Goal: Task Accomplishment & Management: Use online tool/utility

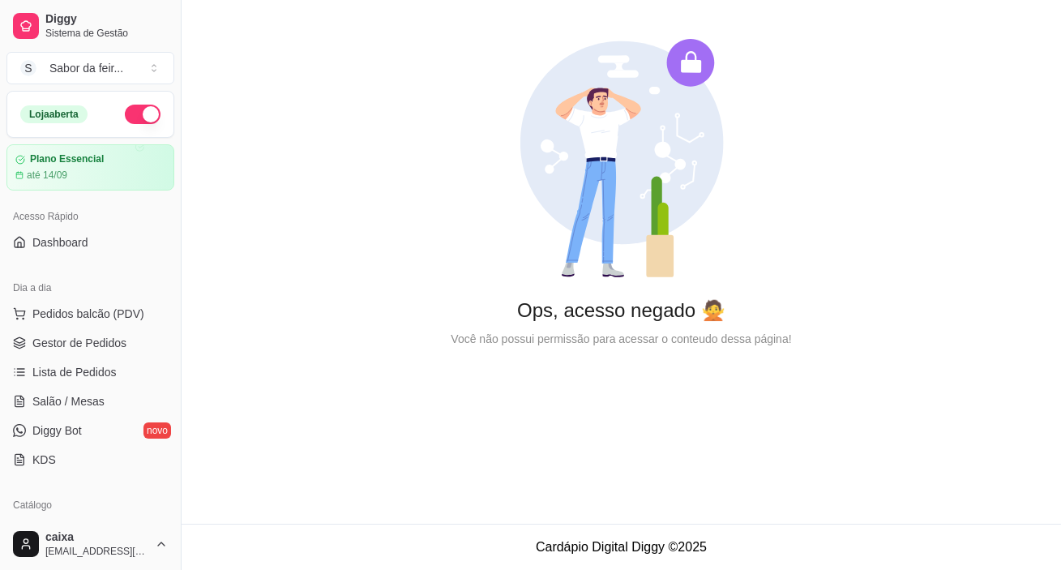
scroll to position [589, 0]
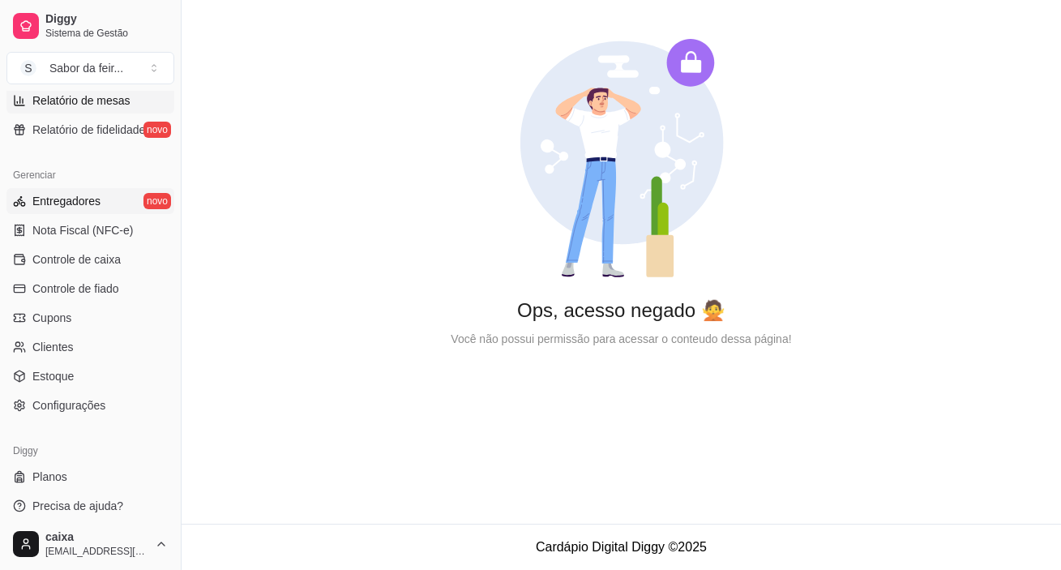
click at [88, 199] on span "Entregadores" at bounding box center [66, 201] width 68 height 16
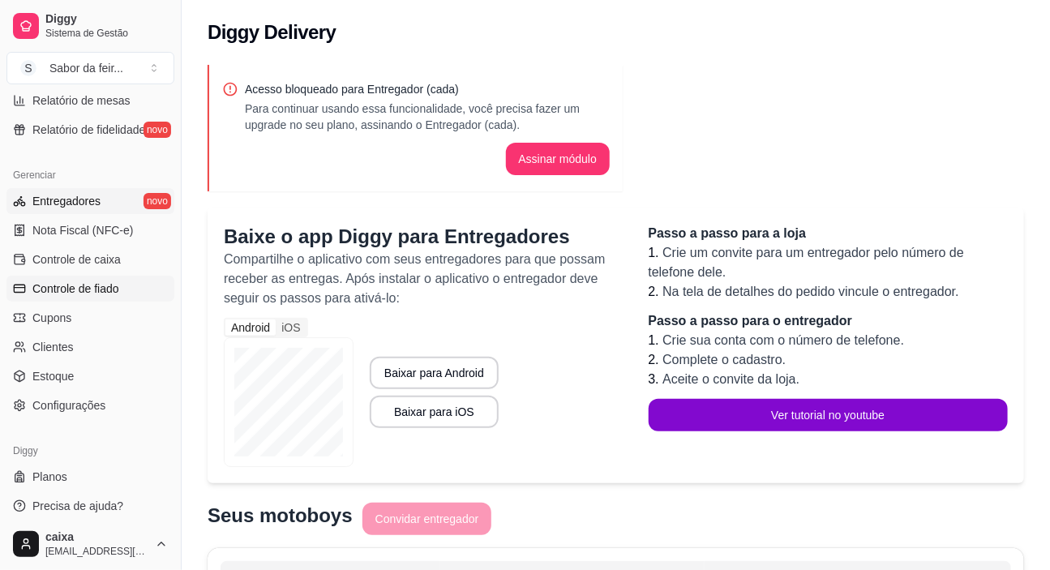
click at [83, 290] on span "Controle de fiado" at bounding box center [75, 288] width 87 height 16
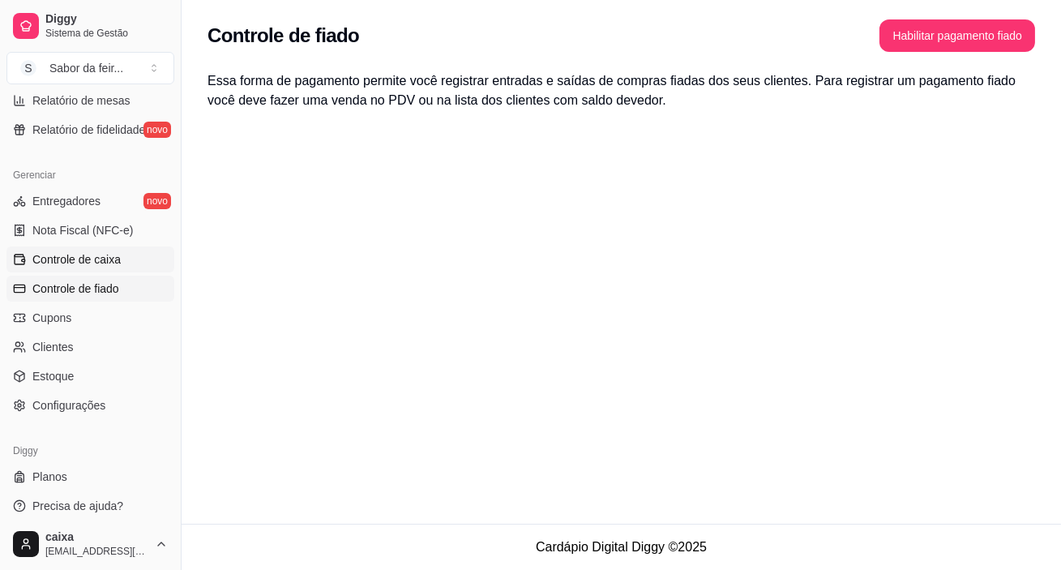
click at [81, 259] on span "Controle de caixa" at bounding box center [76, 259] width 88 height 16
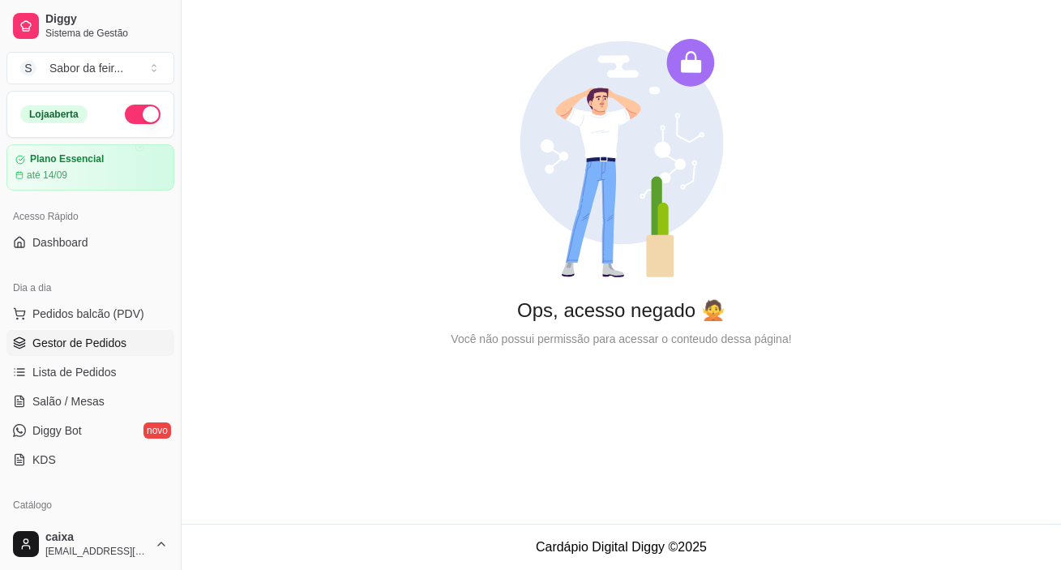
click at [88, 344] on span "Gestor de Pedidos" at bounding box center [79, 343] width 94 height 16
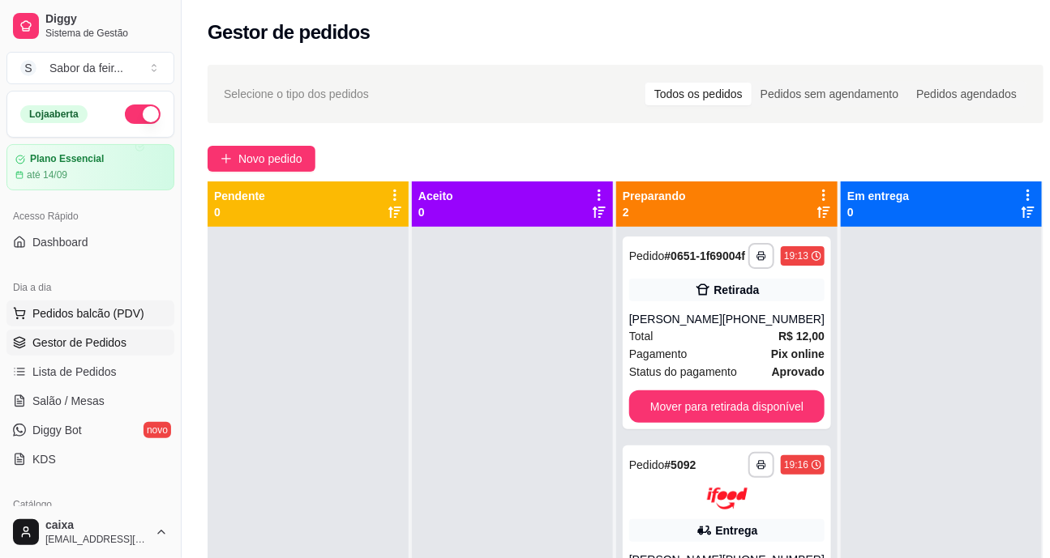
click at [117, 310] on span "Pedidos balcão (PDV)" at bounding box center [88, 314] width 112 height 16
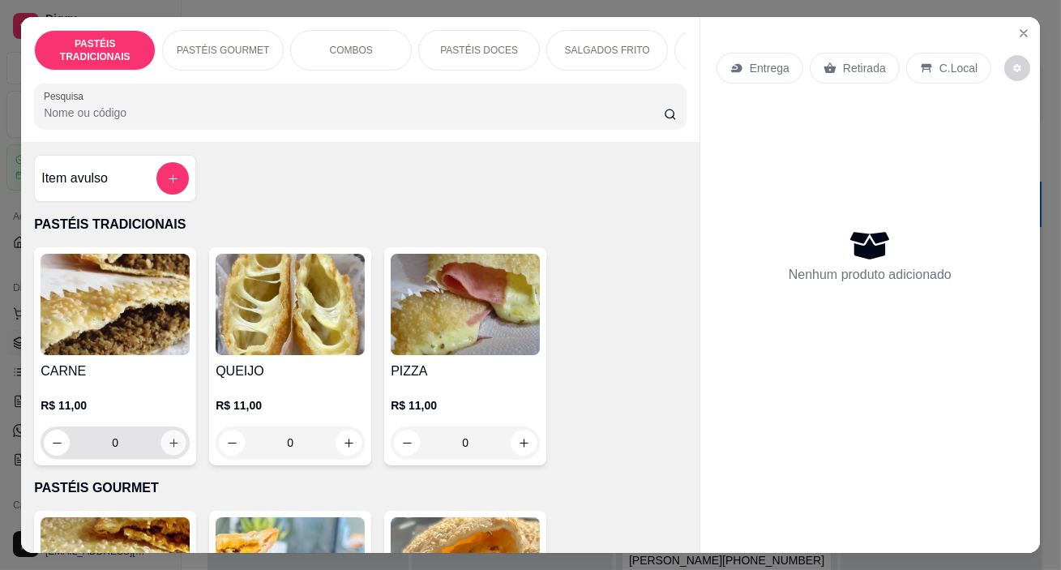
click at [180, 449] on button "increase-product-quantity" at bounding box center [173, 442] width 25 height 25
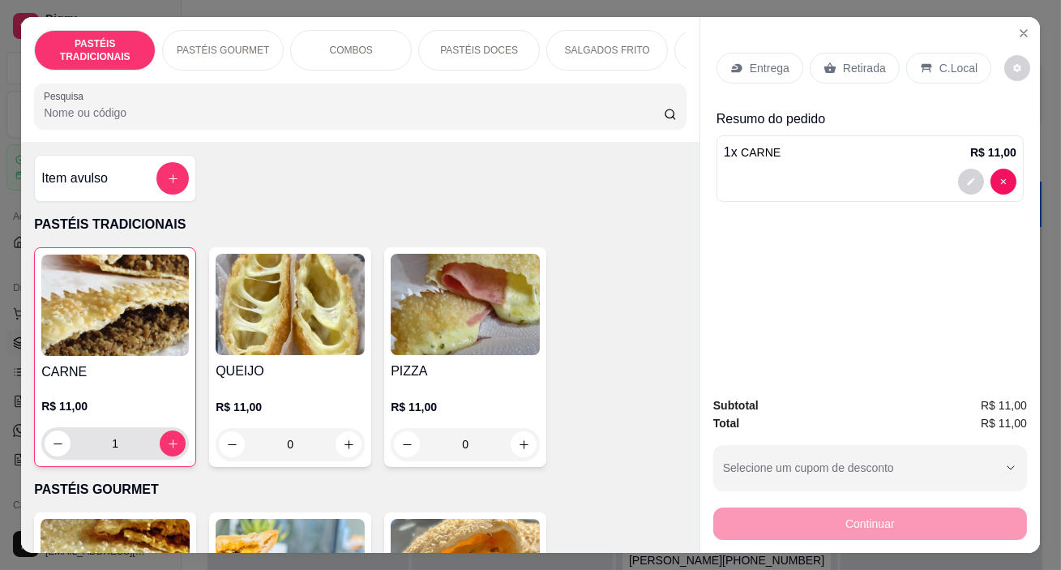
click at [180, 449] on div "1" at bounding box center [115, 443] width 148 height 32
click at [171, 448] on icon "increase-product-quantity" at bounding box center [173, 444] width 12 height 12
type input "2"
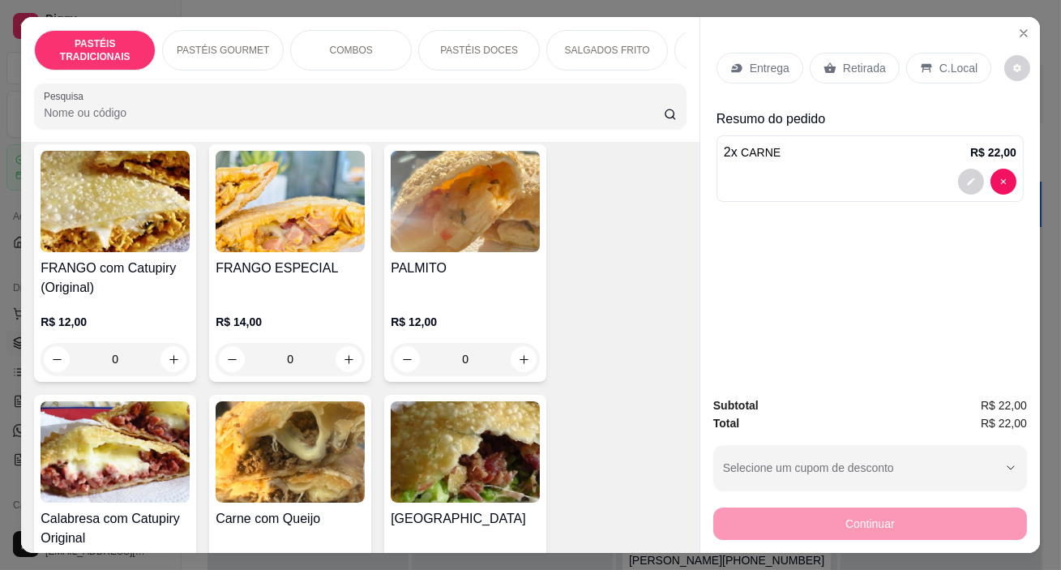
scroll to position [589, 0]
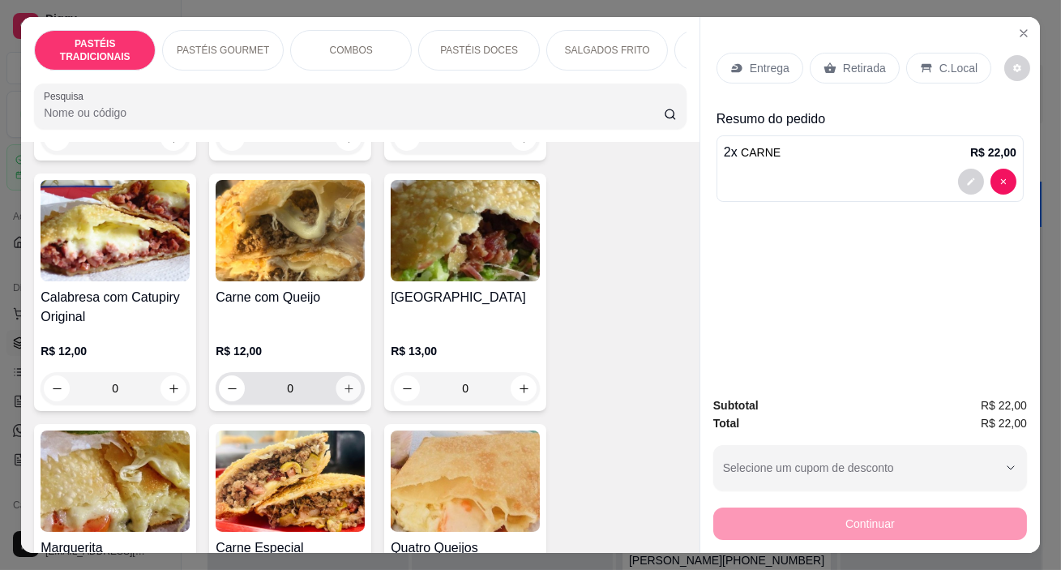
click at [344, 392] on icon "increase-product-quantity" at bounding box center [348, 388] width 8 height 8
type input "1"
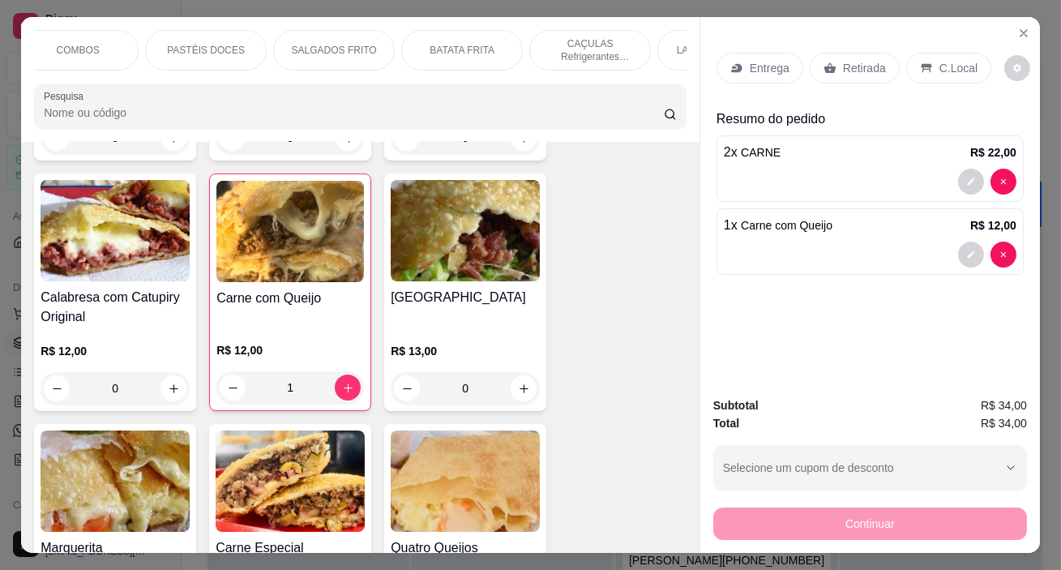
scroll to position [0, 490]
click at [361, 57] on p "CAÇULAS Refrigerantes Descartáveis" at bounding box center [373, 50] width 94 height 26
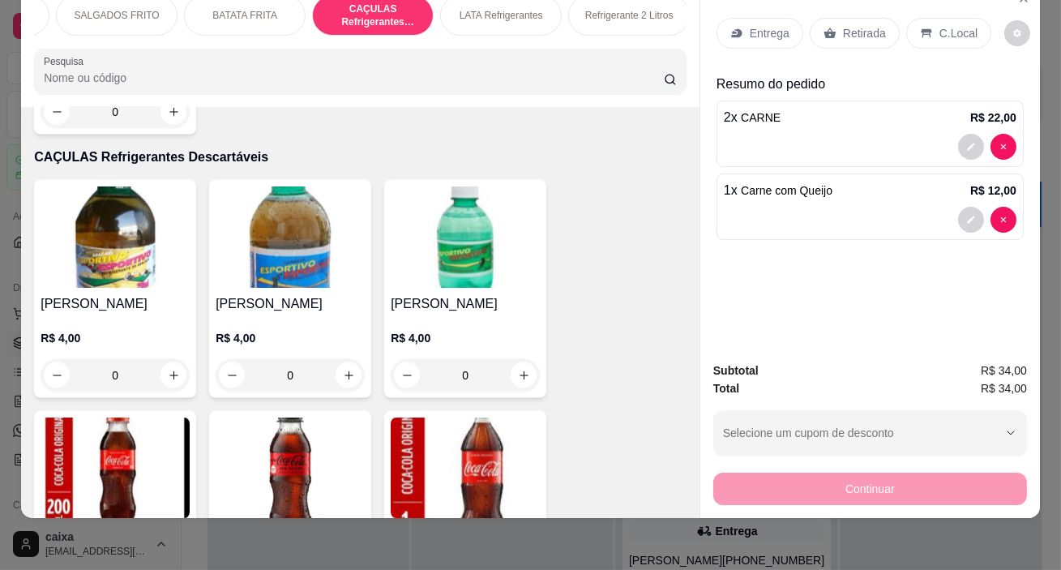
scroll to position [5226, 0]
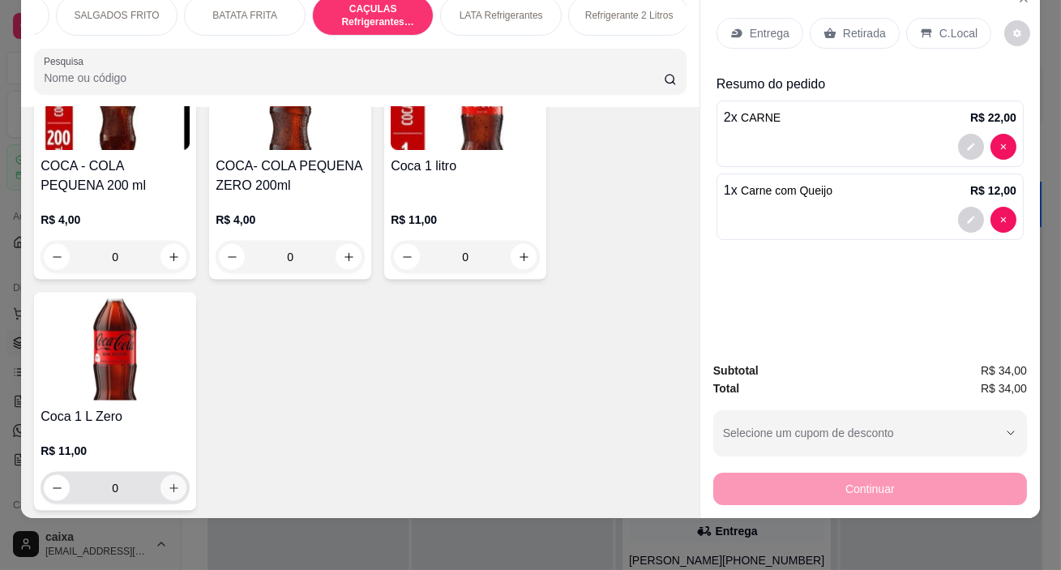
click at [169, 482] on icon "increase-product-quantity" at bounding box center [174, 488] width 12 height 12
type input "1"
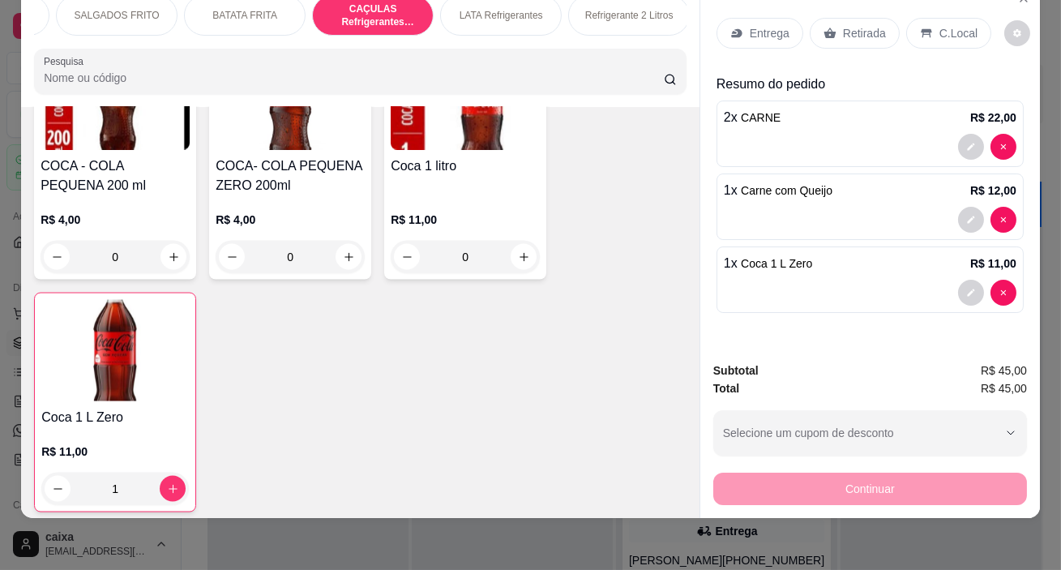
click at [851, 25] on p "Retirada" at bounding box center [864, 33] width 43 height 16
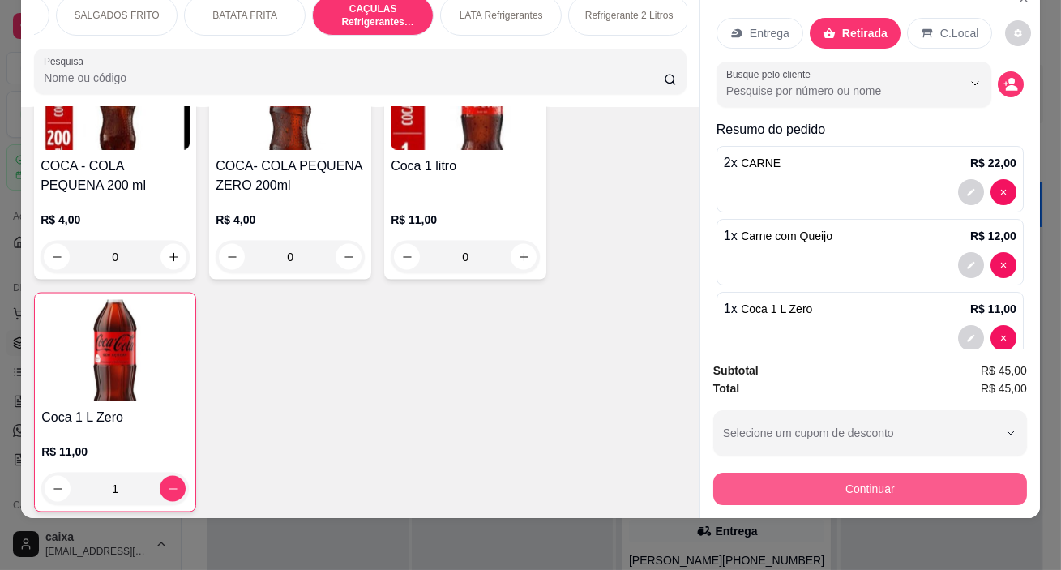
click at [840, 479] on button "Continuar" at bounding box center [870, 488] width 314 height 32
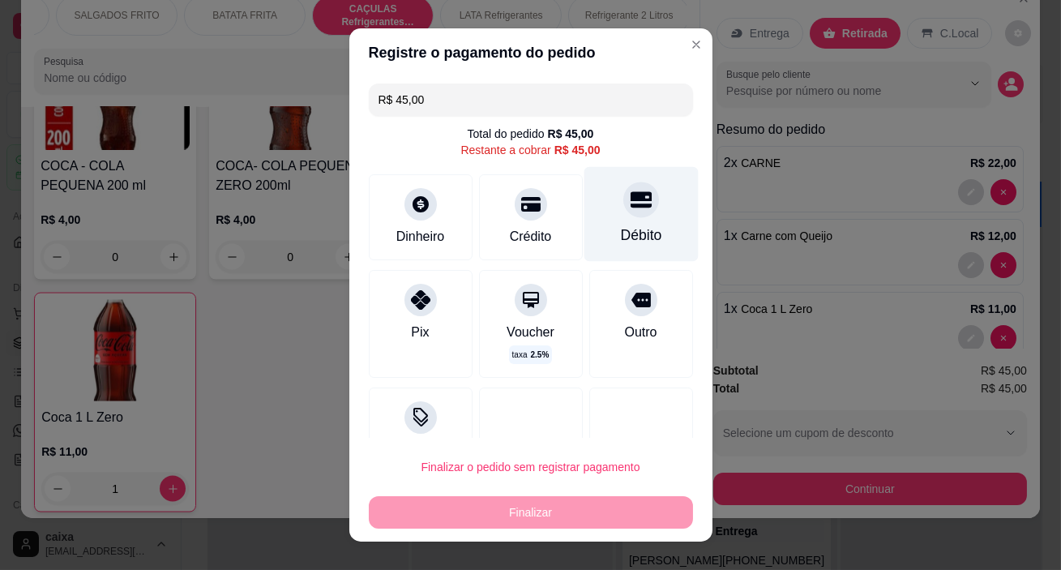
click at [624, 211] on div at bounding box center [641, 200] width 36 height 36
type input "R$ 0,00"
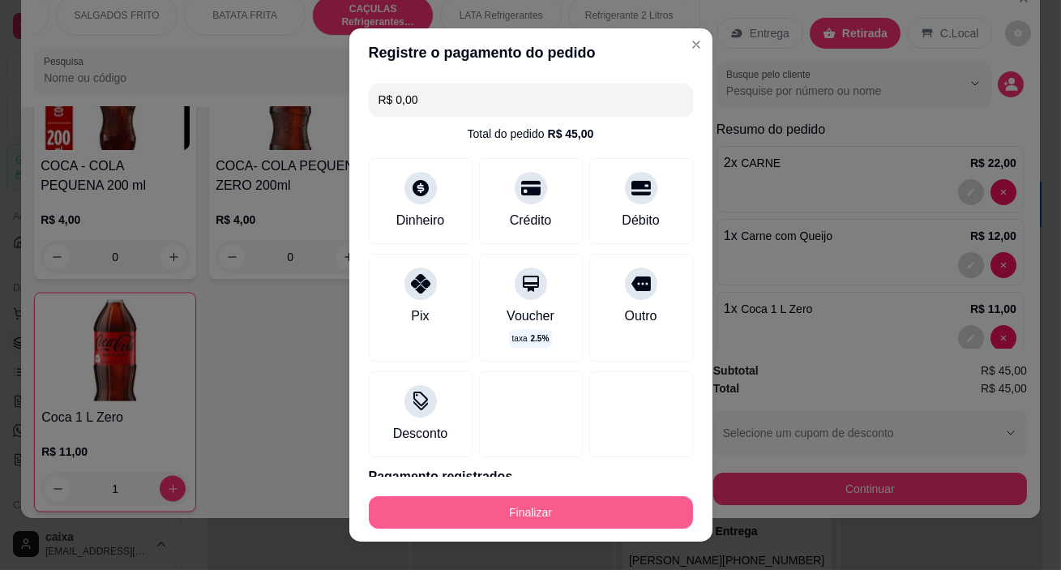
click at [580, 498] on button "Finalizar" at bounding box center [531, 512] width 324 height 32
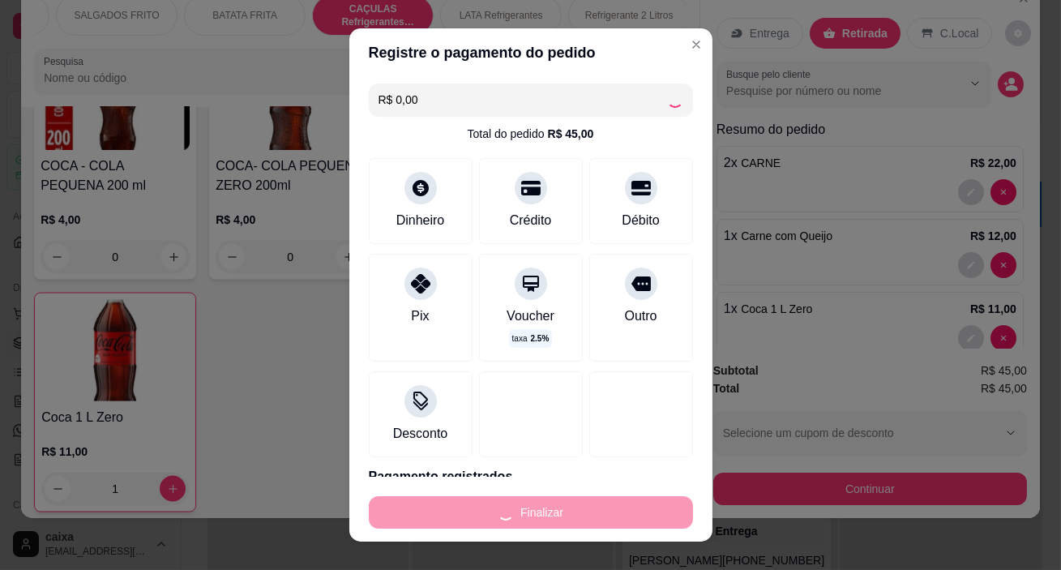
type input "0"
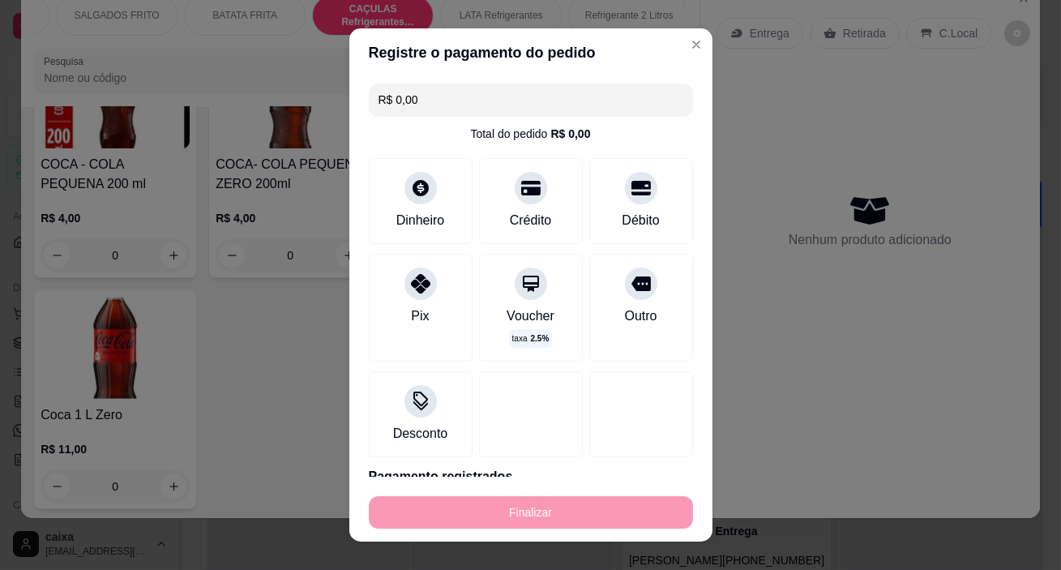
type input "-R$ 45,00"
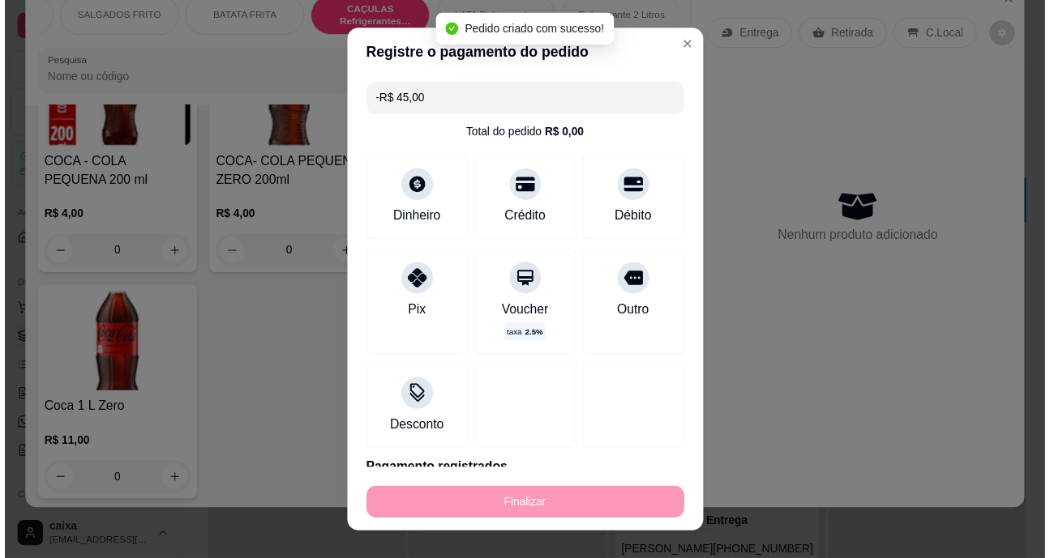
scroll to position [5224, 0]
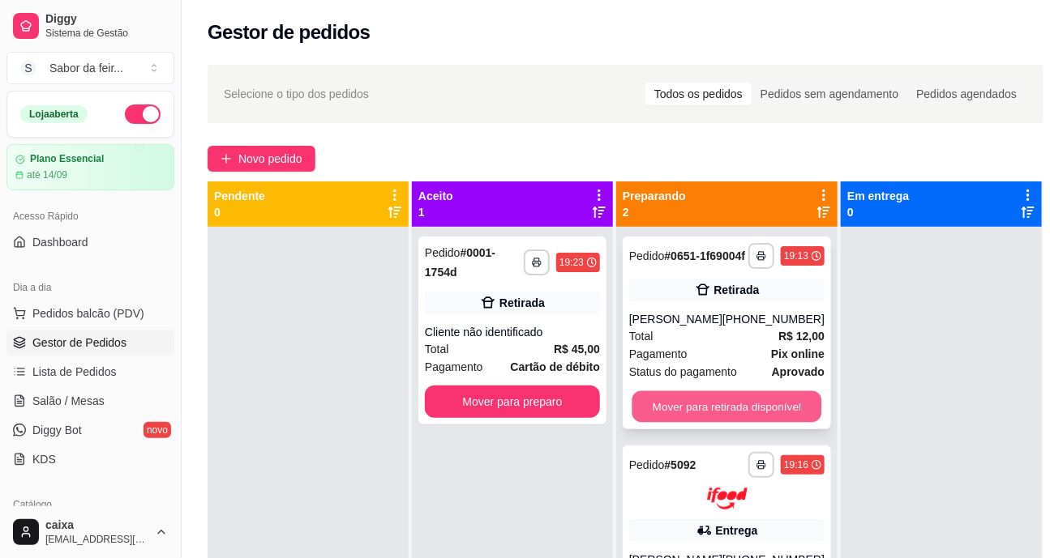
click at [772, 417] on button "Mover para retirada disponível" at bounding box center [727, 407] width 190 height 32
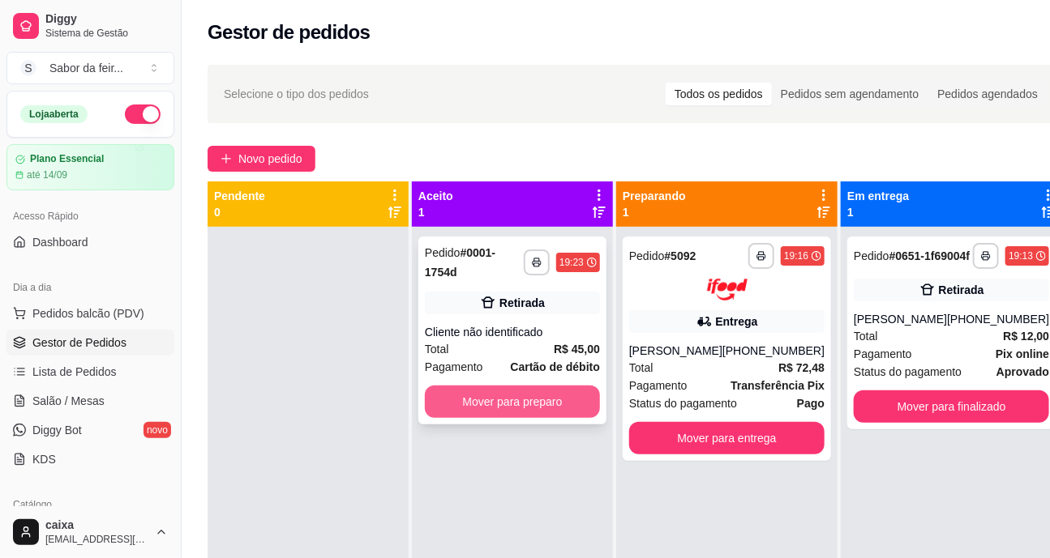
click at [546, 403] on button "Mover para preparo" at bounding box center [512, 402] width 175 height 32
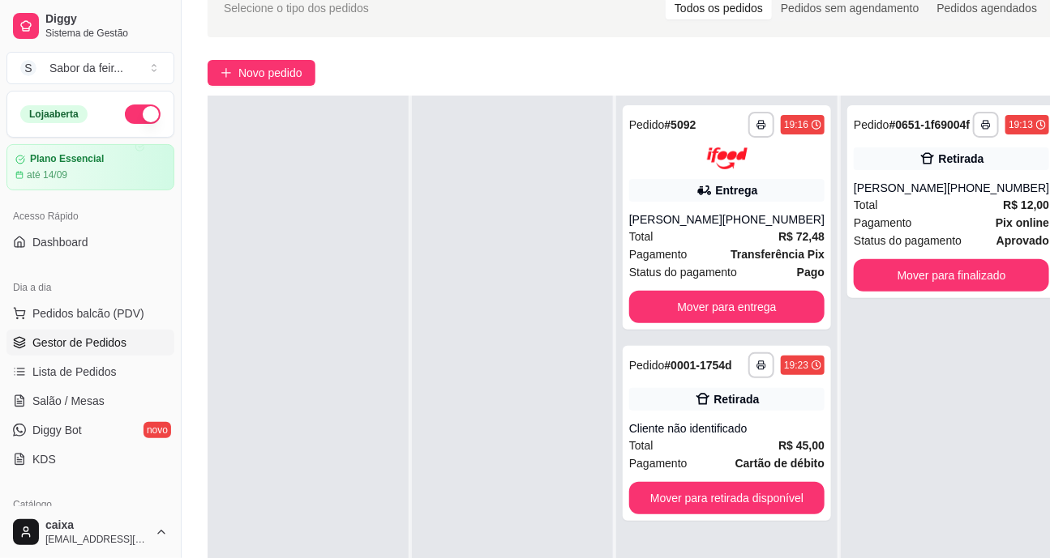
scroll to position [258, 0]
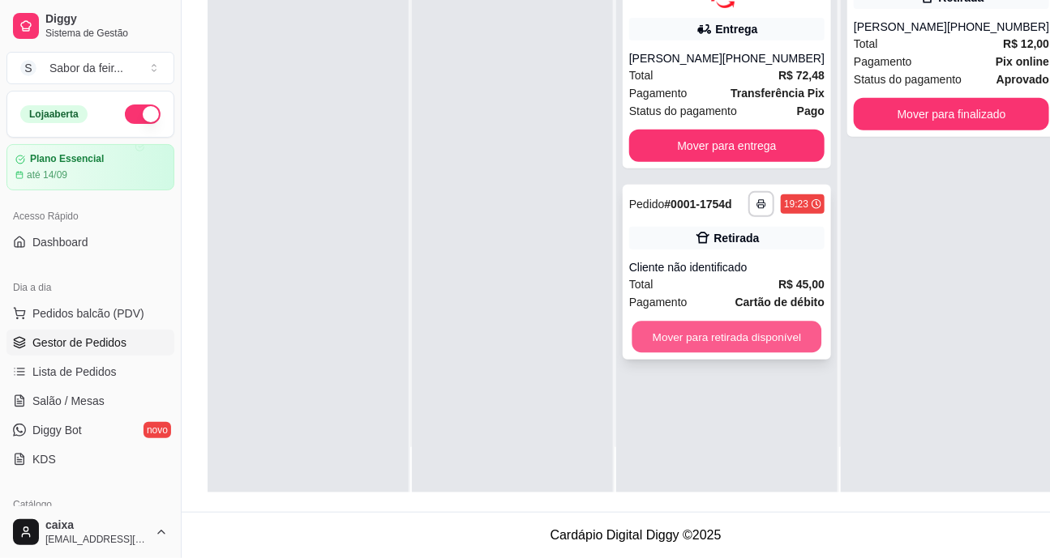
click at [785, 329] on button "Mover para retirada disponível" at bounding box center [727, 337] width 190 height 32
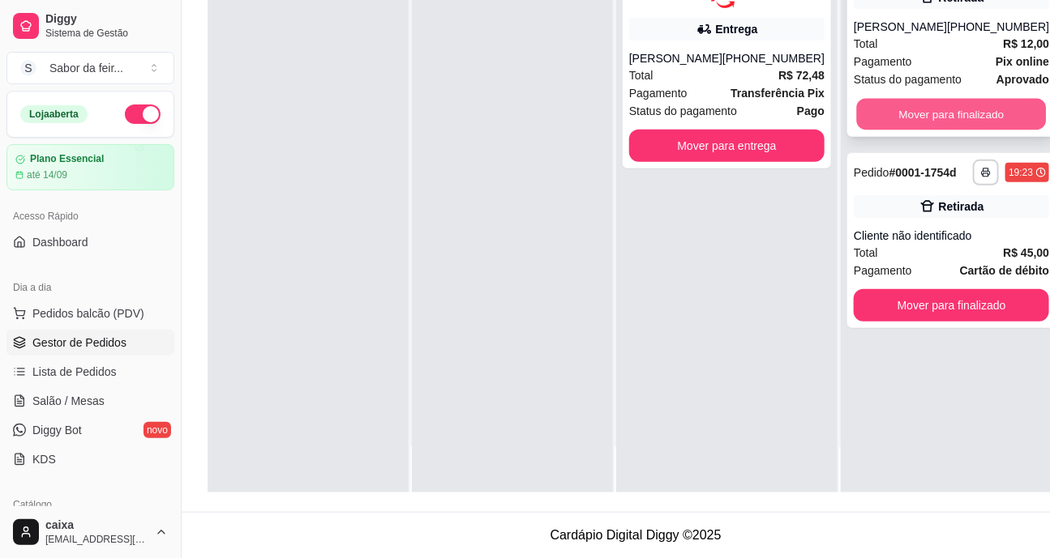
click at [920, 120] on button "Mover para finalizado" at bounding box center [952, 115] width 190 height 32
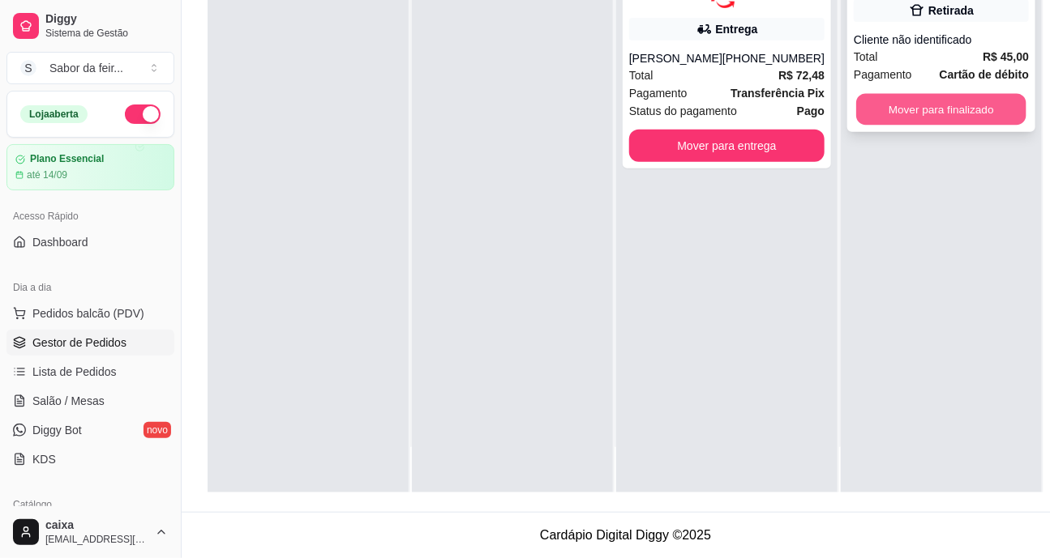
click at [929, 105] on button "Mover para finalizado" at bounding box center [941, 110] width 170 height 32
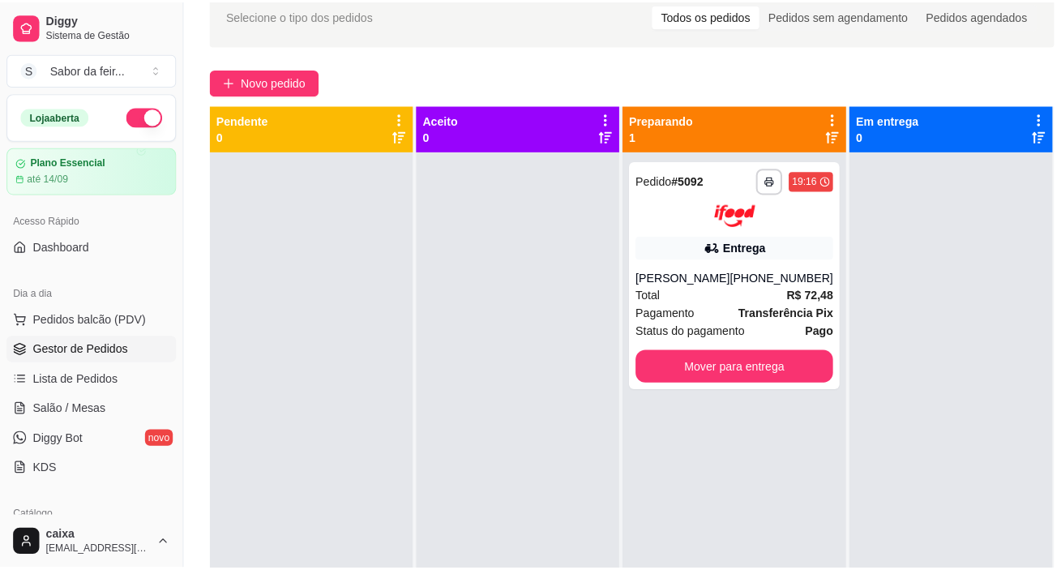
scroll to position [0, 0]
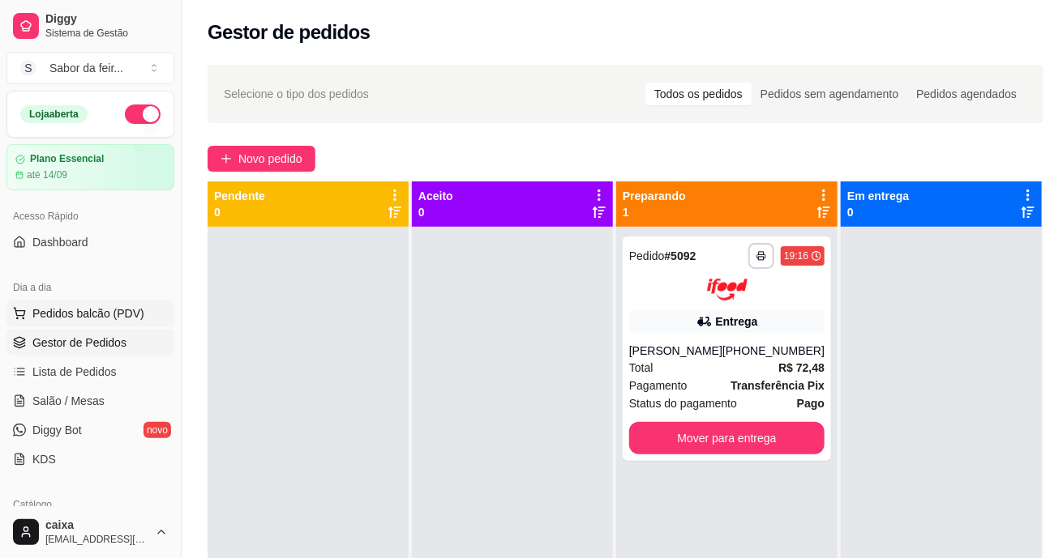
click at [113, 316] on span "Pedidos balcão (PDV)" at bounding box center [88, 314] width 112 height 16
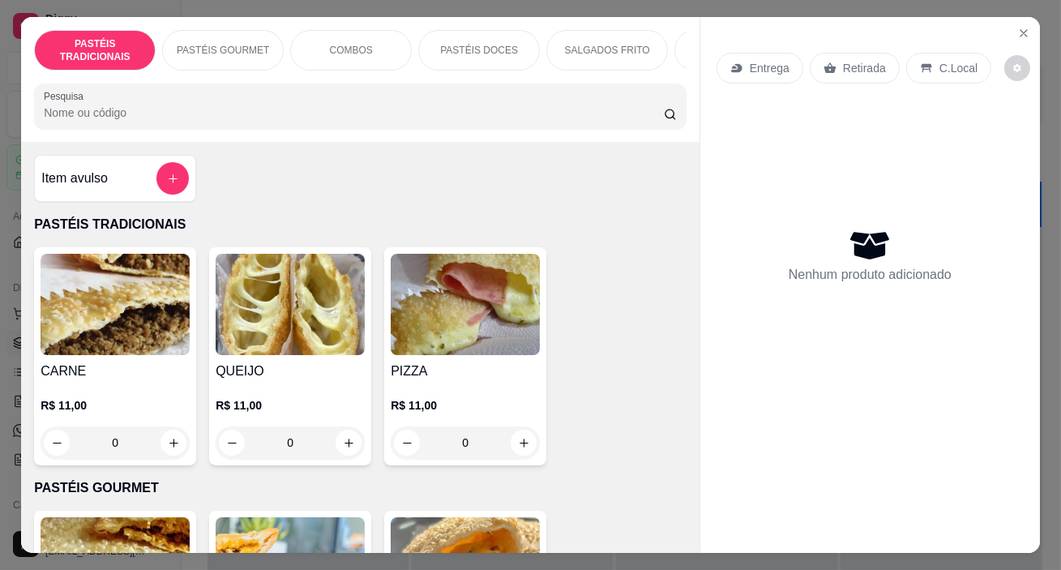
scroll to position [0, 1212]
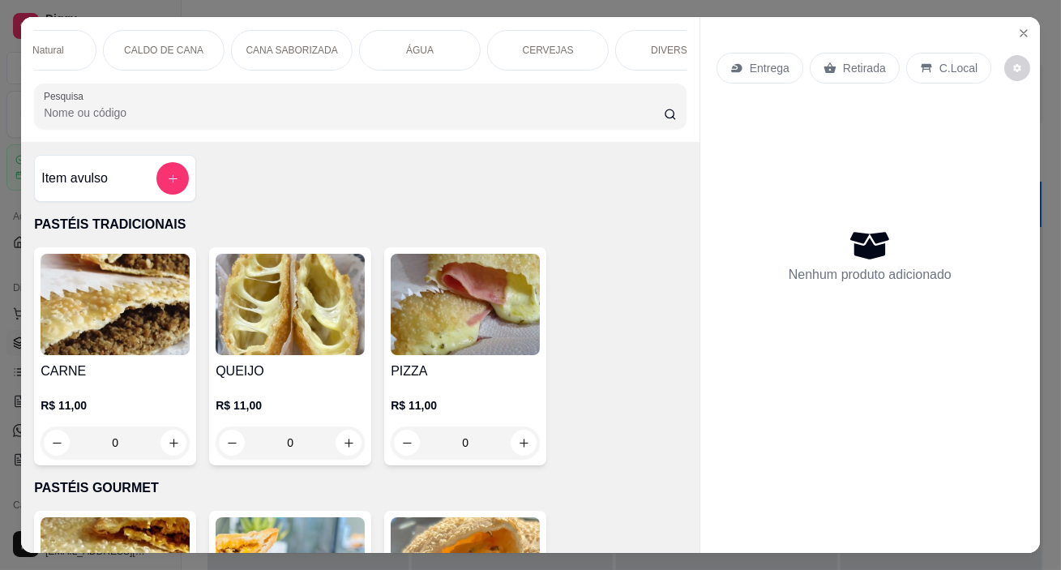
click at [558, 48] on p "CERVEJAS" at bounding box center [548, 50] width 51 height 13
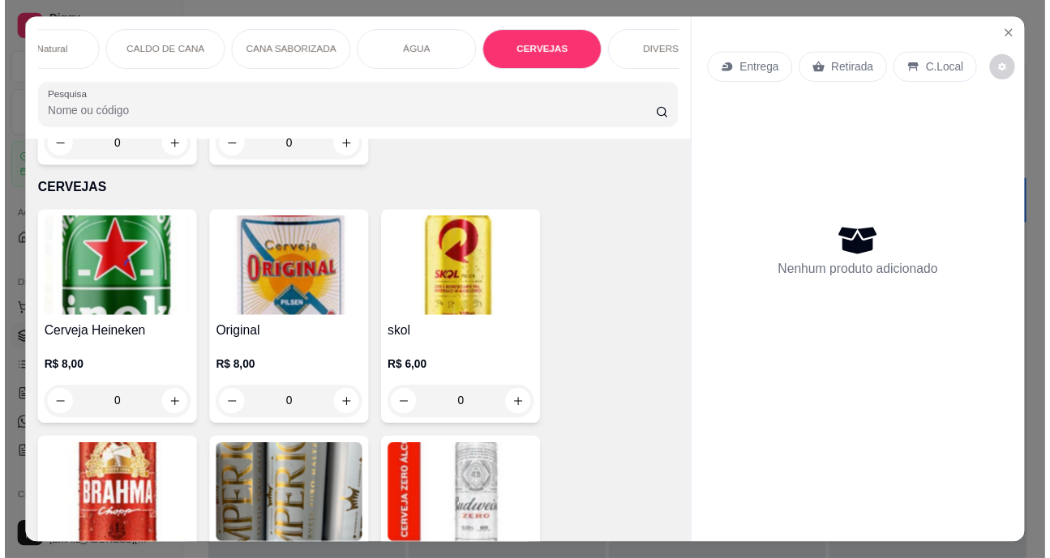
scroll to position [41, 0]
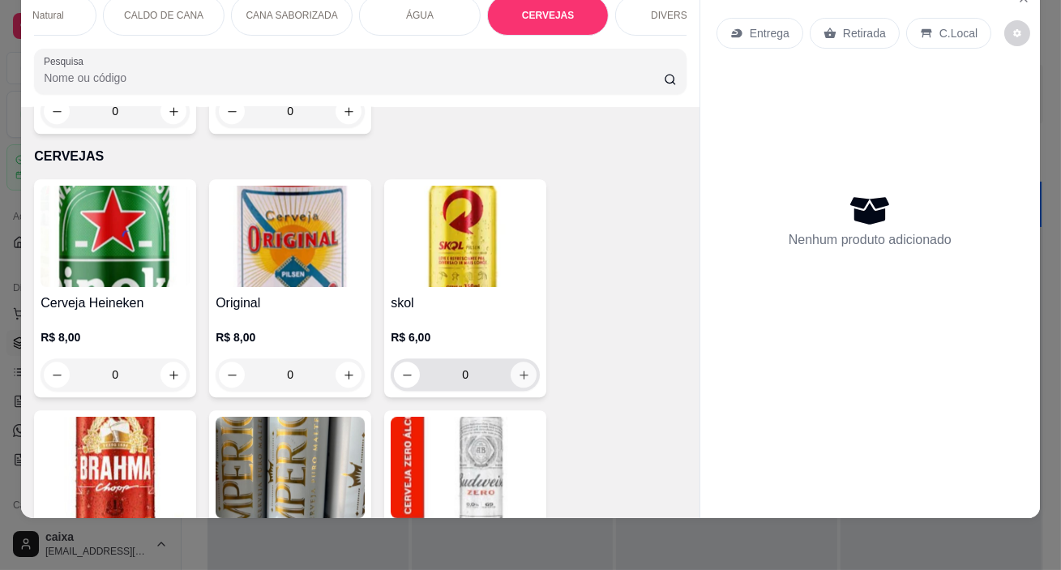
click at [518, 369] on icon "increase-product-quantity" at bounding box center [524, 375] width 12 height 12
type input "1"
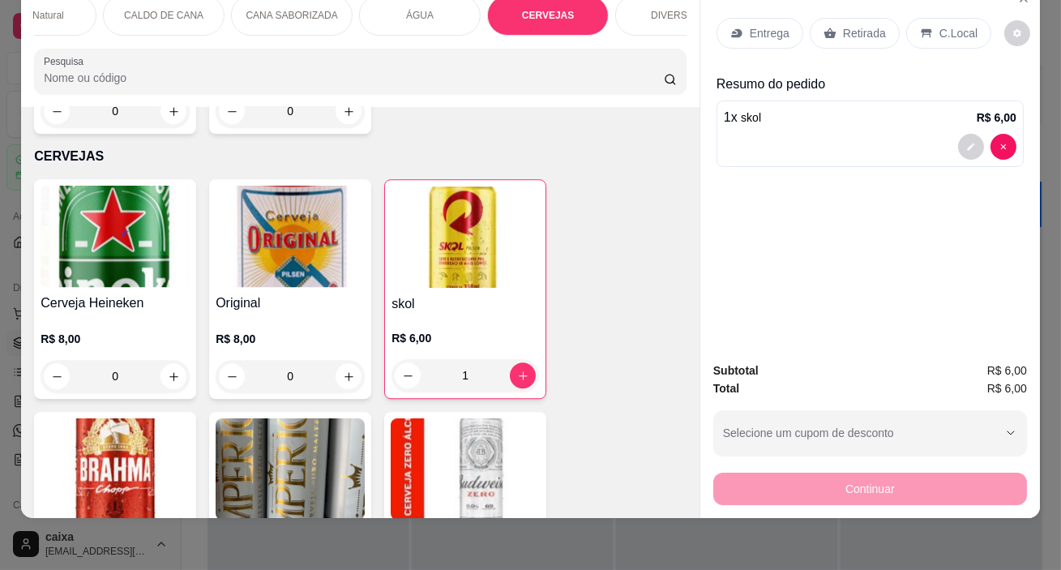
drag, startPoint x: 843, startPoint y: 19, endPoint x: 785, endPoint y: 334, distance: 320.5
click at [843, 25] on p "Retirada" at bounding box center [864, 33] width 43 height 16
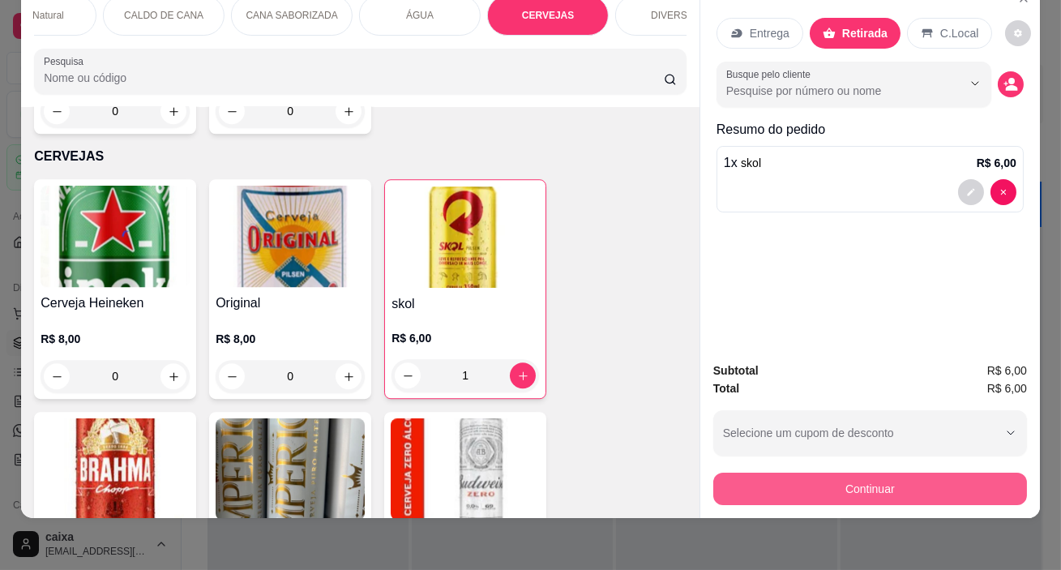
click at [785, 485] on button "Continuar" at bounding box center [870, 488] width 314 height 32
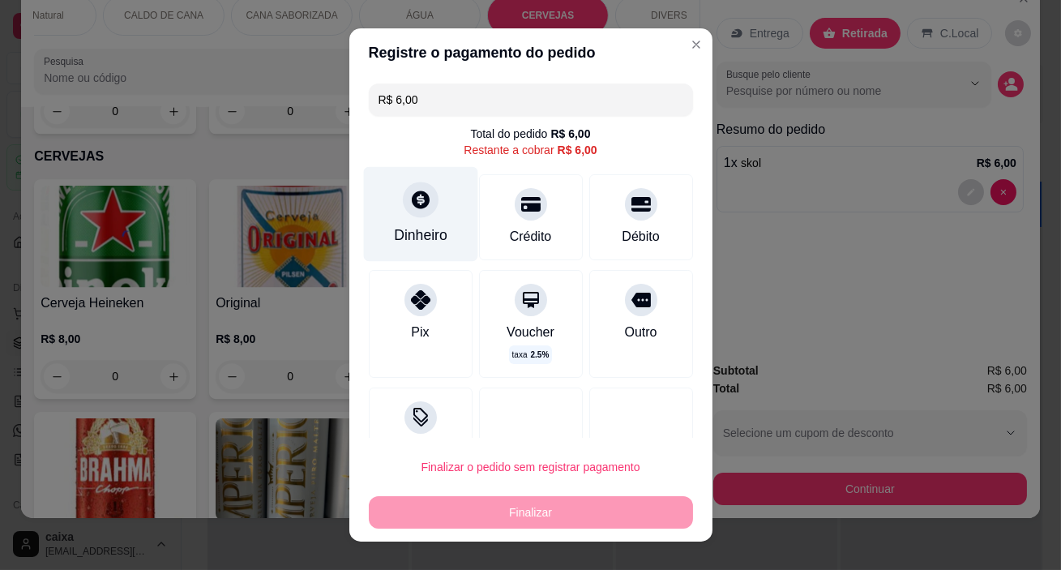
click at [404, 222] on div "Dinheiro" at bounding box center [420, 214] width 114 height 95
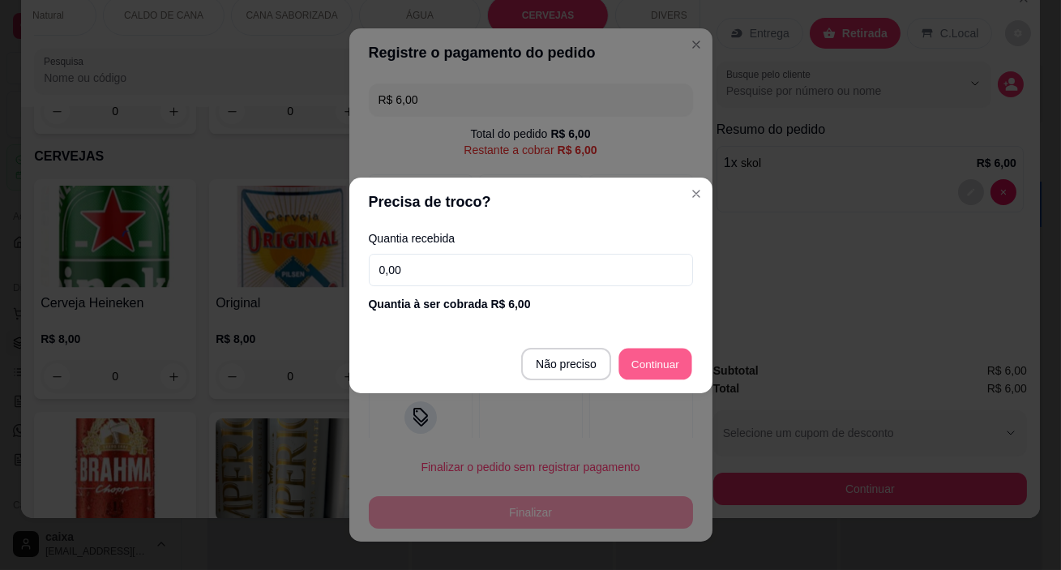
type input "R$ 0,00"
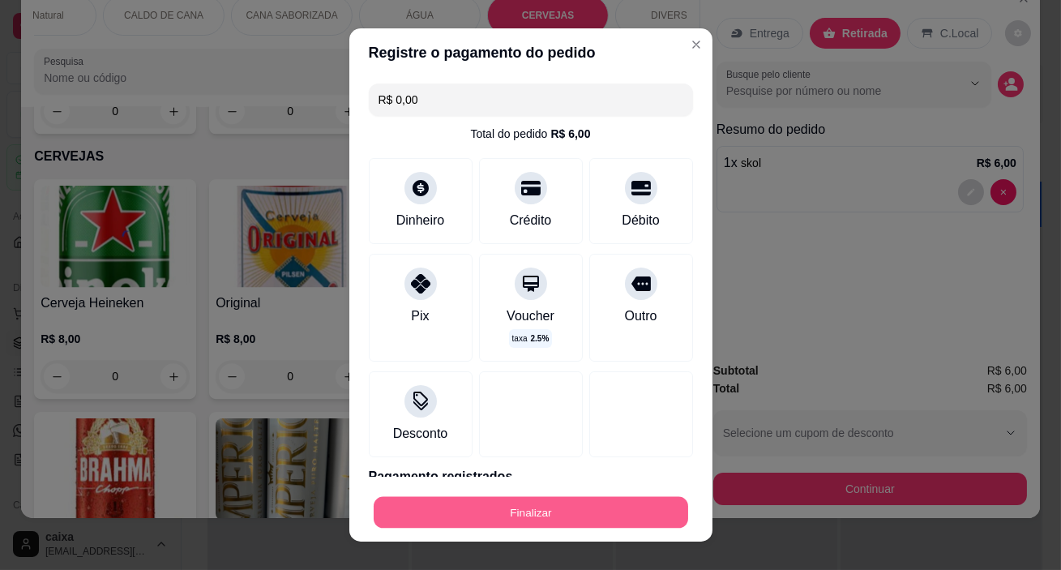
click at [607, 496] on button "Finalizar" at bounding box center [531, 512] width 314 height 32
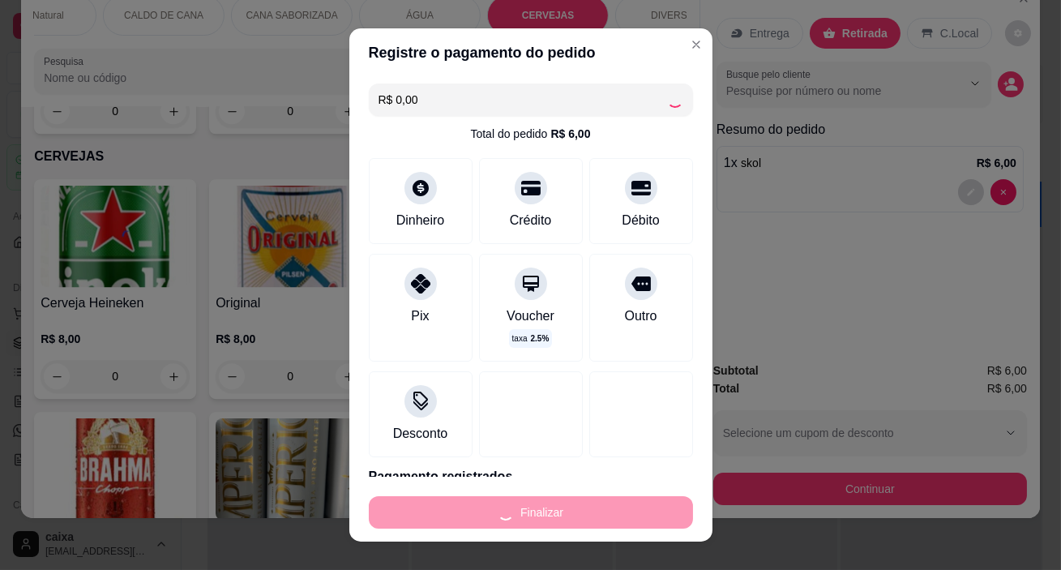
type input "0"
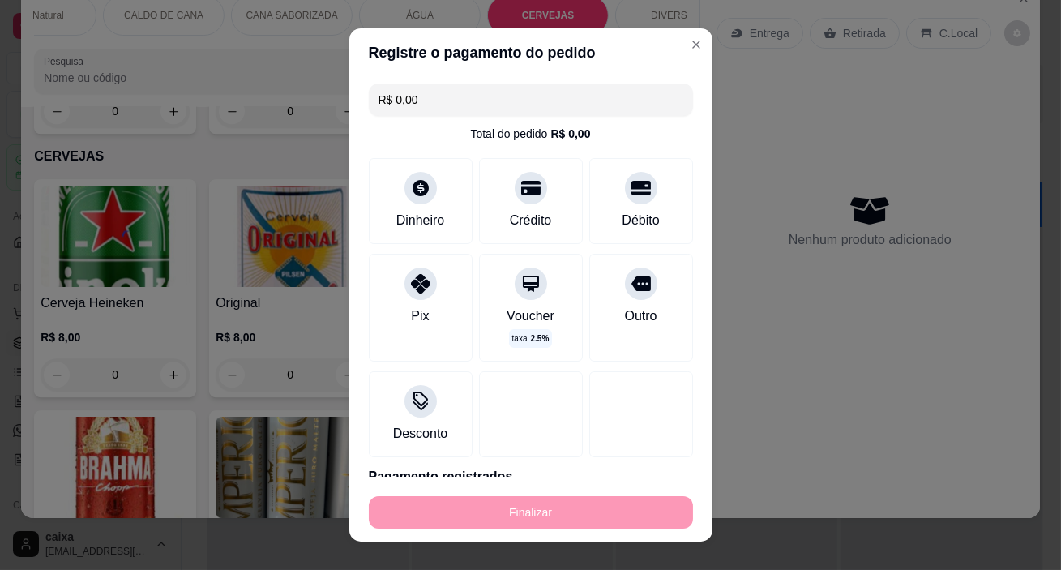
type input "-R$ 6,00"
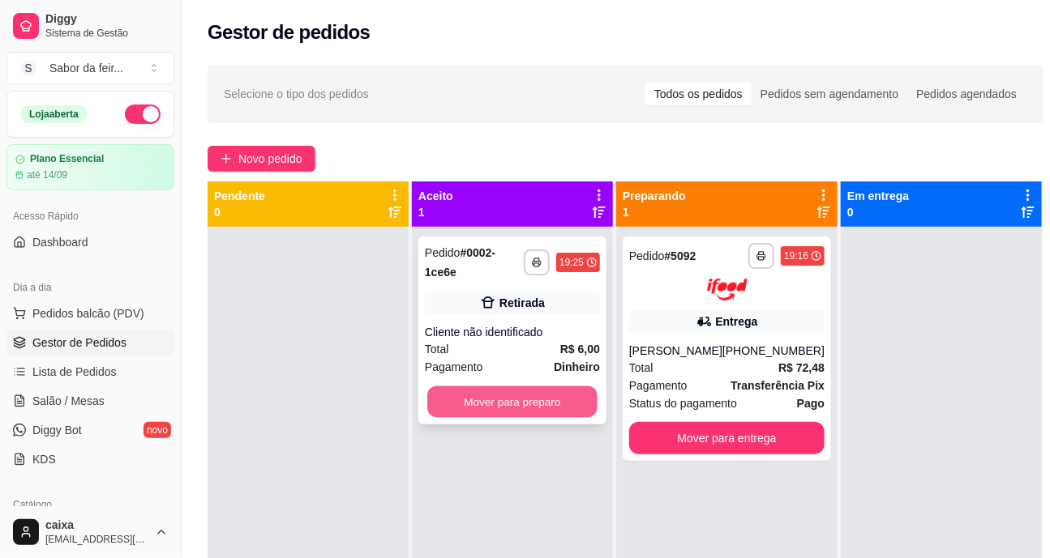
click at [524, 404] on button "Mover para preparo" at bounding box center [512, 403] width 170 height 32
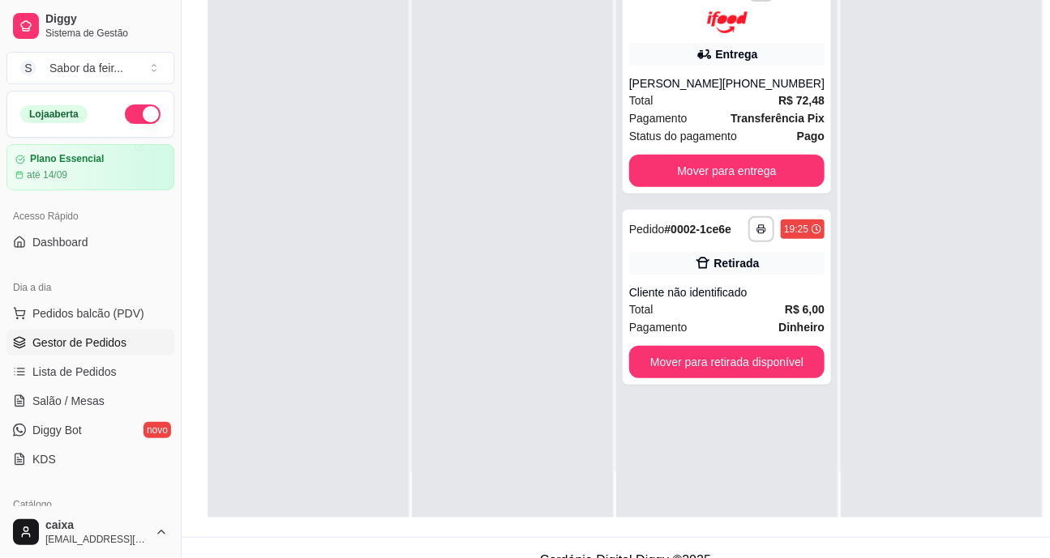
scroll to position [258, 0]
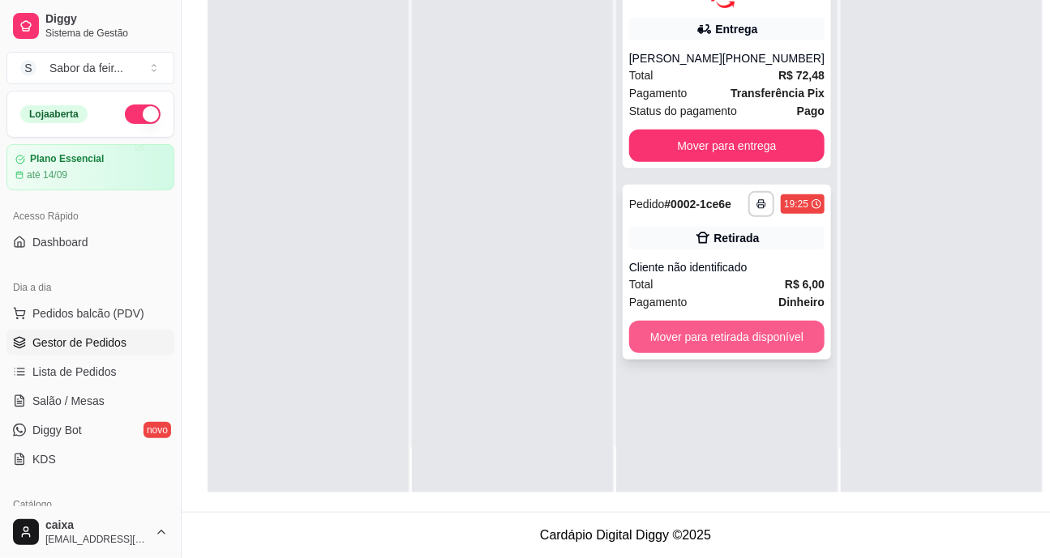
click at [756, 324] on button "Mover para retirada disponível" at bounding box center [726, 337] width 195 height 32
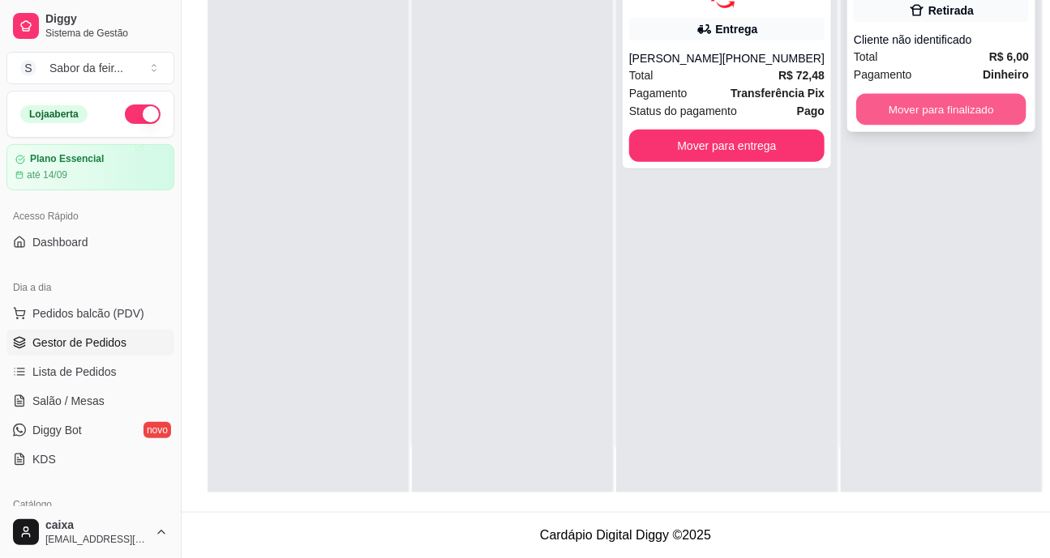
click at [981, 96] on button "Mover para finalizado" at bounding box center [941, 110] width 170 height 32
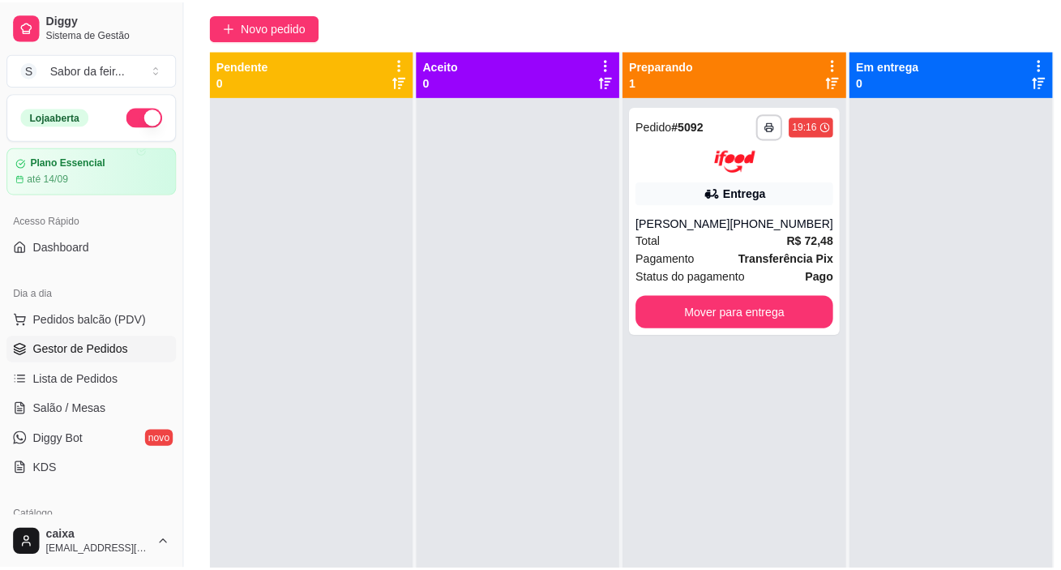
scroll to position [0, 0]
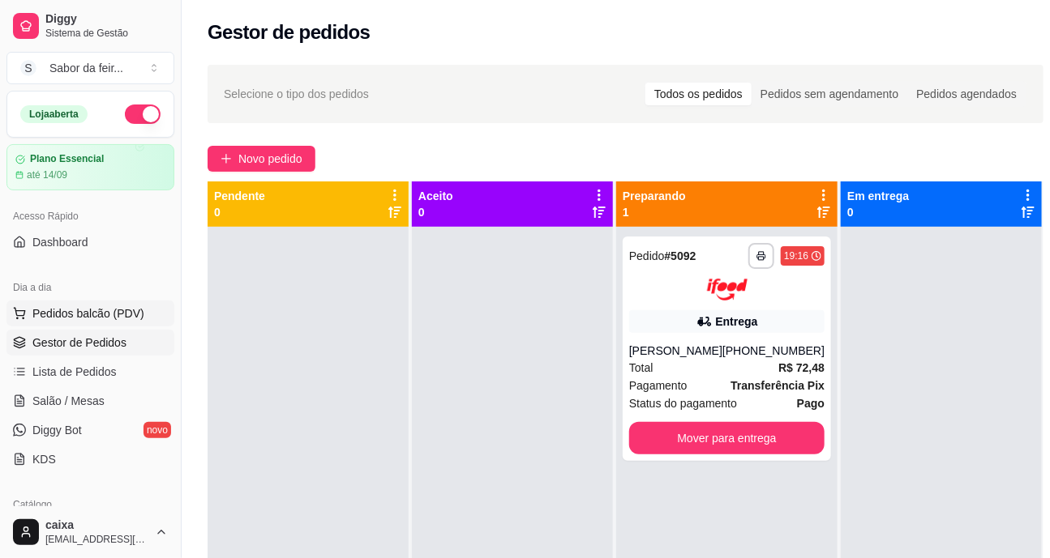
click at [93, 306] on span "Pedidos balcão (PDV)" at bounding box center [88, 314] width 112 height 16
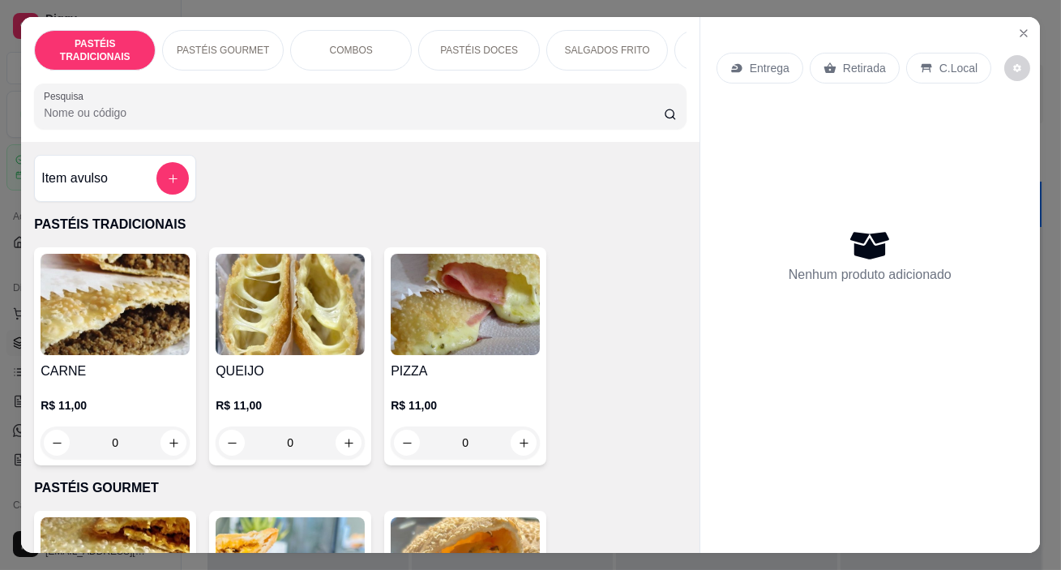
scroll to position [0, 1518]
click at [635, 47] on p "SORVETE" at bounding box center [626, 50] width 46 height 13
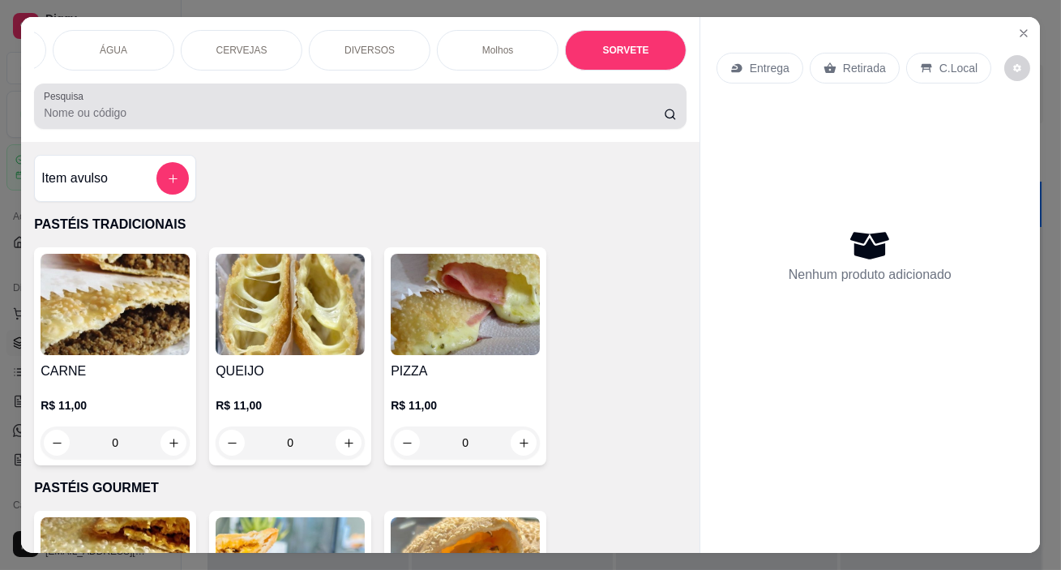
scroll to position [41, 0]
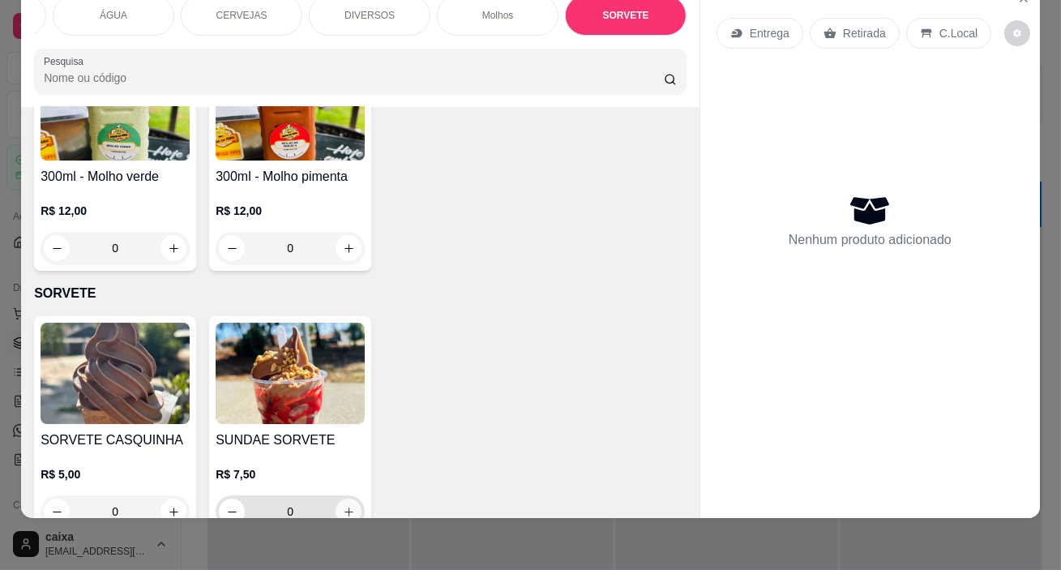
click at [343, 506] on icon "increase-product-quantity" at bounding box center [349, 512] width 12 height 12
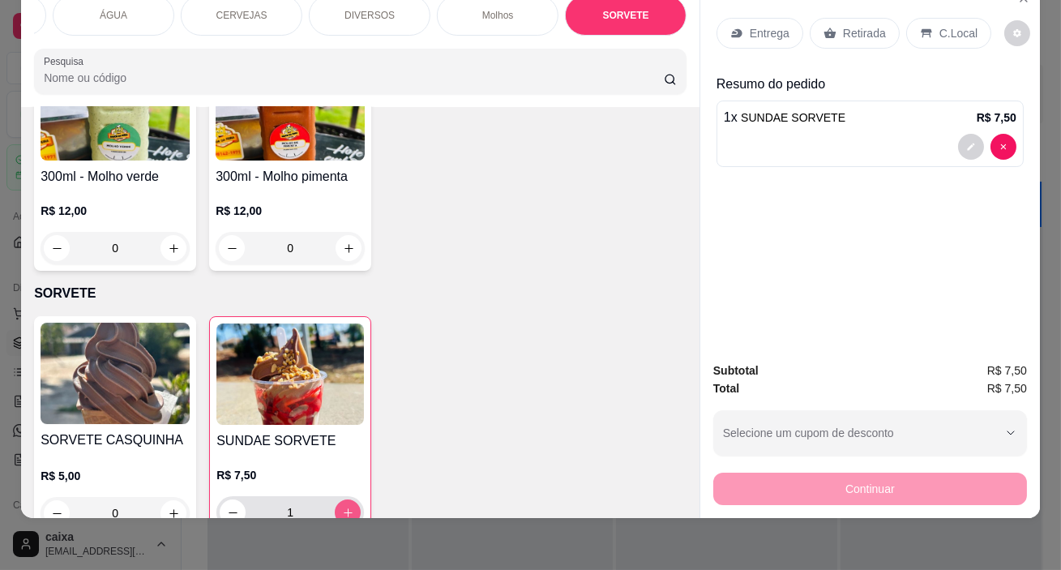
type input "1"
click at [869, 25] on p "Retirada" at bounding box center [864, 33] width 43 height 16
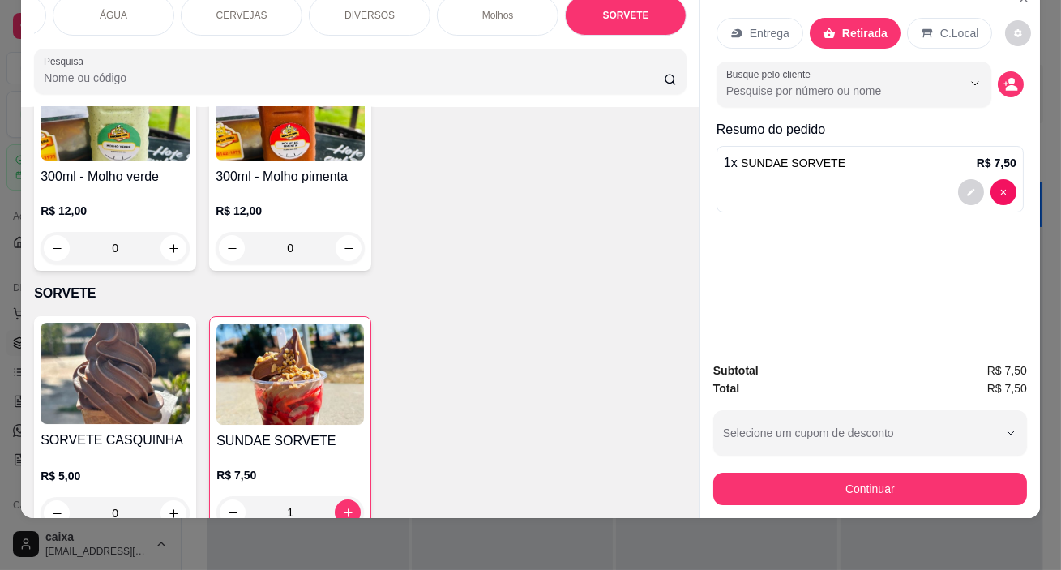
click at [807, 468] on div "Continuar" at bounding box center [870, 486] width 314 height 36
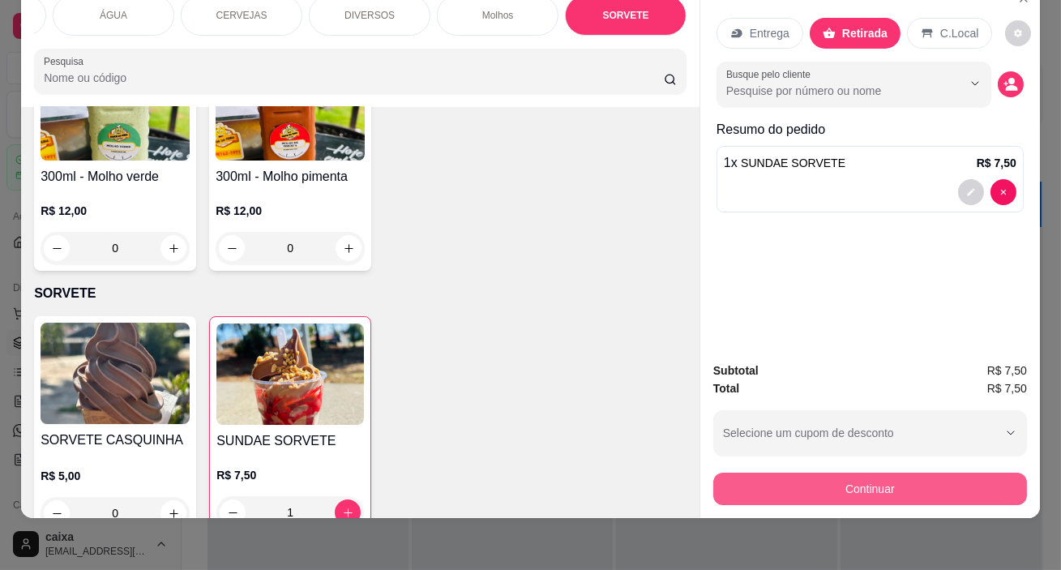
click at [793, 484] on button "Continuar" at bounding box center [870, 488] width 314 height 32
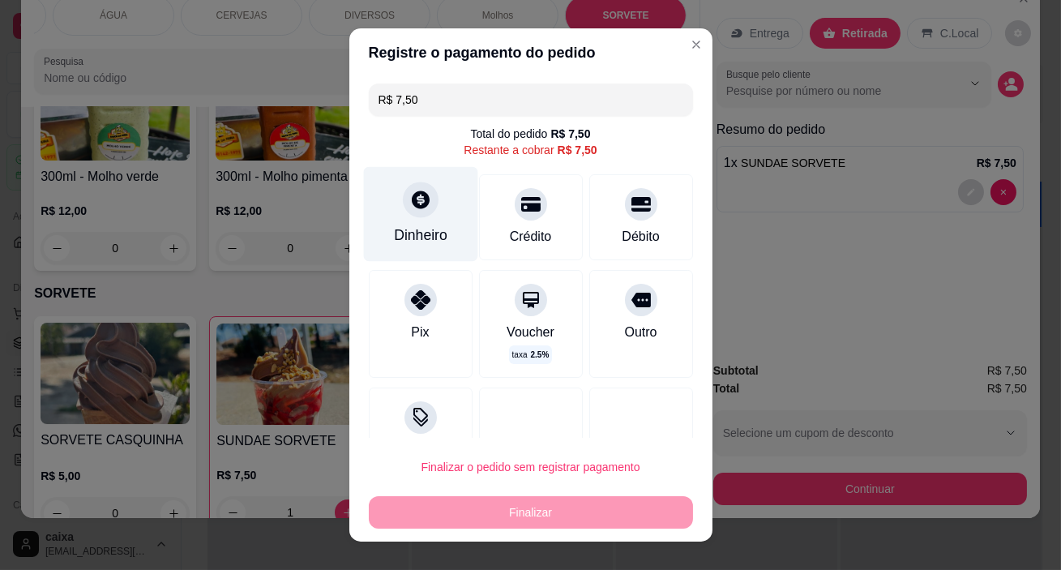
click at [408, 250] on div "Dinheiro" at bounding box center [420, 214] width 114 height 95
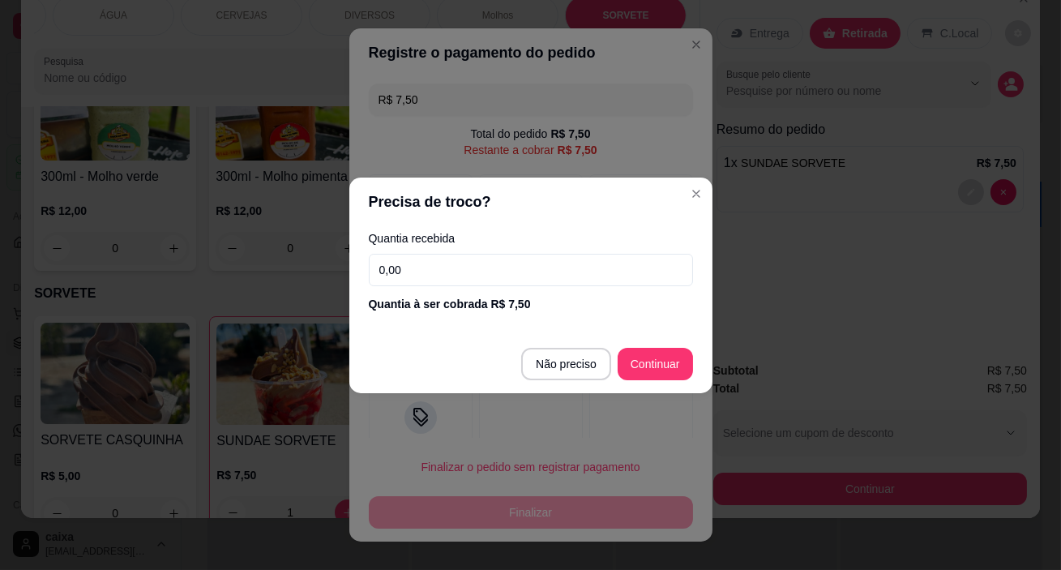
click at [545, 267] on input "0,00" at bounding box center [531, 270] width 324 height 32
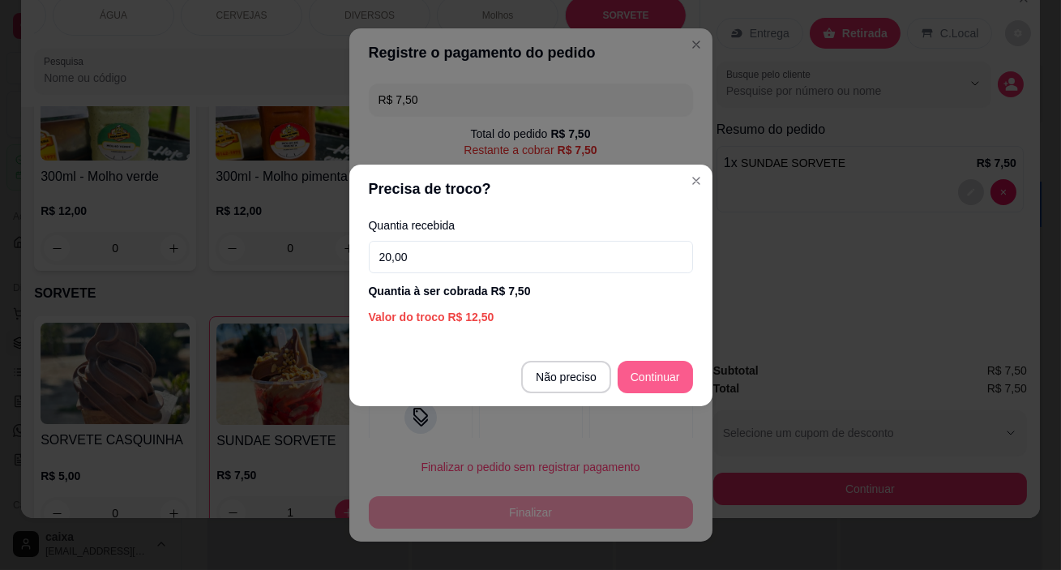
type input "20,00"
type input "R$ 0,00"
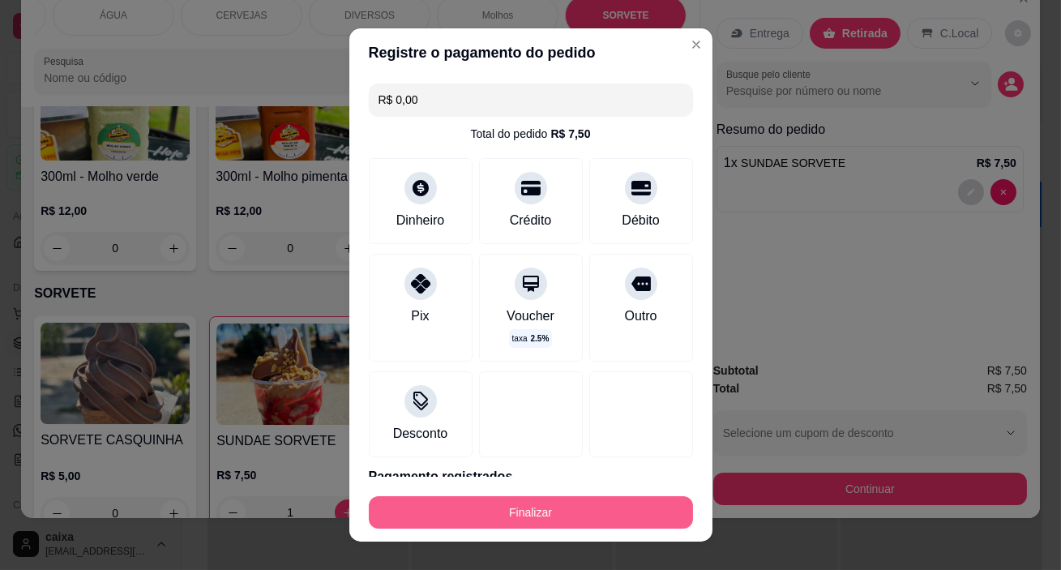
click at [622, 526] on button "Finalizar" at bounding box center [531, 512] width 324 height 32
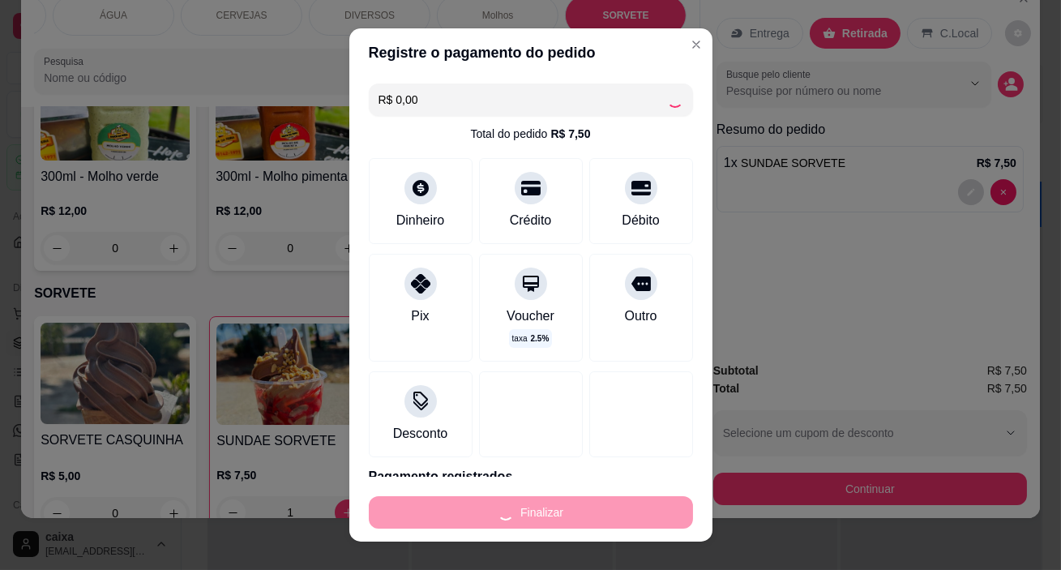
type input "0"
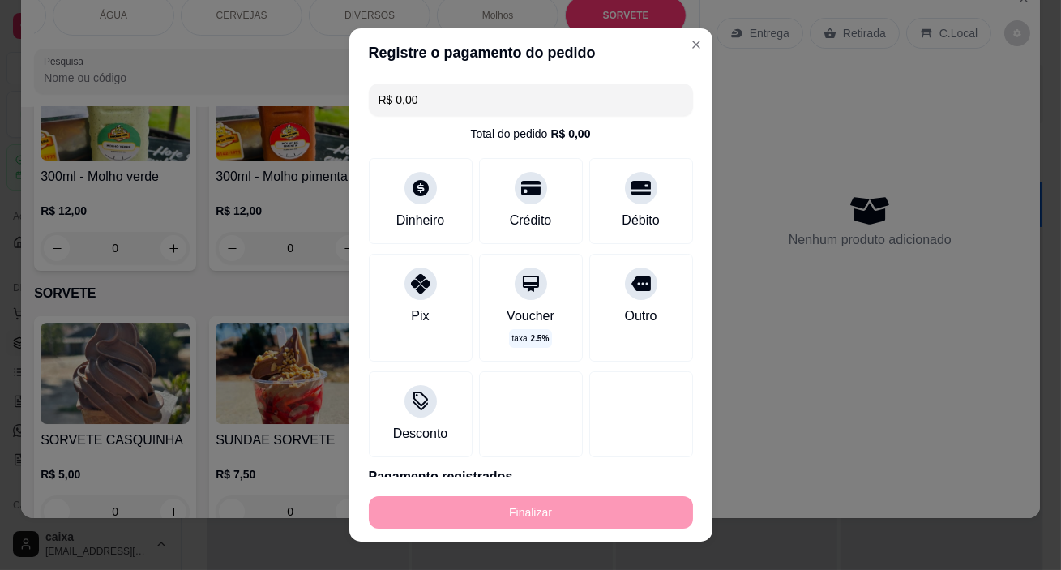
type input "-R$ 7,50"
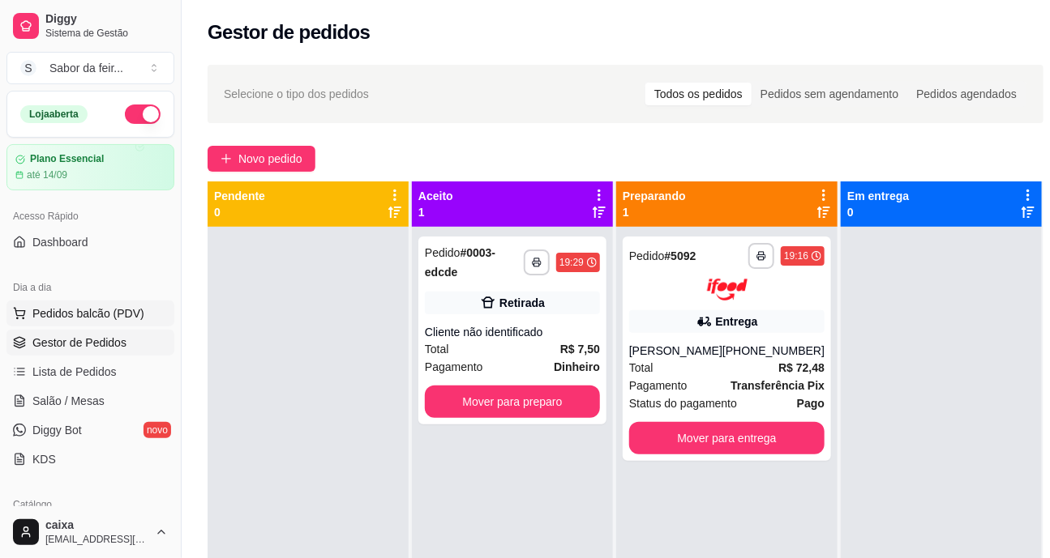
click at [105, 310] on span "Pedidos balcão (PDV)" at bounding box center [88, 314] width 112 height 16
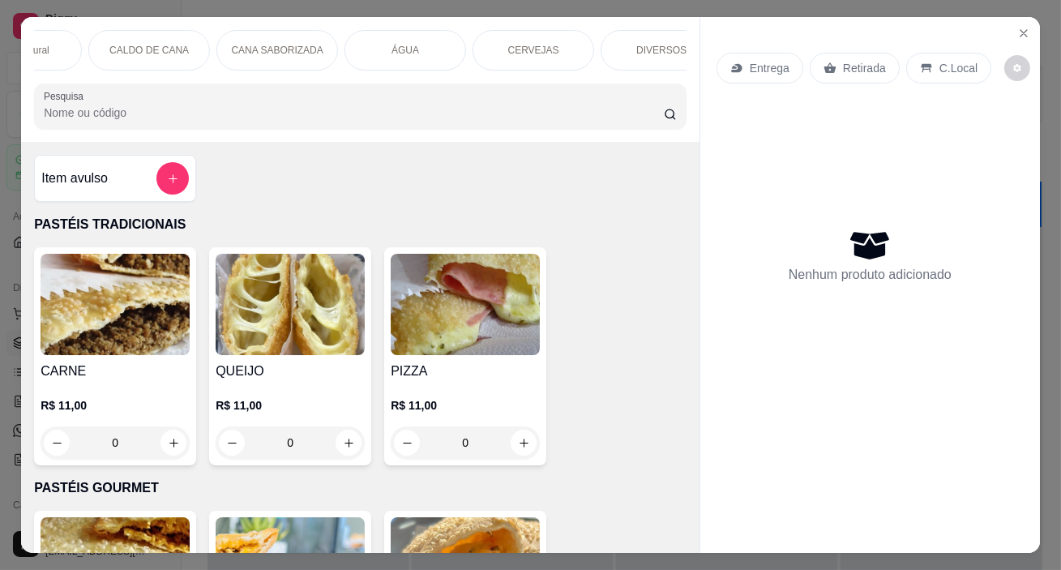
scroll to position [0, 1518]
click at [626, 46] on p "SORVETE" at bounding box center [626, 50] width 46 height 13
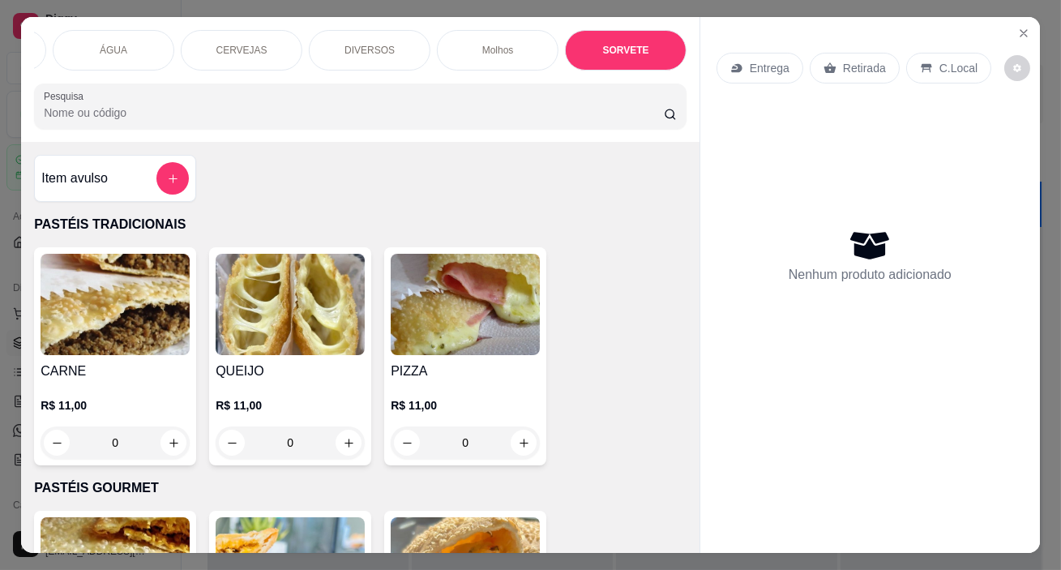
scroll to position [41, 0]
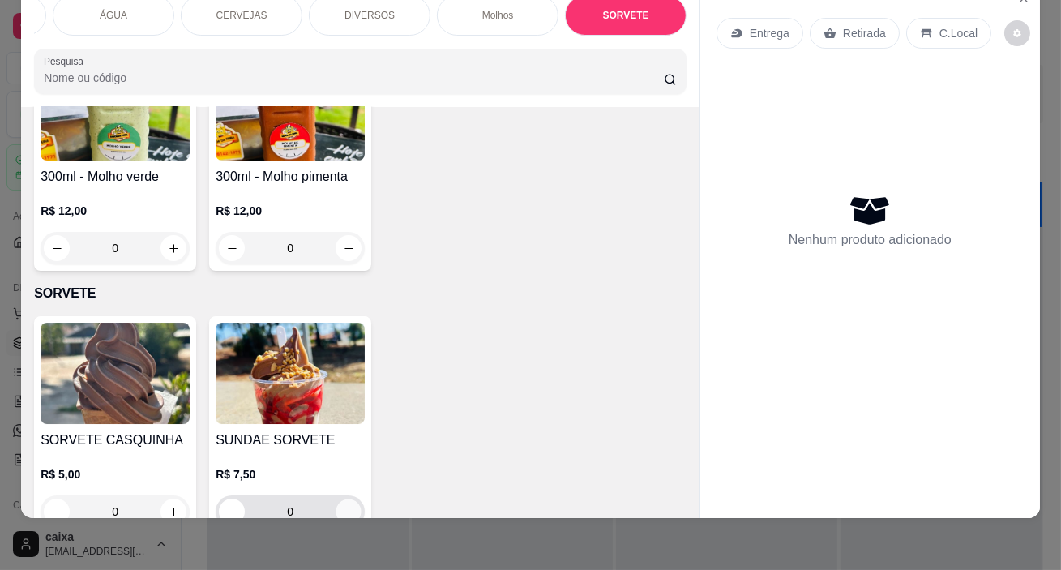
click at [343, 506] on icon "increase-product-quantity" at bounding box center [349, 512] width 12 height 12
click at [344, 507] on icon "increase-product-quantity" at bounding box center [348, 511] width 8 height 8
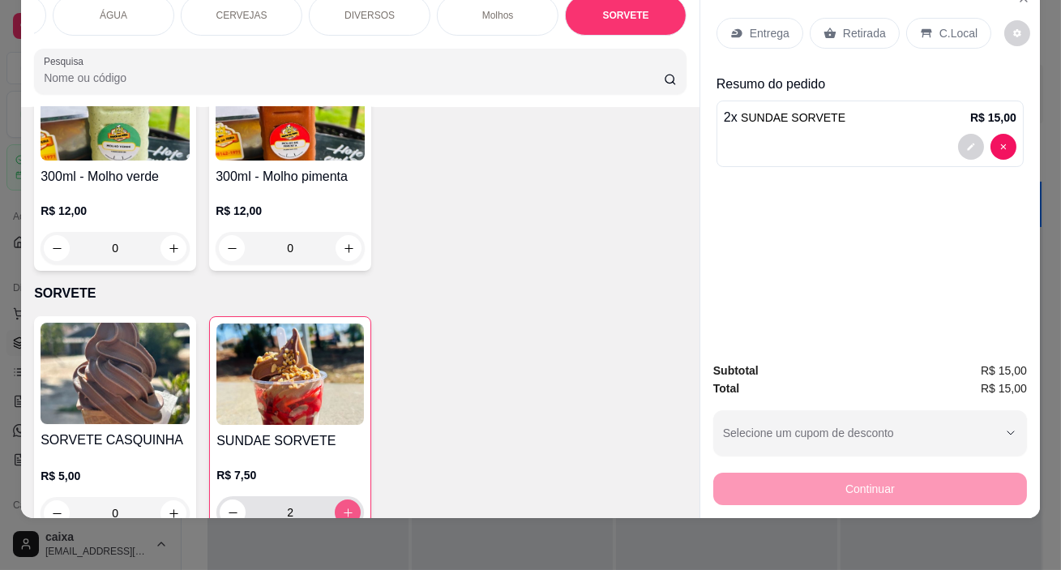
type input "2"
click at [845, 25] on p "Retirada" at bounding box center [864, 33] width 43 height 16
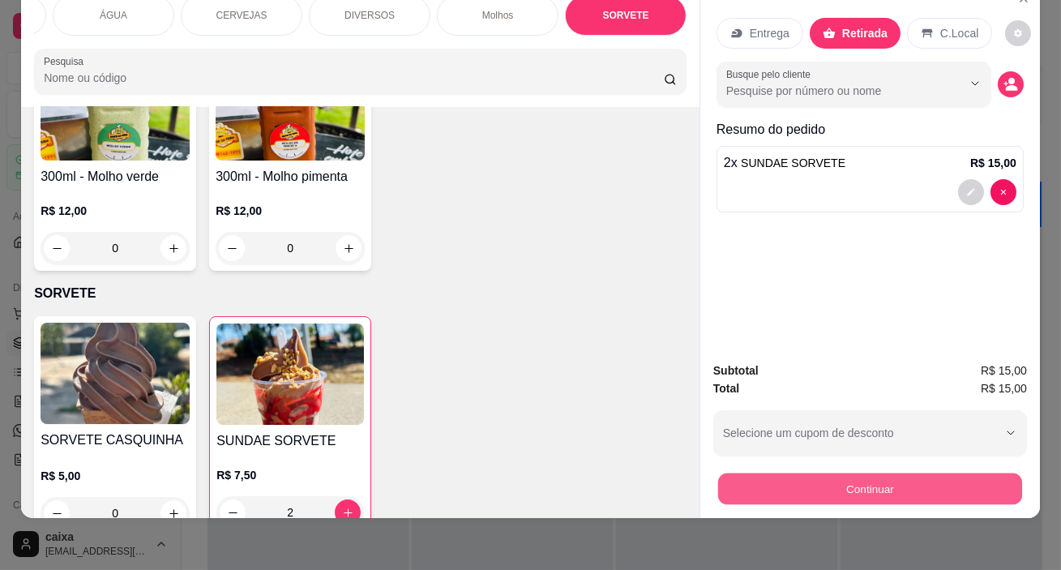
click at [796, 478] on button "Continuar" at bounding box center [870, 489] width 304 height 32
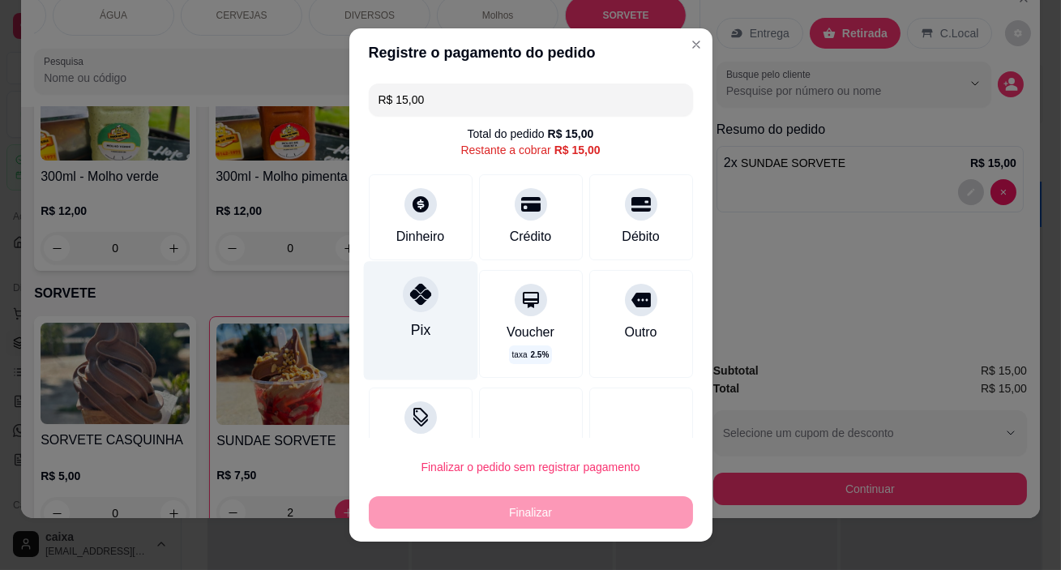
click at [410, 324] on div "Pix" at bounding box center [419, 329] width 19 height 21
type input "R$ 0,00"
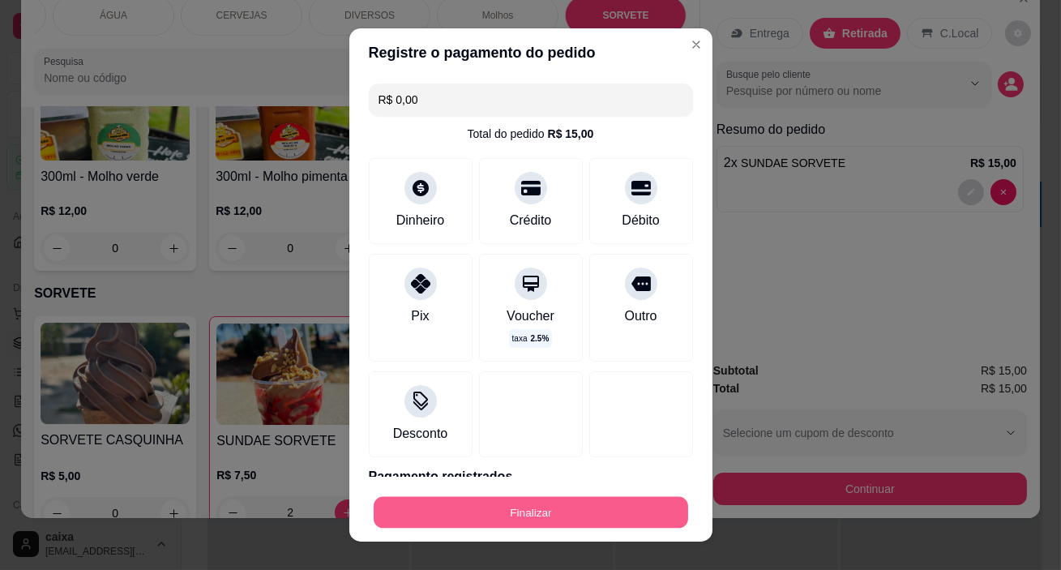
click at [464, 513] on button "Finalizar" at bounding box center [531, 512] width 314 height 32
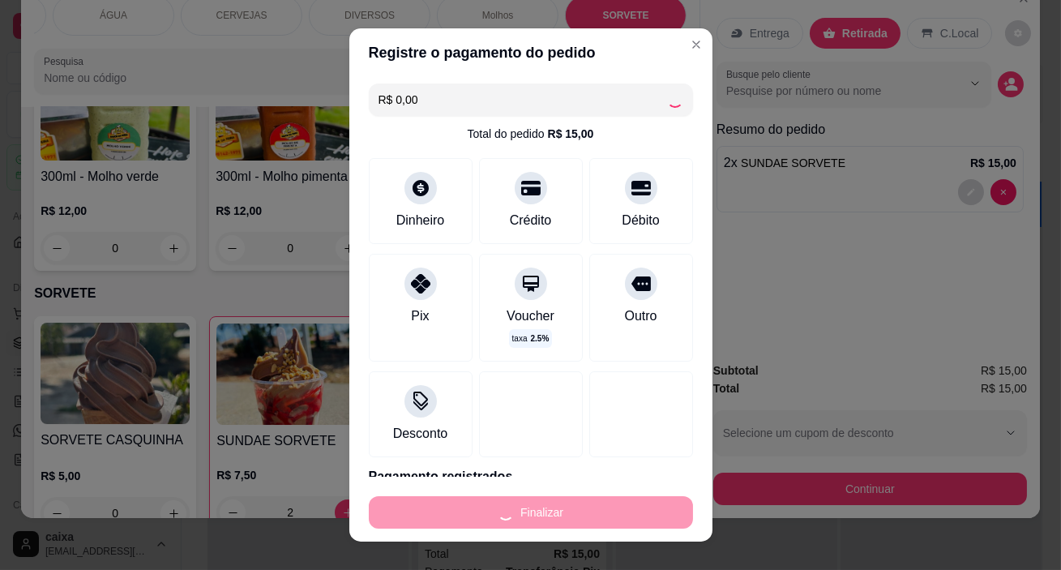
type input "0"
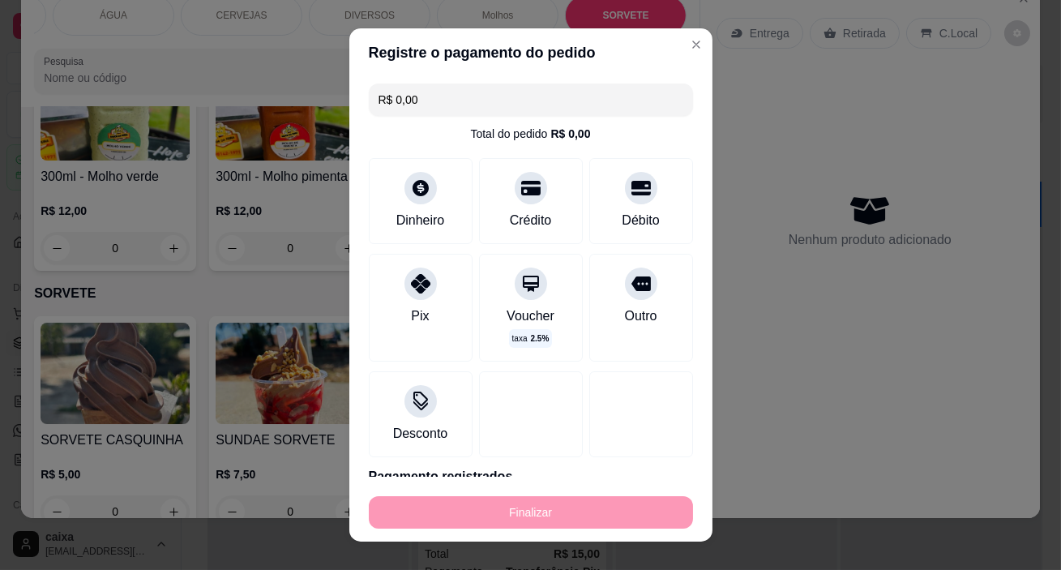
type input "-R$ 15,00"
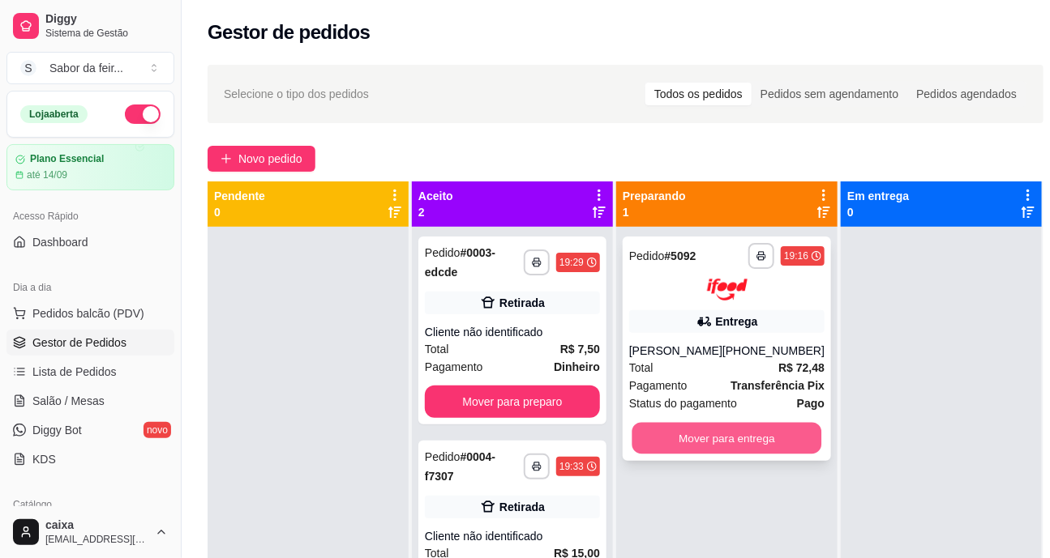
click at [718, 446] on button "Mover para entrega" at bounding box center [727, 438] width 190 height 32
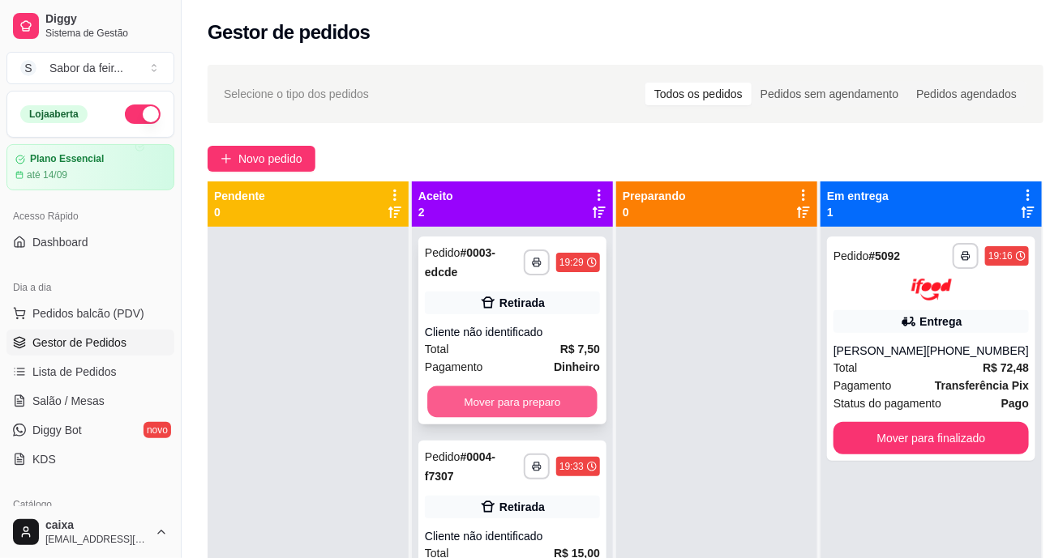
click at [570, 400] on button "Mover para preparo" at bounding box center [512, 403] width 170 height 32
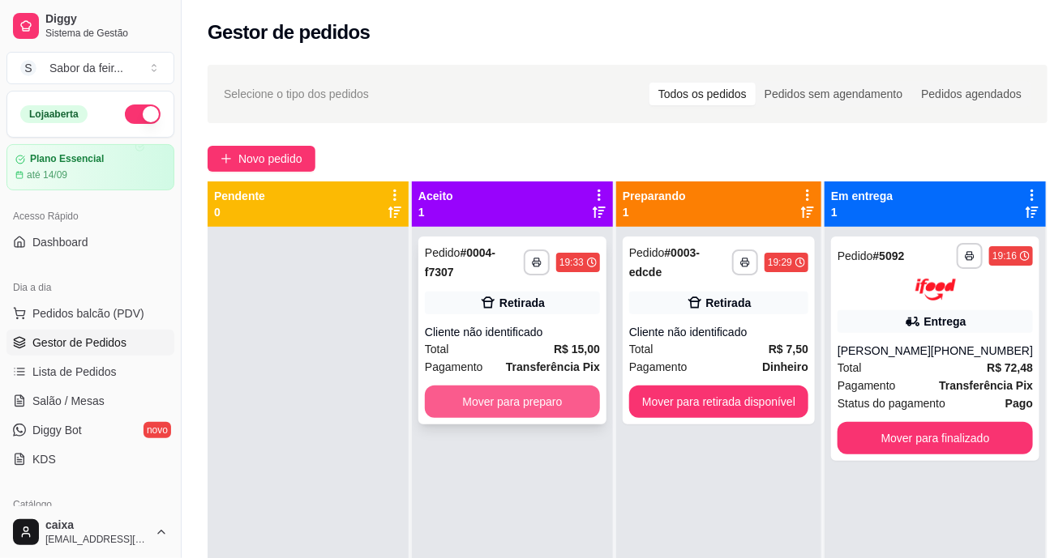
click at [569, 400] on button "Mover para preparo" at bounding box center [512, 402] width 175 height 32
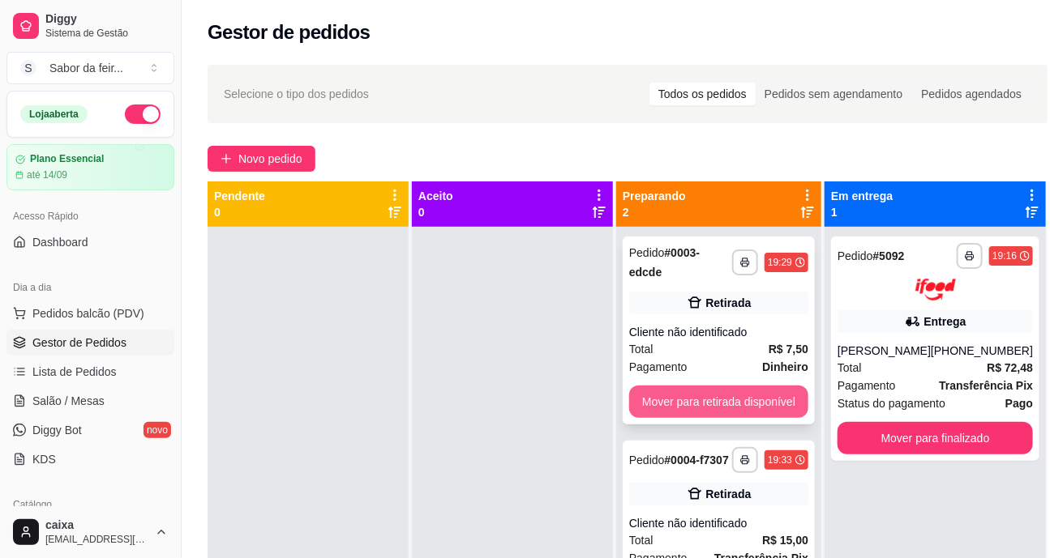
click at [682, 399] on button "Mover para retirada disponível" at bounding box center [718, 402] width 179 height 32
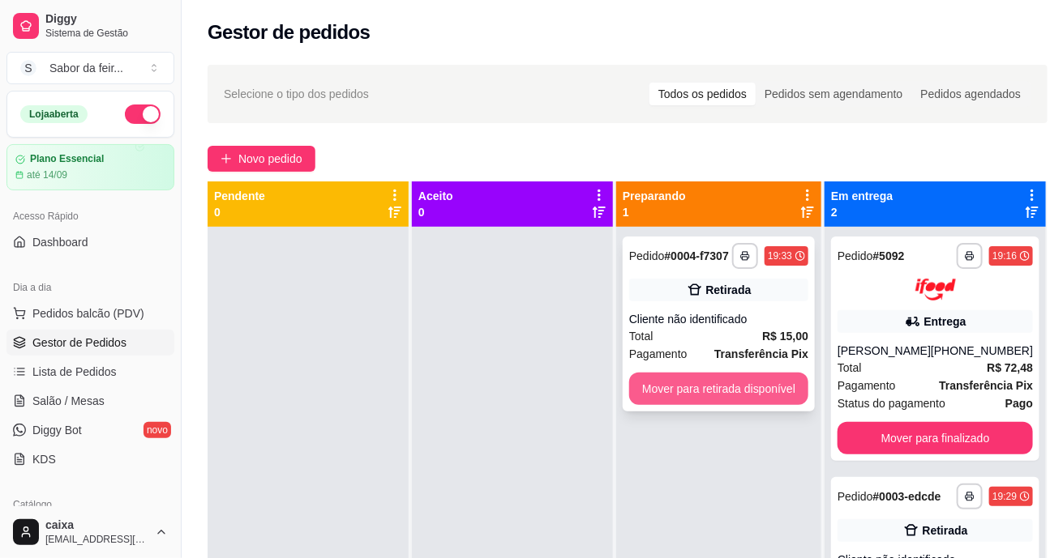
click at [694, 391] on button "Mover para retirada disponível" at bounding box center [718, 389] width 179 height 32
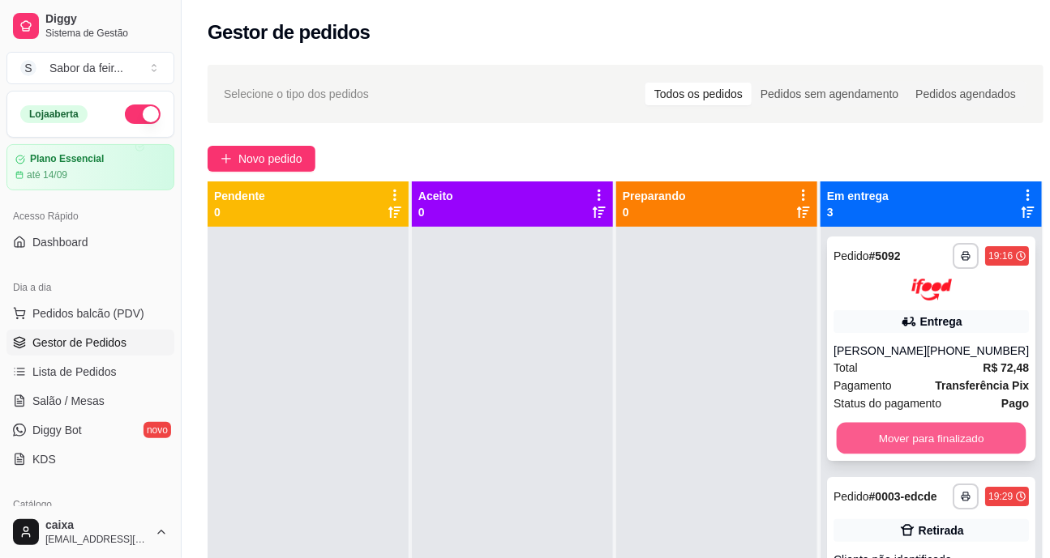
click at [957, 441] on button "Mover para finalizado" at bounding box center [931, 438] width 190 height 32
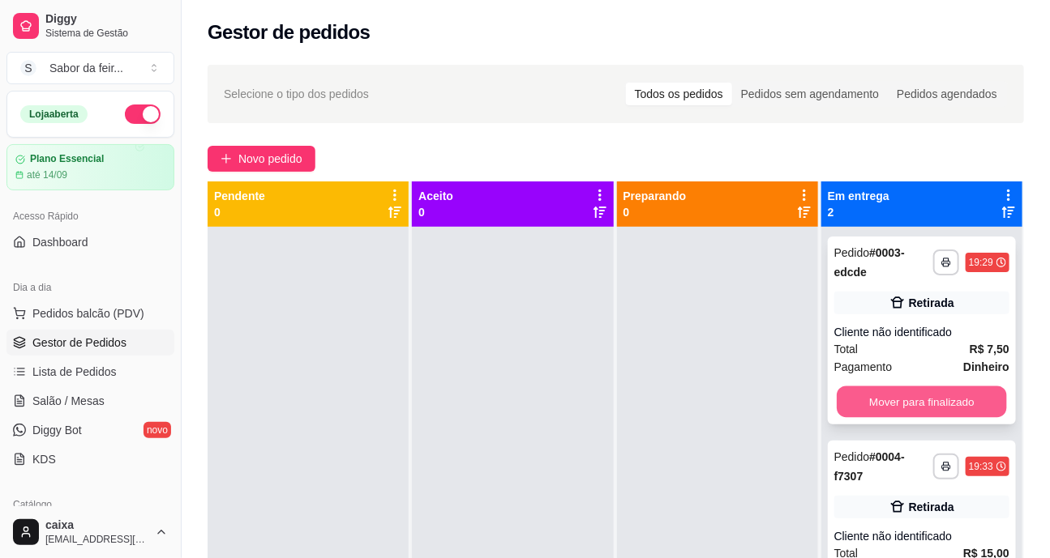
click at [969, 398] on button "Mover para finalizado" at bounding box center [921, 403] width 170 height 32
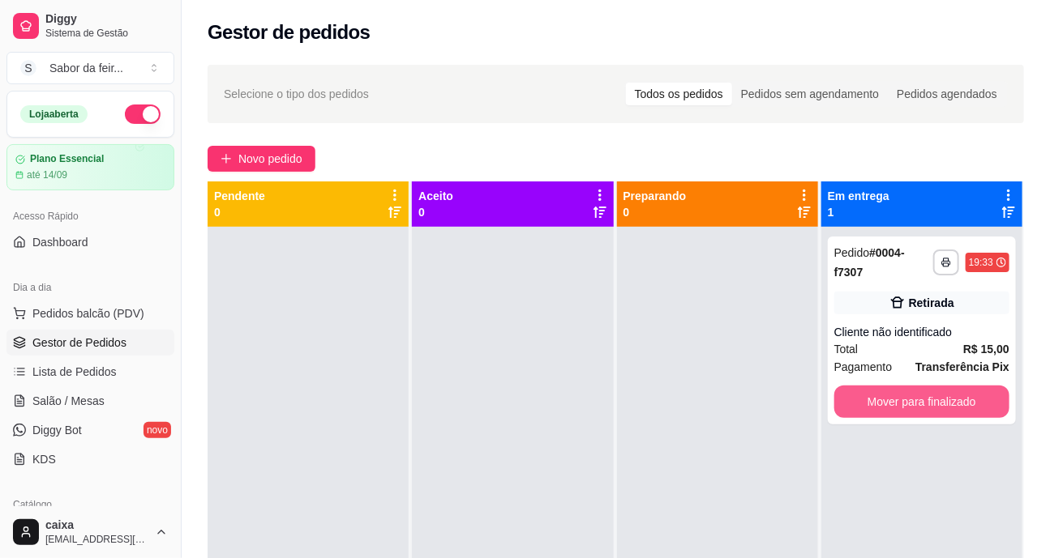
click at [969, 398] on button "Mover para finalizado" at bounding box center [921, 402] width 175 height 32
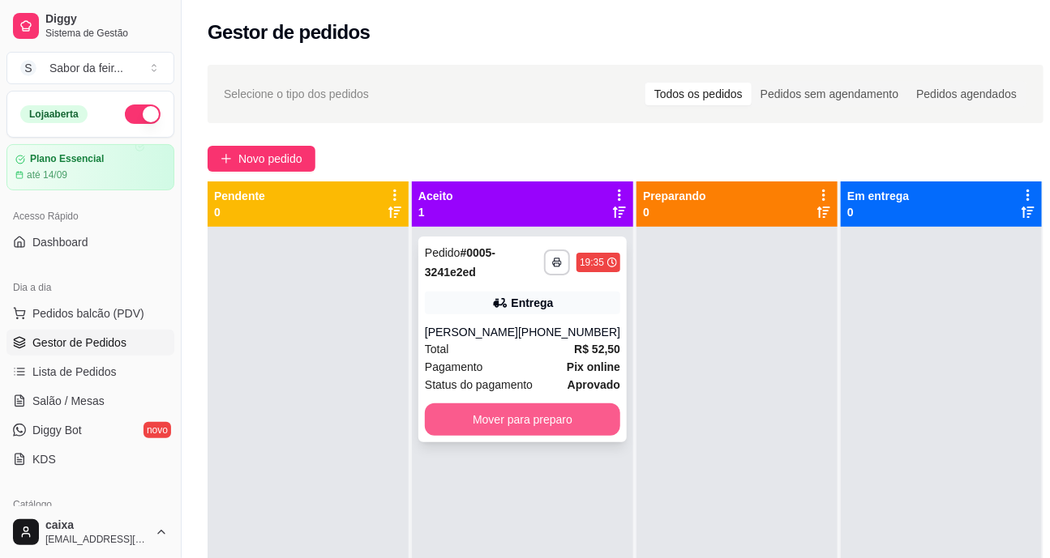
click at [533, 412] on button "Mover para preparo" at bounding box center [522, 420] width 195 height 32
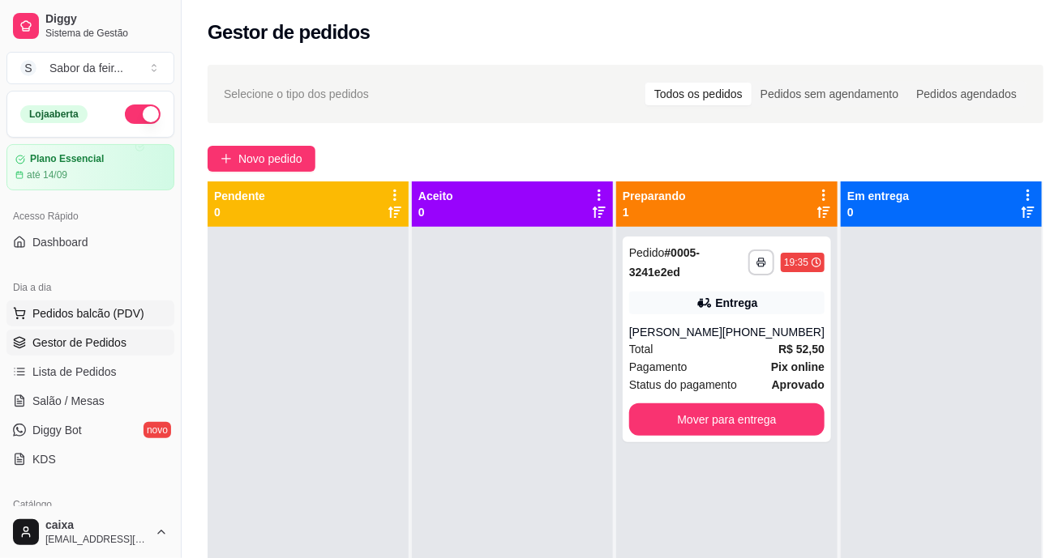
click at [124, 312] on span "Pedidos balcão (PDV)" at bounding box center [88, 314] width 112 height 16
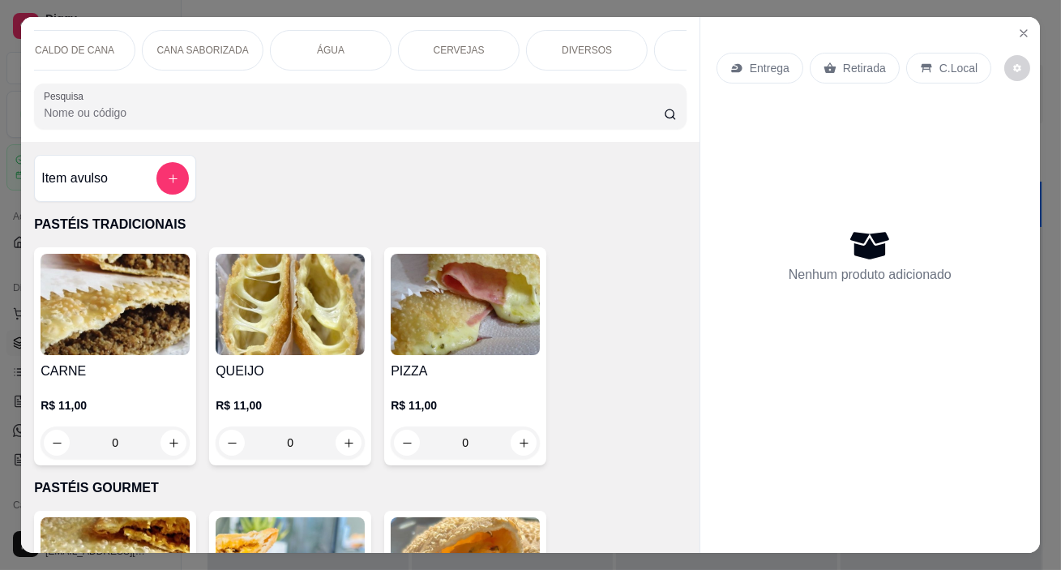
scroll to position [0, 1331]
click at [1029, 28] on button "Close" at bounding box center [1024, 33] width 26 height 26
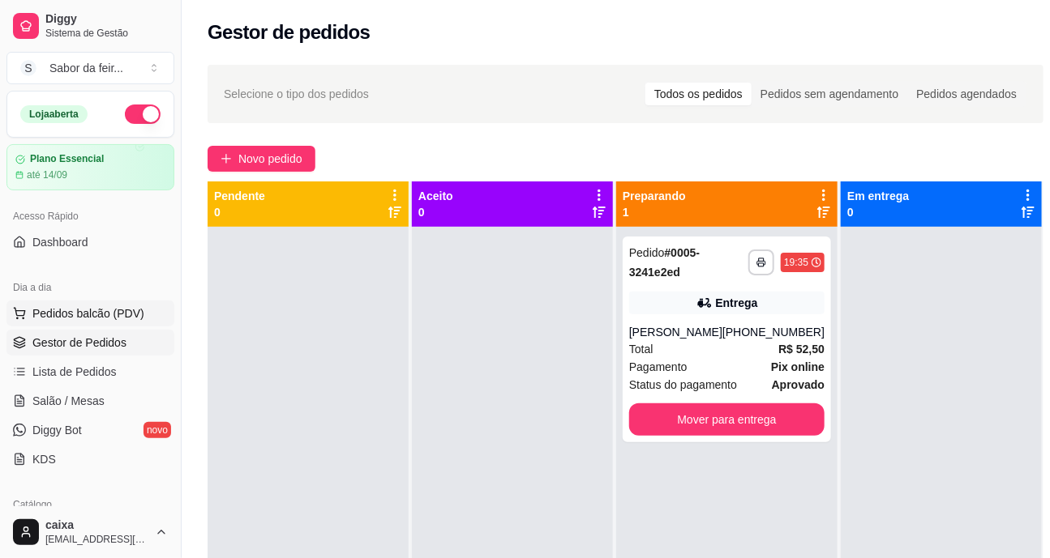
click at [94, 314] on span "Pedidos balcão (PDV)" at bounding box center [88, 314] width 112 height 16
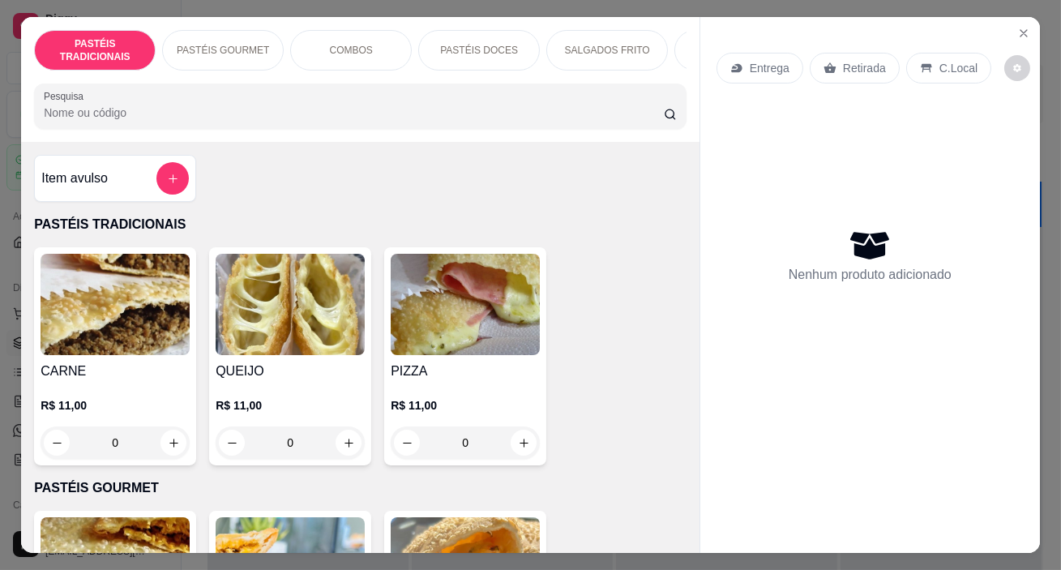
scroll to position [0, 1518]
click at [615, 44] on p "SORVETE" at bounding box center [626, 50] width 46 height 13
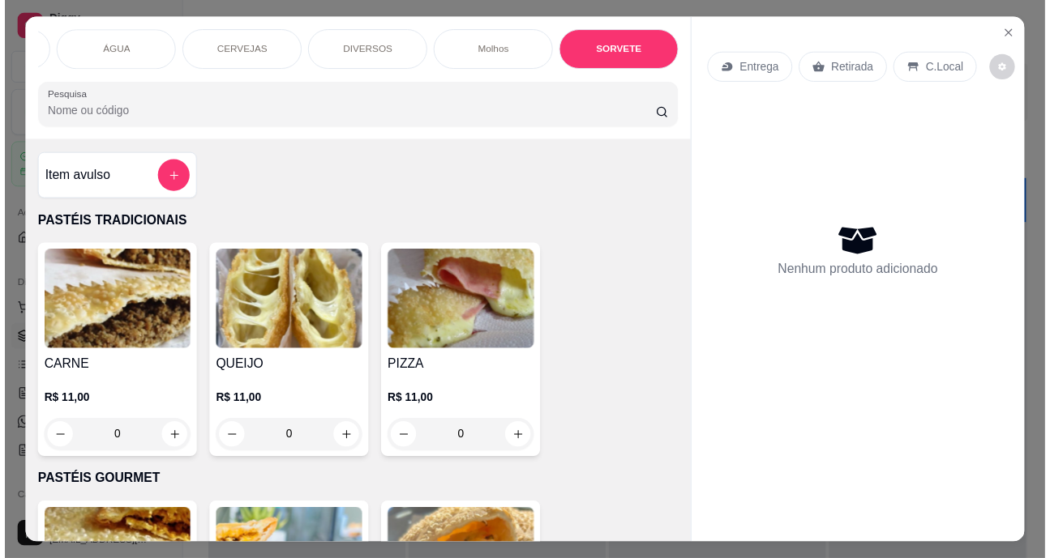
scroll to position [41, 0]
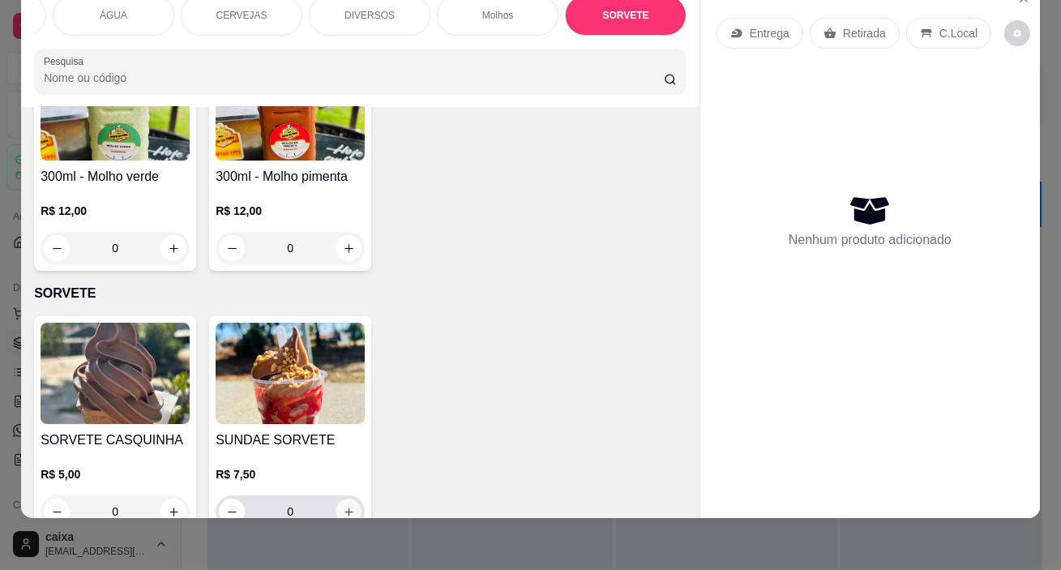
click at [343, 506] on icon "increase-product-quantity" at bounding box center [349, 512] width 12 height 12
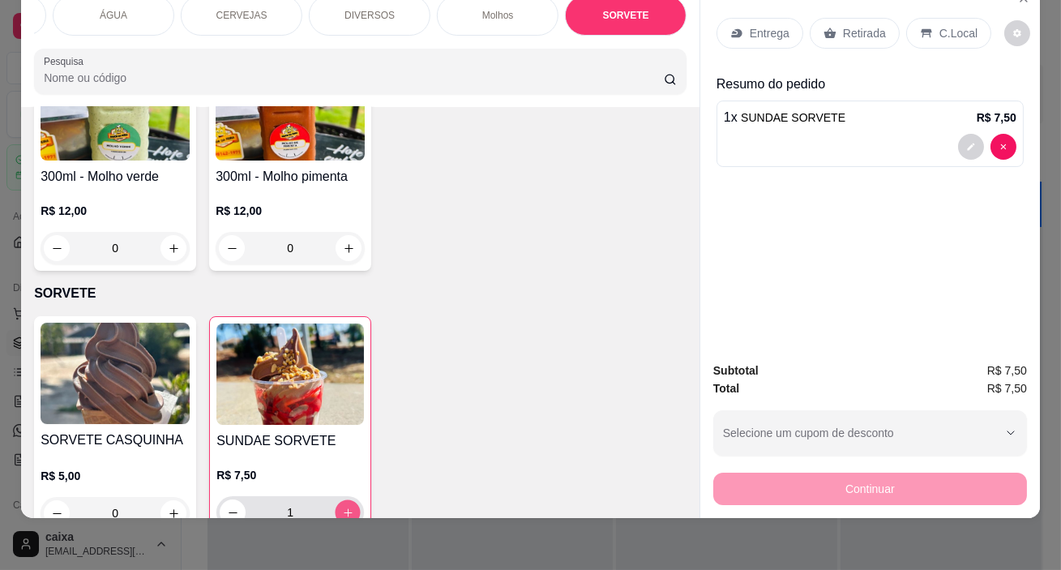
click at [342, 507] on icon "increase-product-quantity" at bounding box center [348, 513] width 12 height 12
type input "2"
click at [874, 25] on p "Retirada" at bounding box center [864, 33] width 43 height 16
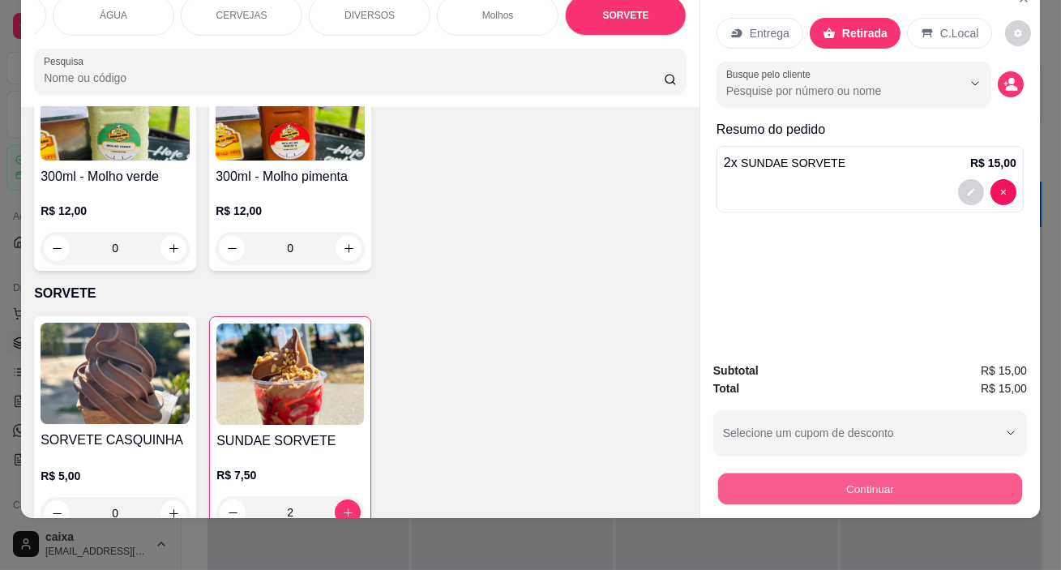
click at [772, 473] on button "Continuar" at bounding box center [870, 489] width 304 height 32
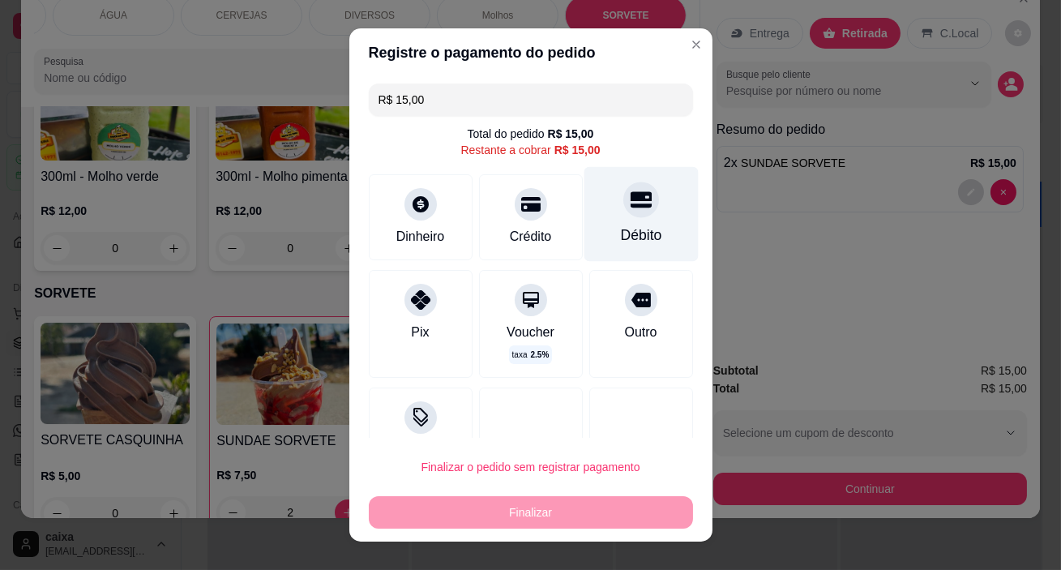
click at [620, 222] on div "Débito" at bounding box center [641, 214] width 114 height 95
type input "R$ 0,00"
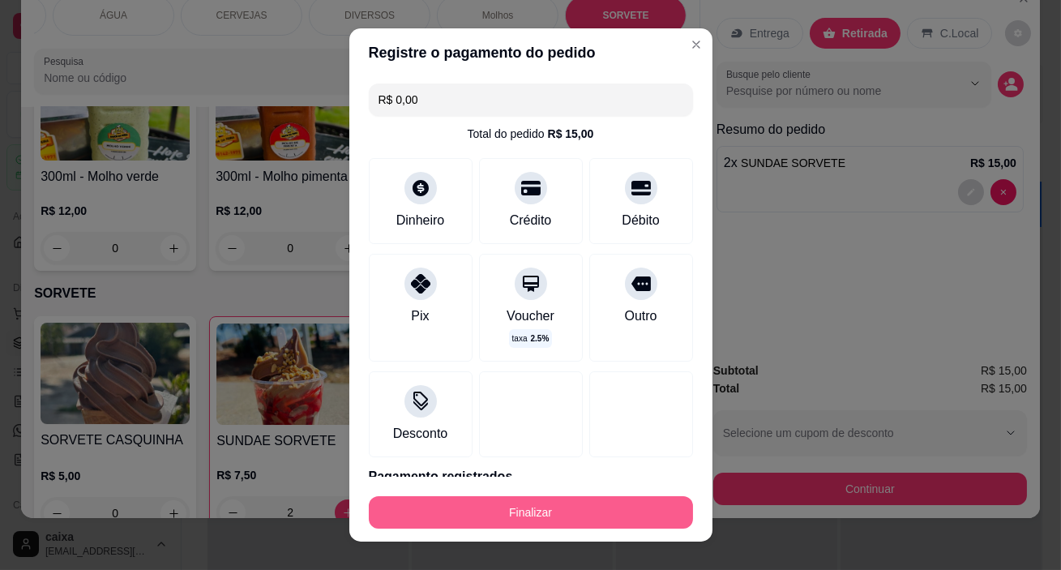
click at [549, 507] on button "Finalizar" at bounding box center [531, 512] width 324 height 32
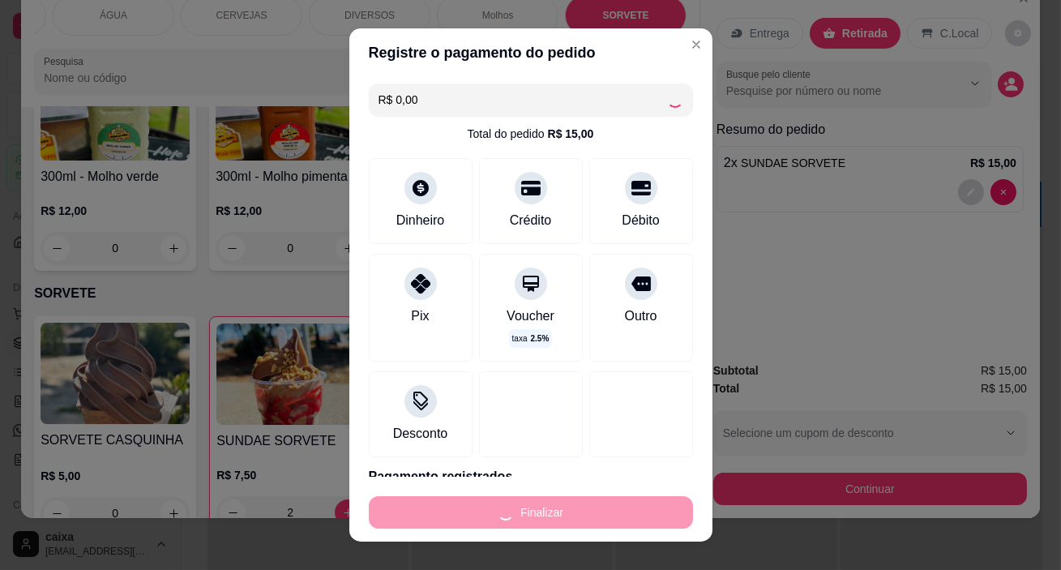
type input "0"
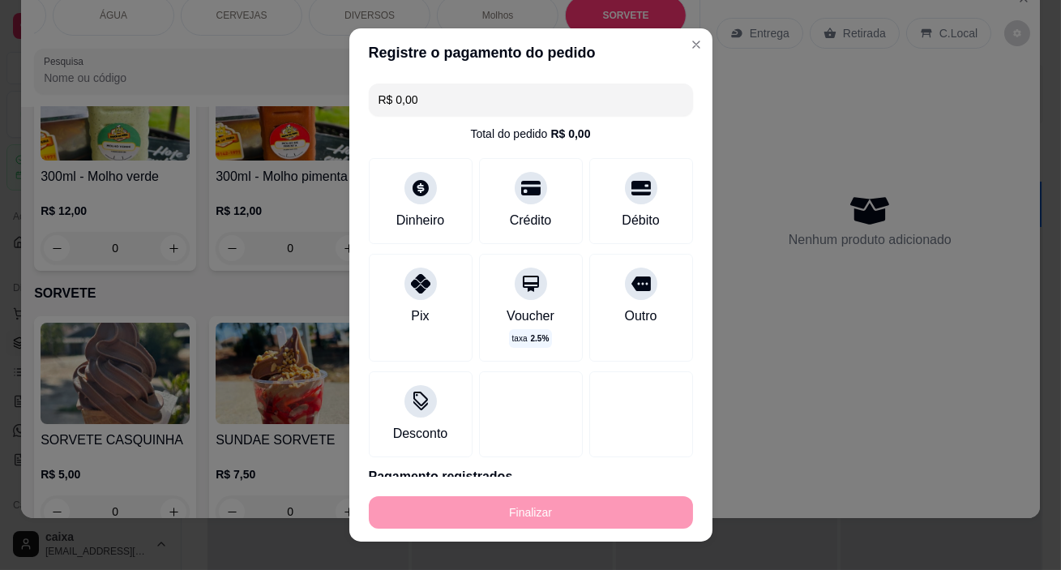
type input "-R$ 15,00"
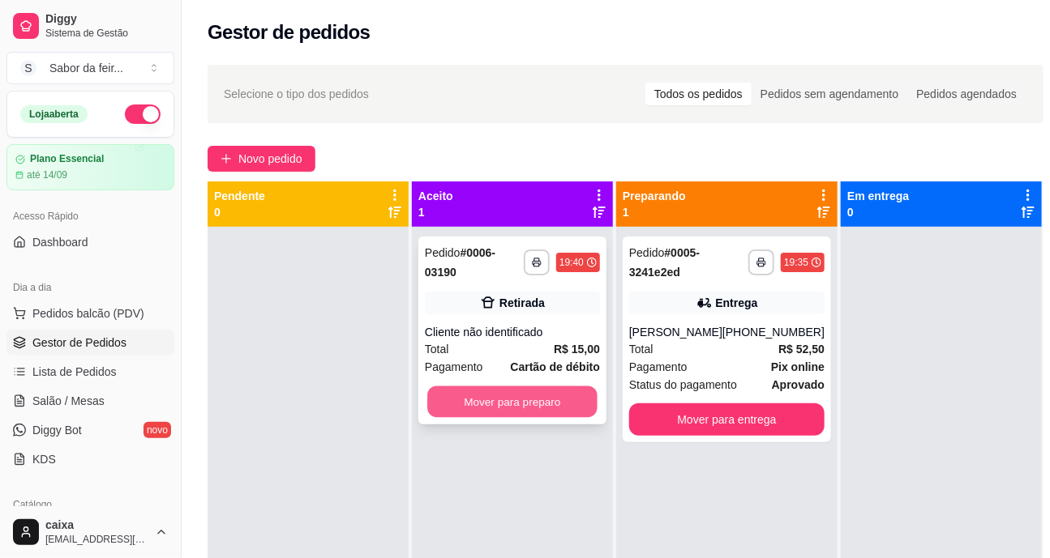
click at [563, 397] on button "Mover para preparo" at bounding box center [512, 403] width 170 height 32
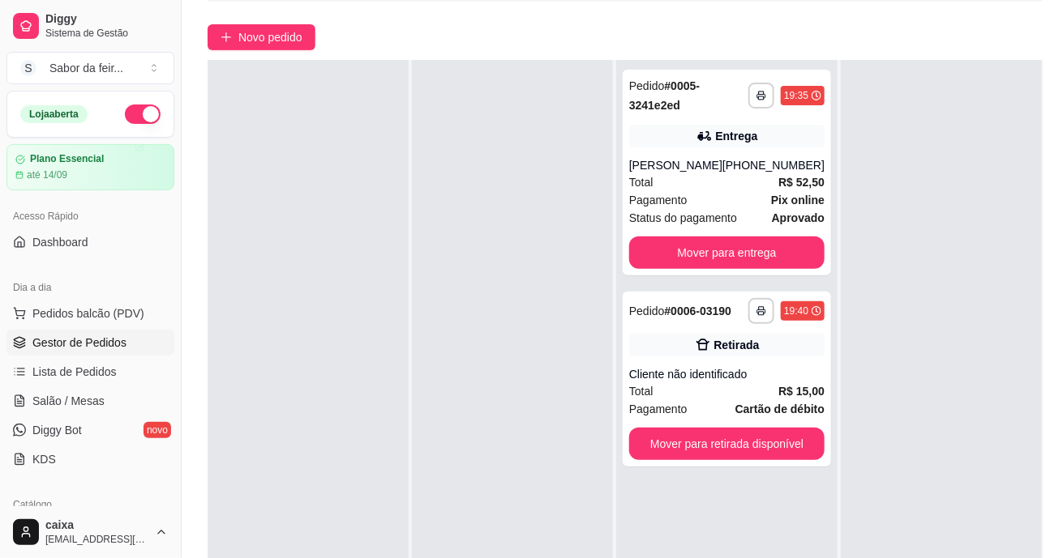
scroll to position [258, 0]
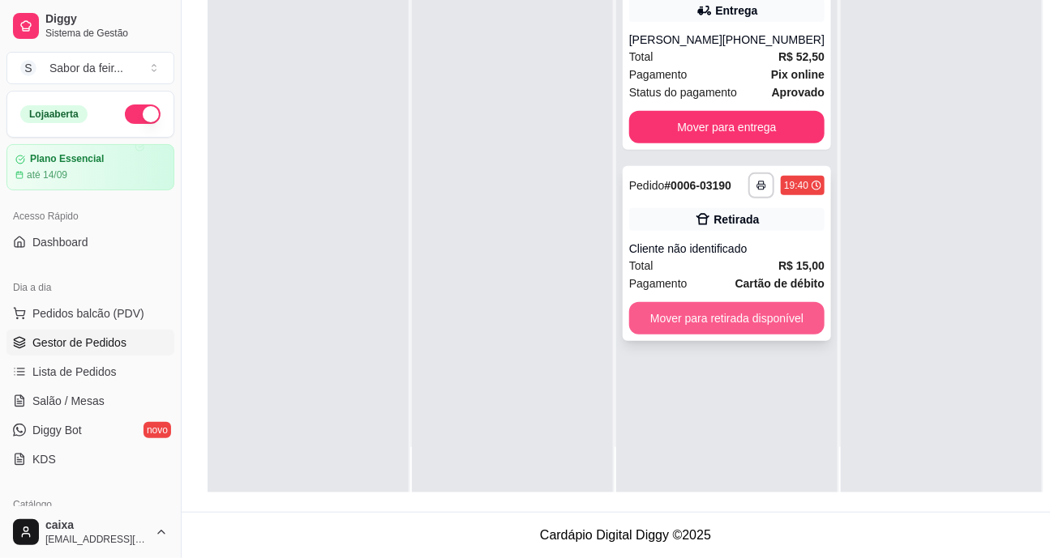
click at [790, 304] on button "Mover para retirada disponível" at bounding box center [726, 318] width 195 height 32
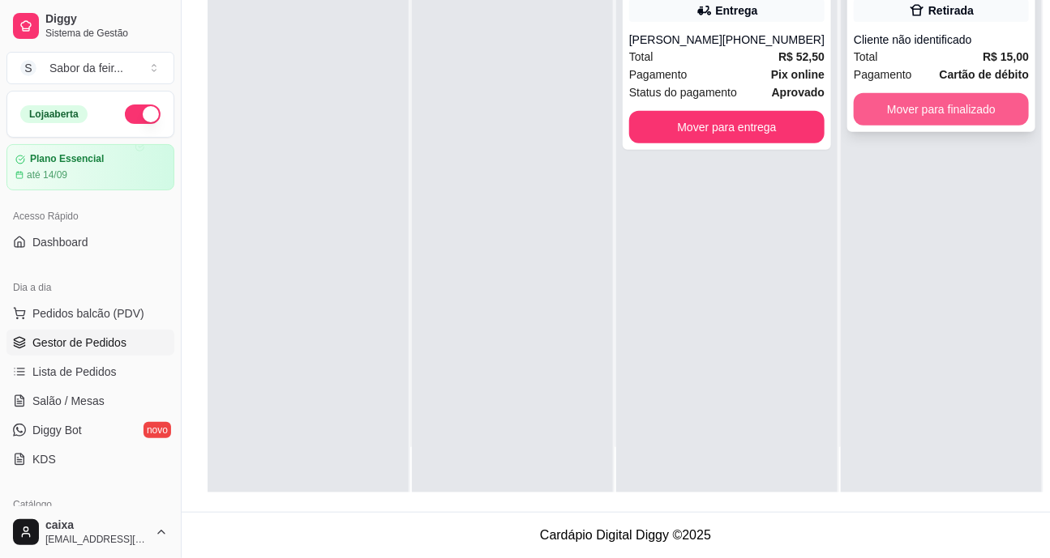
click at [909, 98] on button "Mover para finalizado" at bounding box center [940, 109] width 175 height 32
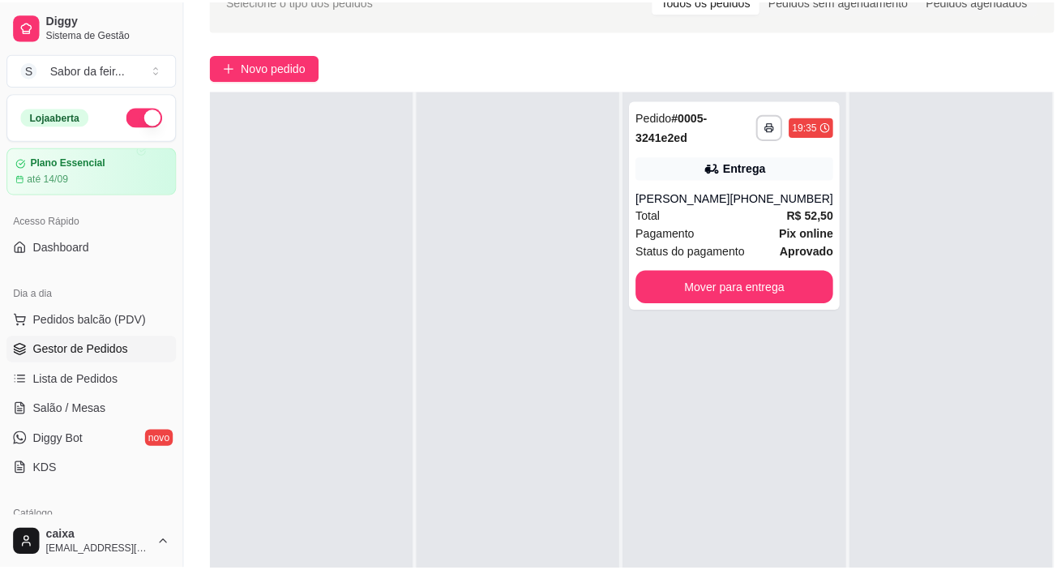
scroll to position [0, 0]
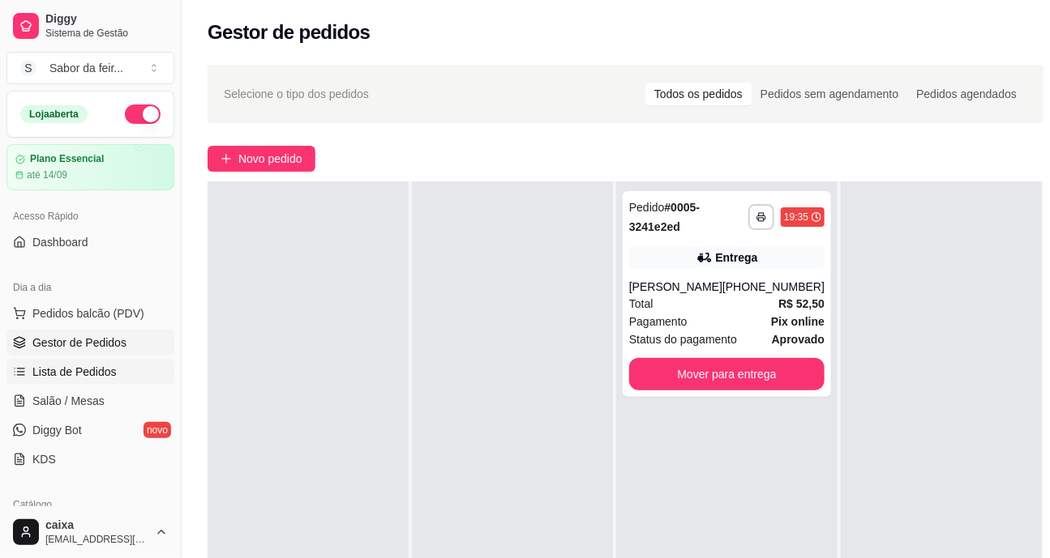
click at [101, 367] on span "Lista de Pedidos" at bounding box center [74, 372] width 84 height 16
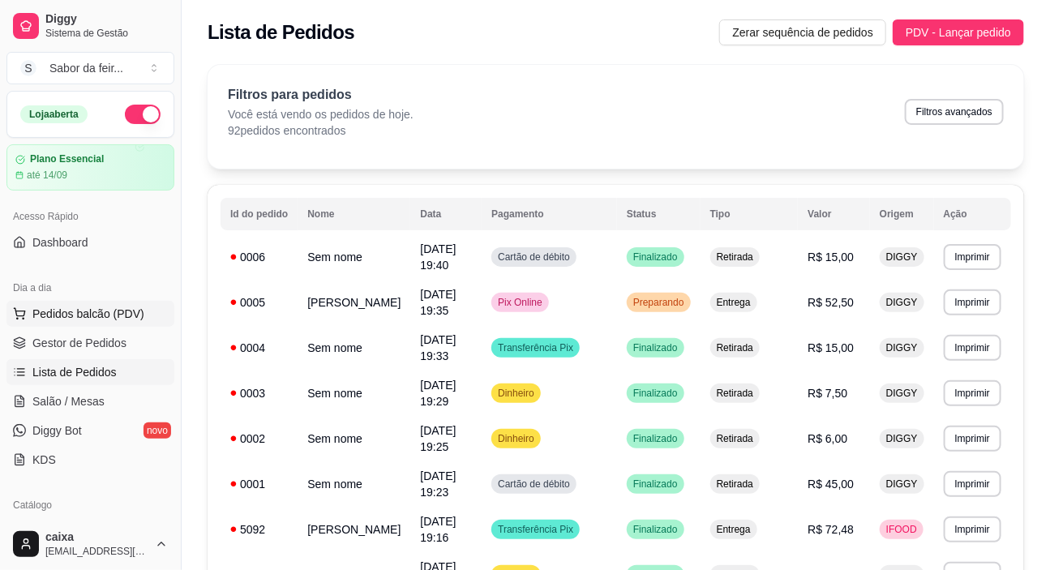
click at [98, 322] on button "Pedidos balcão (PDV)" at bounding box center [90, 314] width 168 height 26
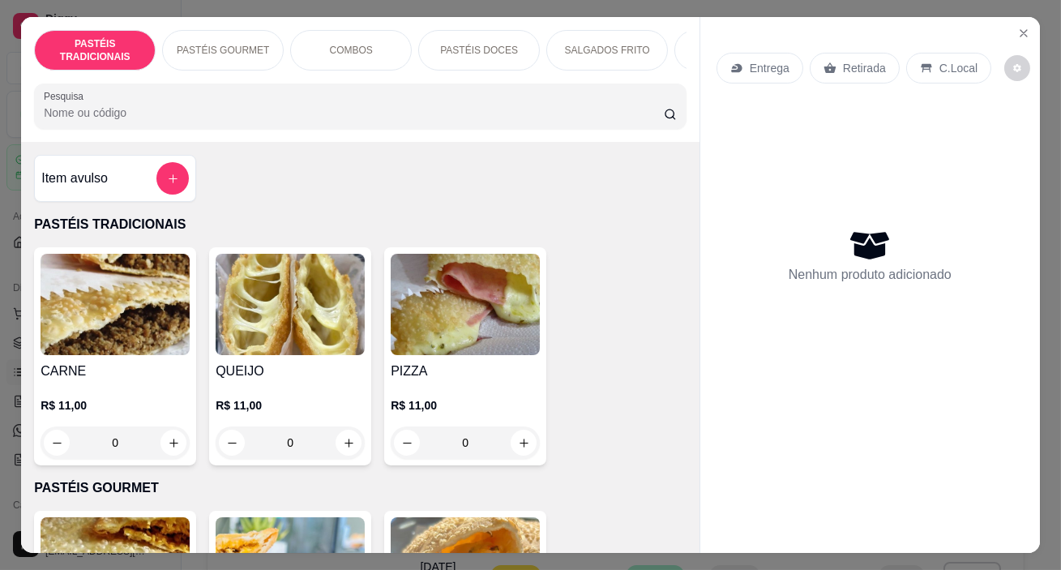
click at [483, 50] on p "PASTÉIS DOCES" at bounding box center [479, 50] width 78 height 13
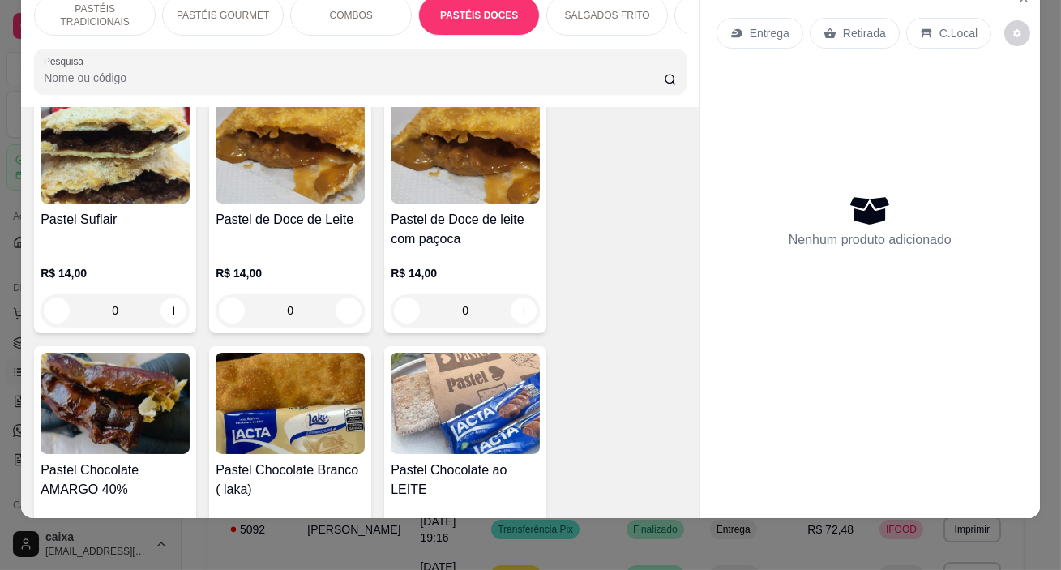
scroll to position [2332, 0]
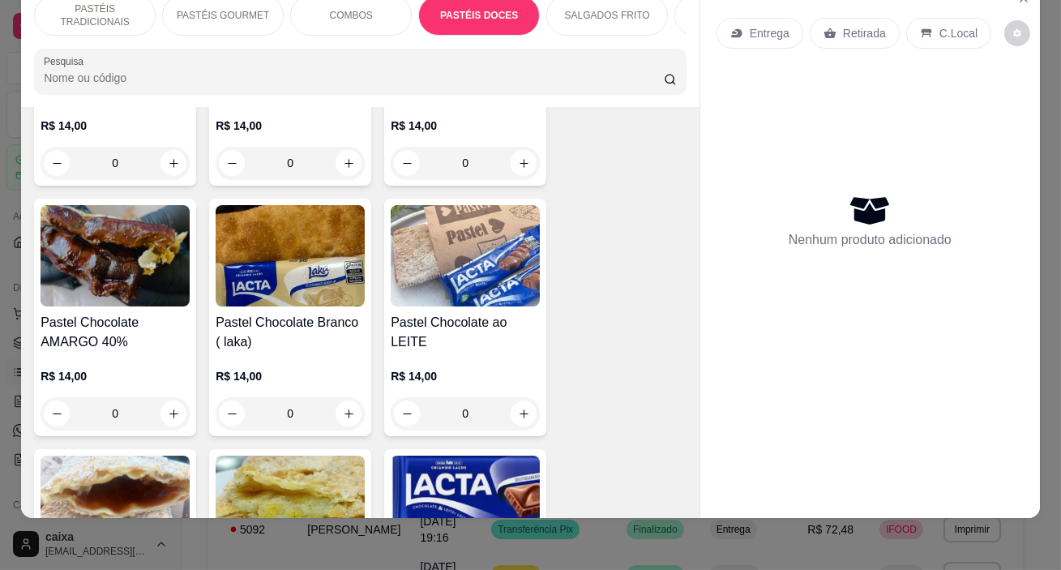
click at [337, 413] on div "0" at bounding box center [290, 413] width 149 height 32
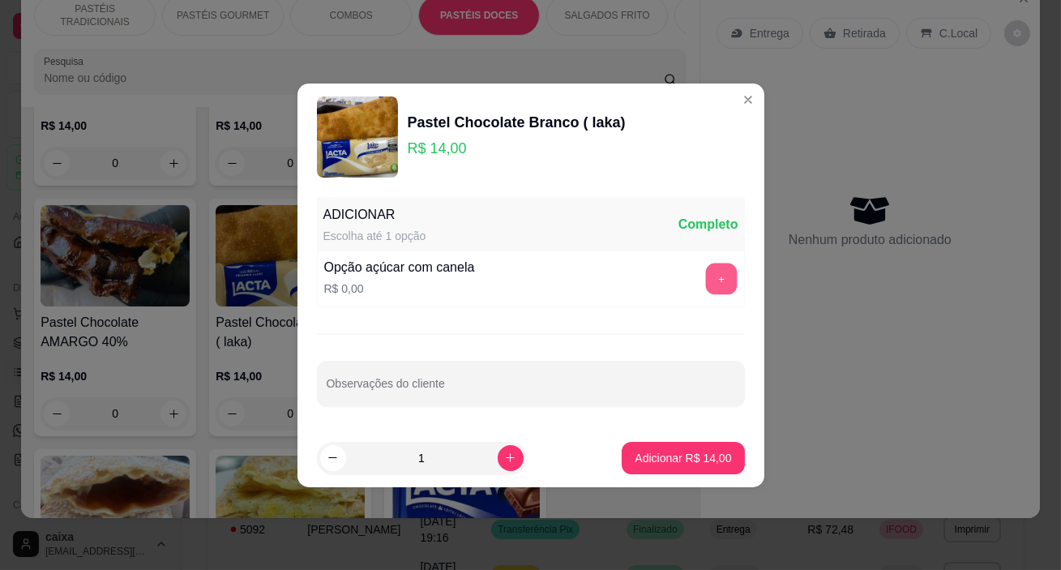
click at [712, 274] on button "+" at bounding box center [721, 279] width 32 height 32
click at [636, 460] on p "Adicionar R$ 14,00" at bounding box center [683, 457] width 94 height 15
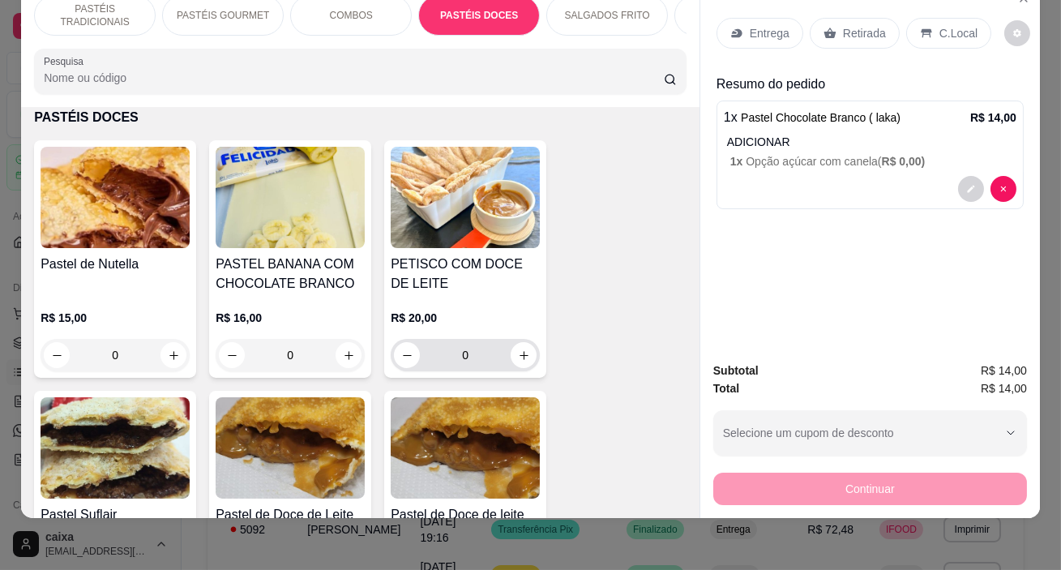
scroll to position [2037, 0]
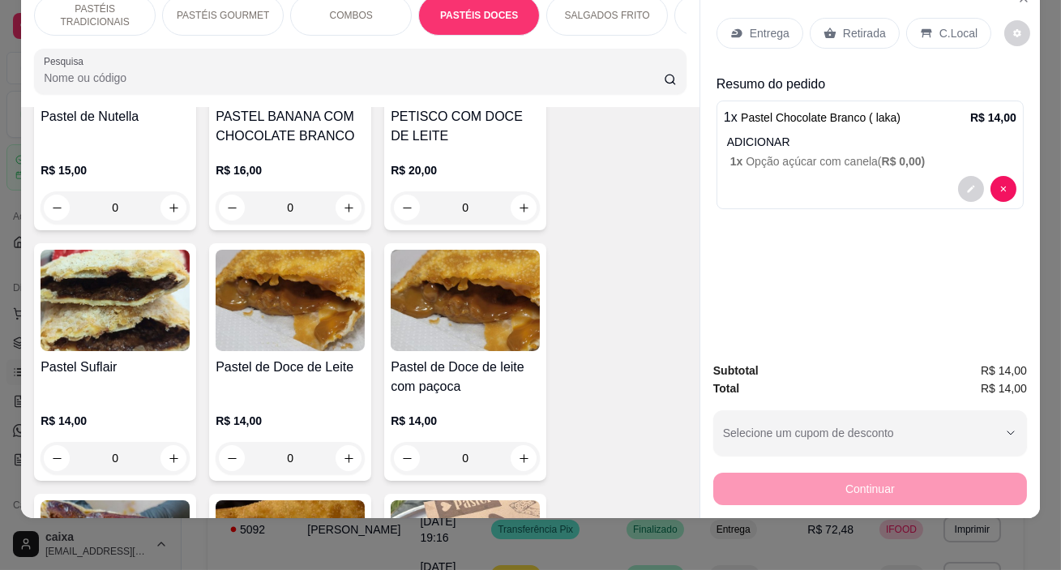
click at [176, 455] on div "0" at bounding box center [115, 458] width 149 height 32
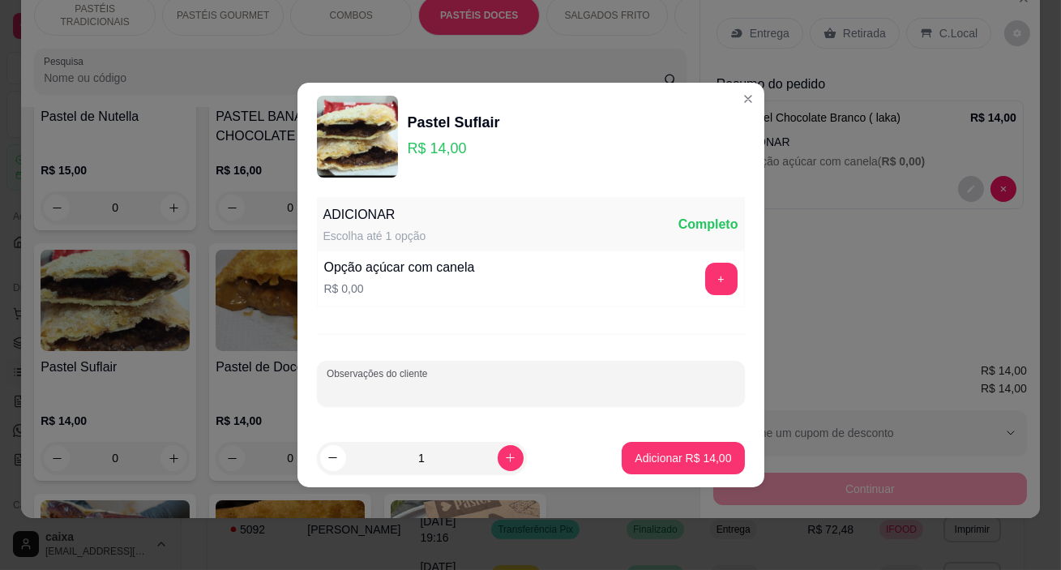
click at [631, 389] on input "Observações do cliente" at bounding box center [531, 390] width 408 height 16
type input "DIVIDIR AO MEIO"
click at [687, 459] on p "Adicionar R$ 14,00" at bounding box center [683, 457] width 94 height 15
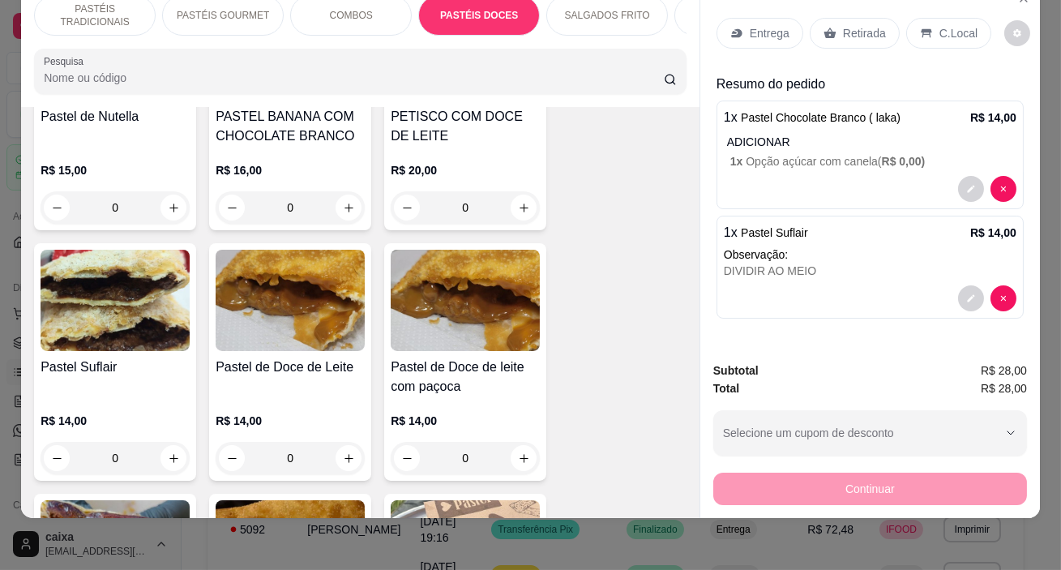
click at [917, 28] on div "C.Local" at bounding box center [948, 33] width 85 height 31
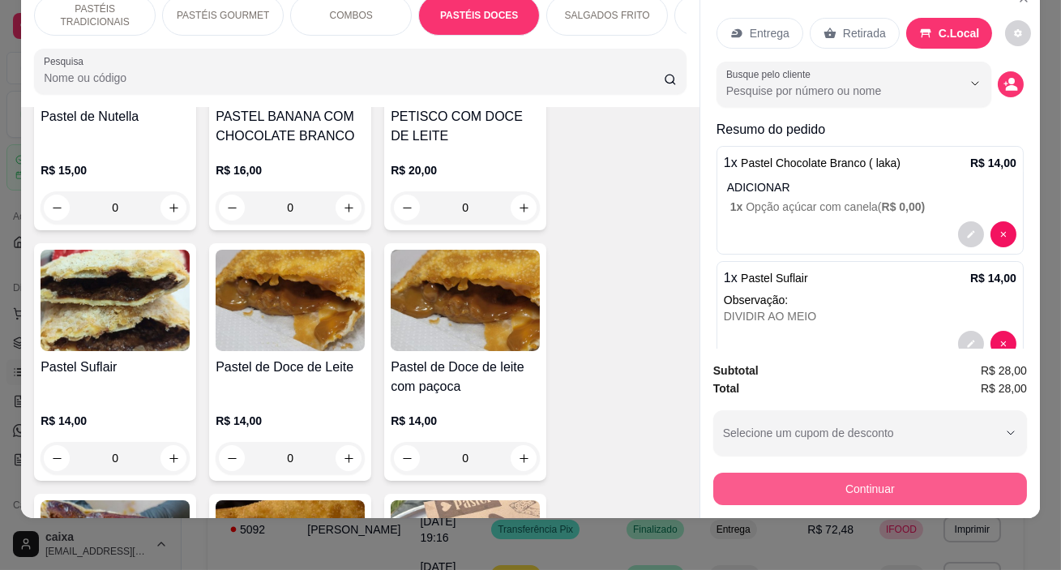
click at [817, 476] on button "Continuar" at bounding box center [870, 488] width 314 height 32
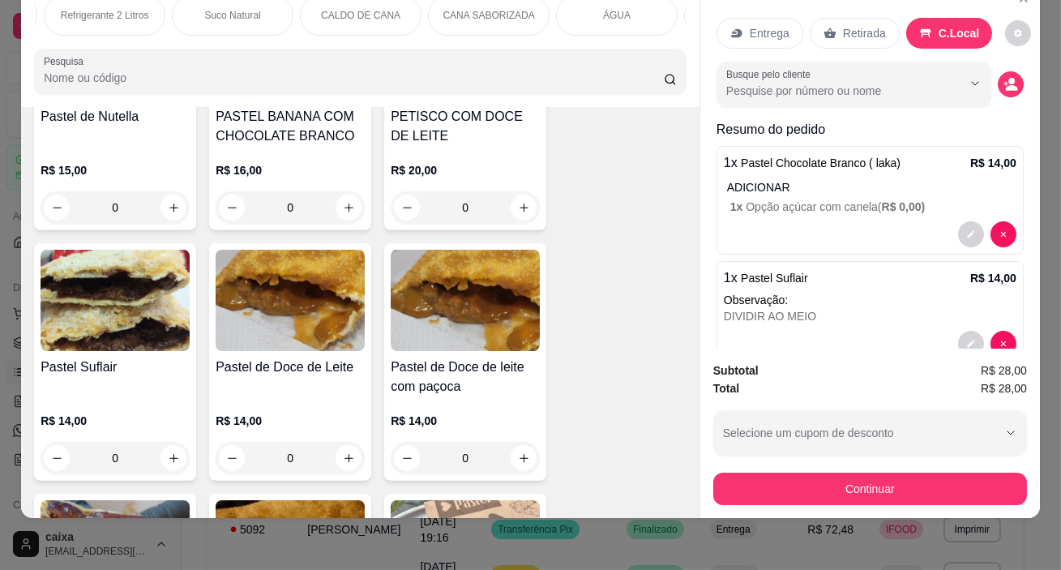
scroll to position [0, 1016]
click at [363, 11] on div "CALDO DE CANA" at bounding box center [359, 15] width 122 height 41
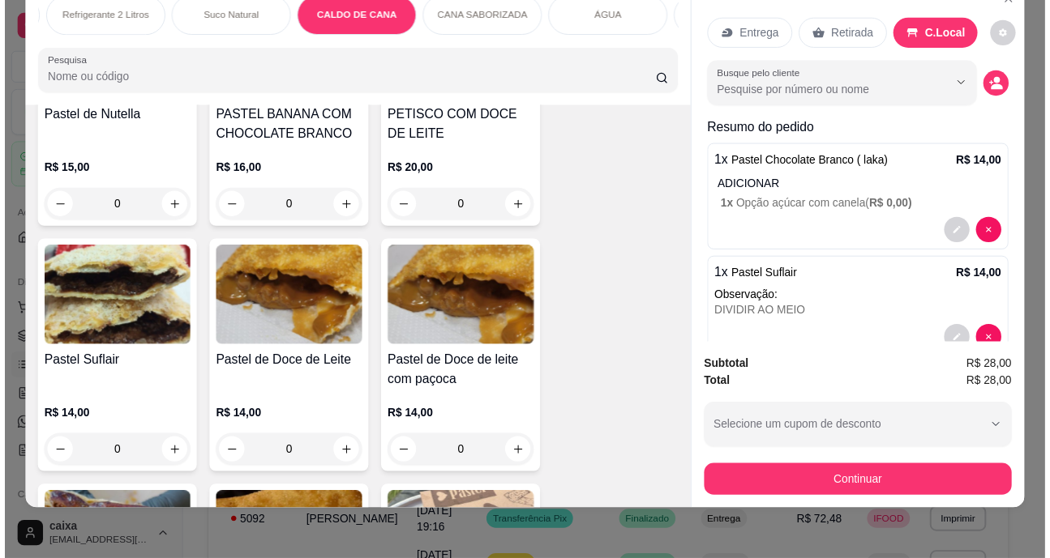
scroll to position [7353, 0]
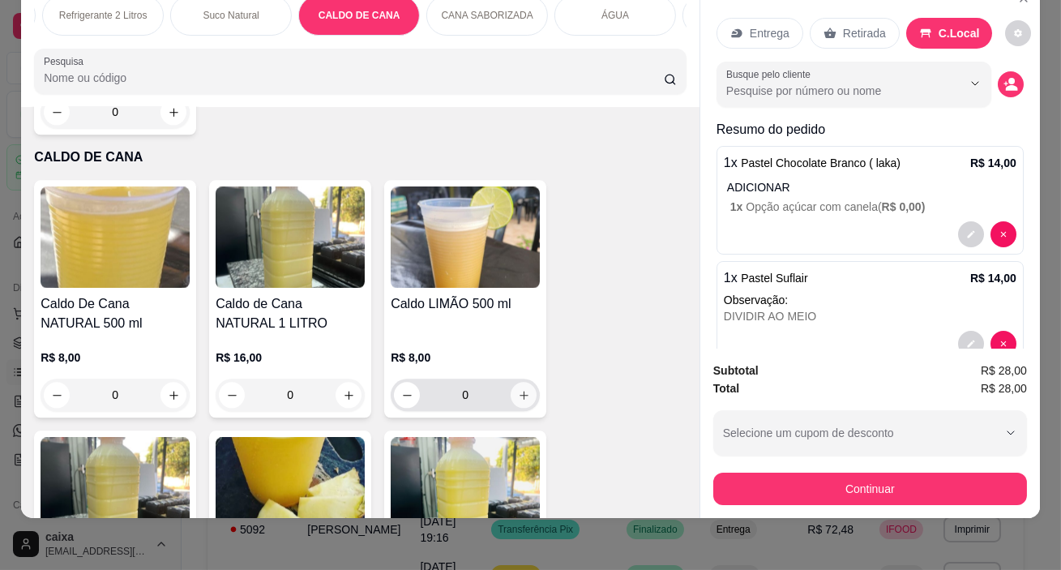
click at [518, 389] on icon "increase-product-quantity" at bounding box center [524, 395] width 12 height 12
type input "1"
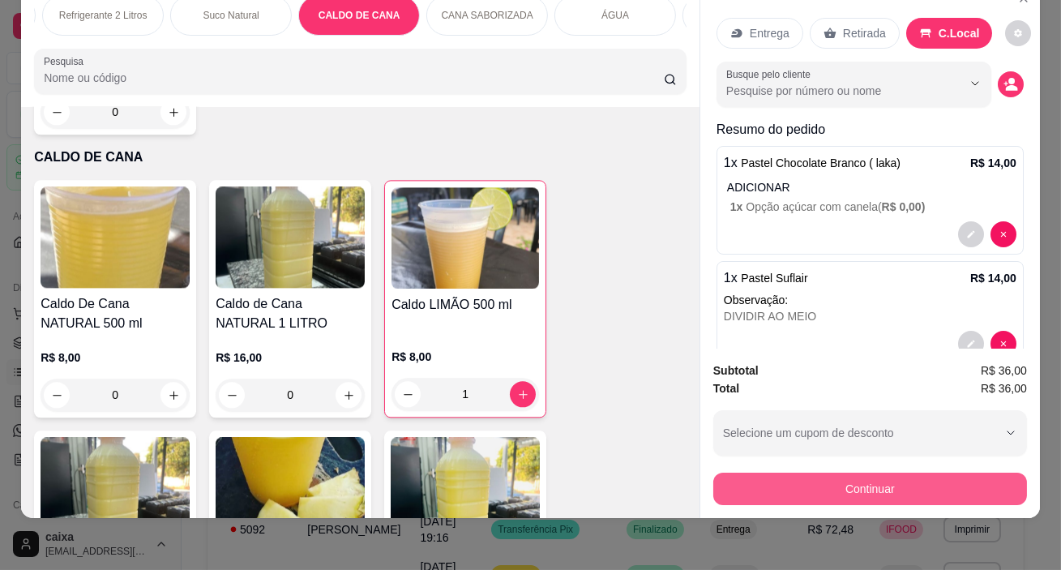
click at [880, 477] on button "Continuar" at bounding box center [870, 488] width 314 height 32
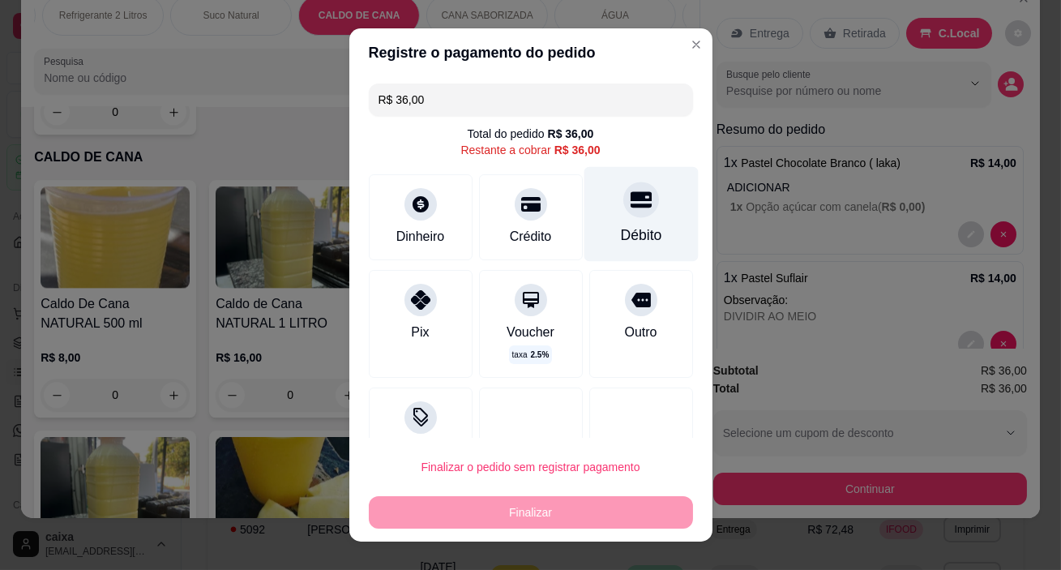
click at [622, 224] on div "Débito" at bounding box center [641, 214] width 114 height 95
type input "R$ 0,00"
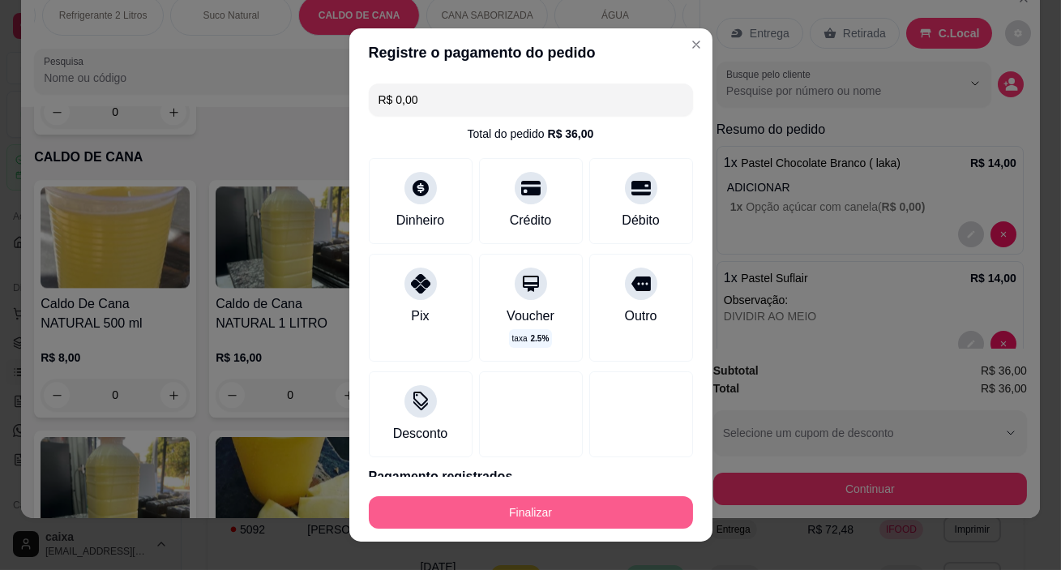
click at [605, 514] on button "Finalizar" at bounding box center [531, 512] width 324 height 32
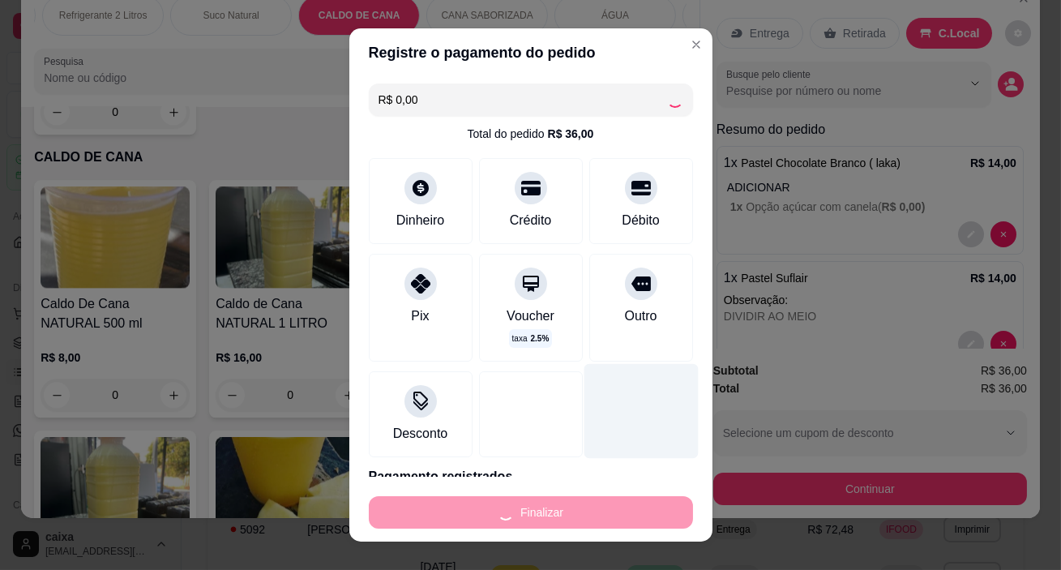
type input "0"
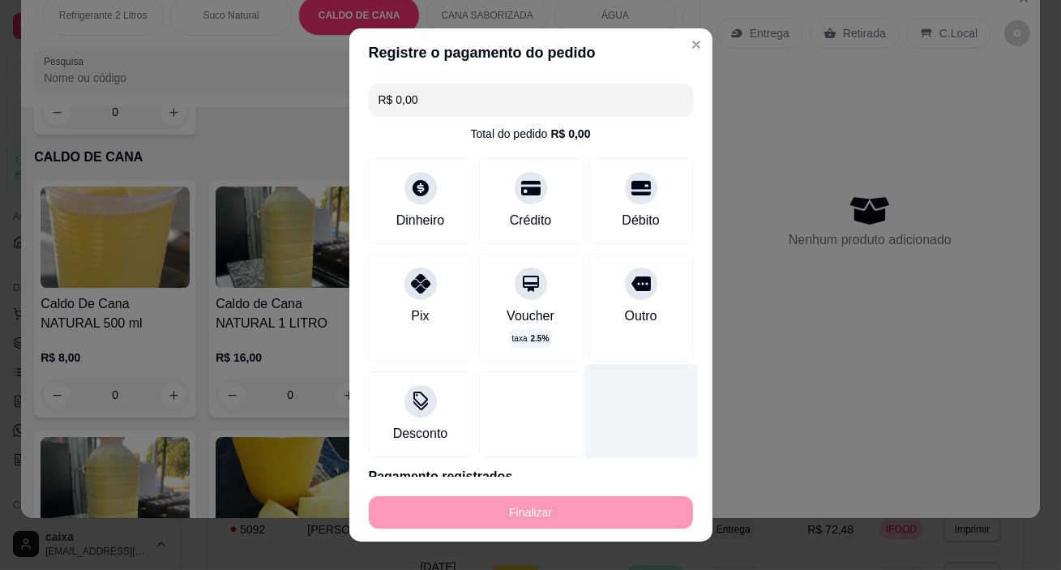
type input "-R$ 36,00"
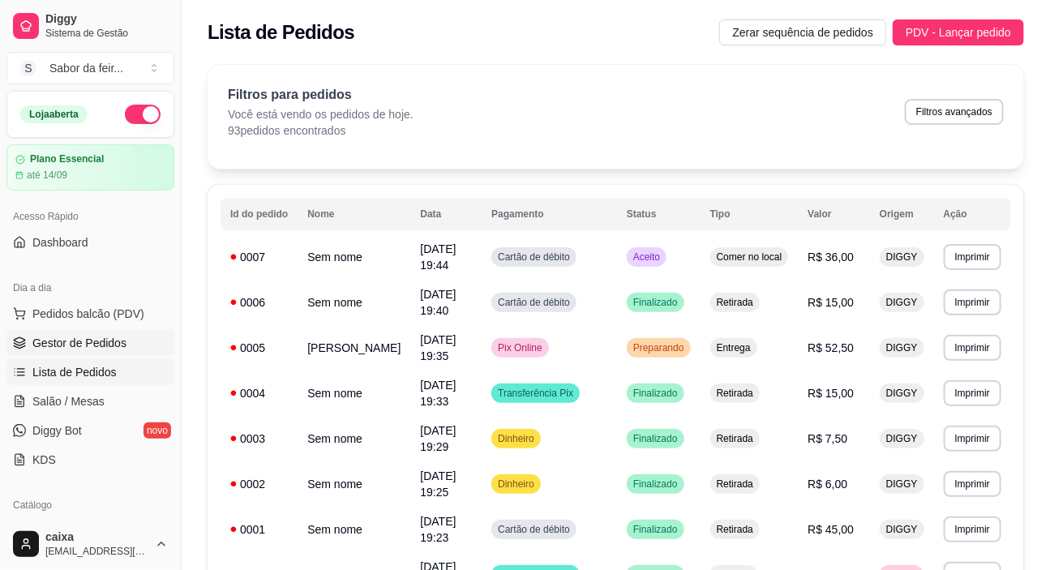
click at [83, 336] on span "Gestor de Pedidos" at bounding box center [79, 343] width 94 height 16
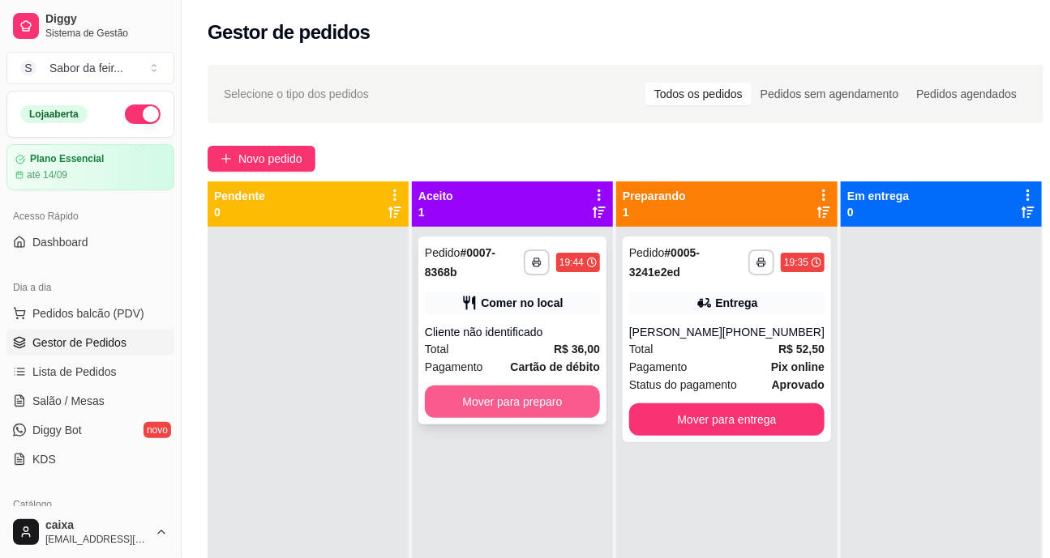
click at [515, 400] on button "Mover para preparo" at bounding box center [512, 402] width 175 height 32
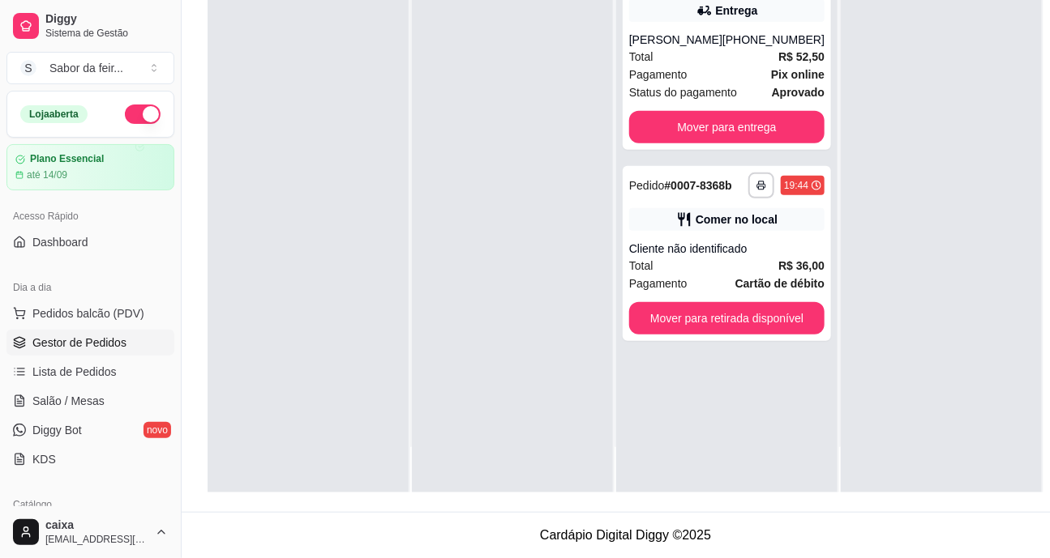
scroll to position [258, 0]
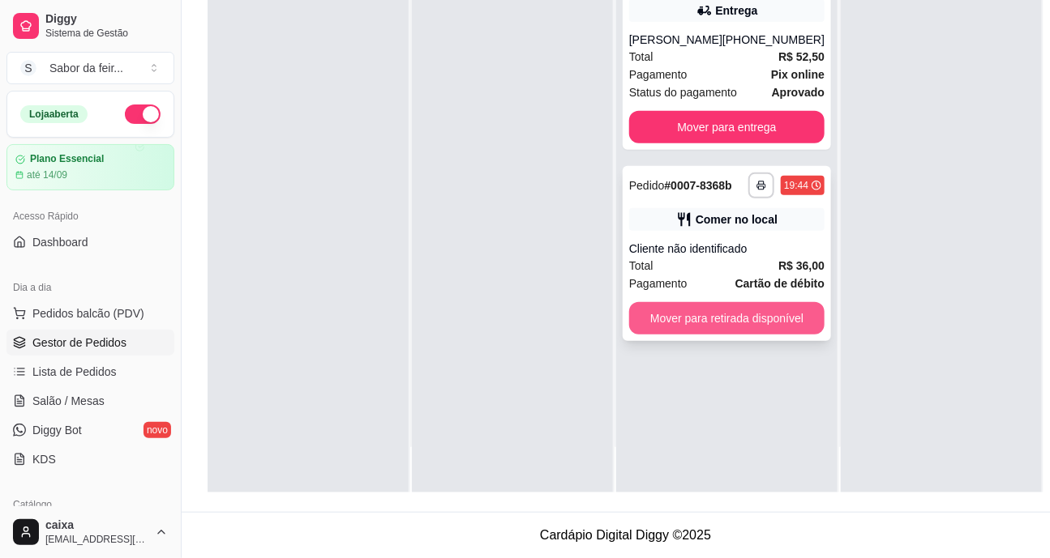
click at [789, 316] on button "Mover para retirada disponível" at bounding box center [726, 318] width 195 height 32
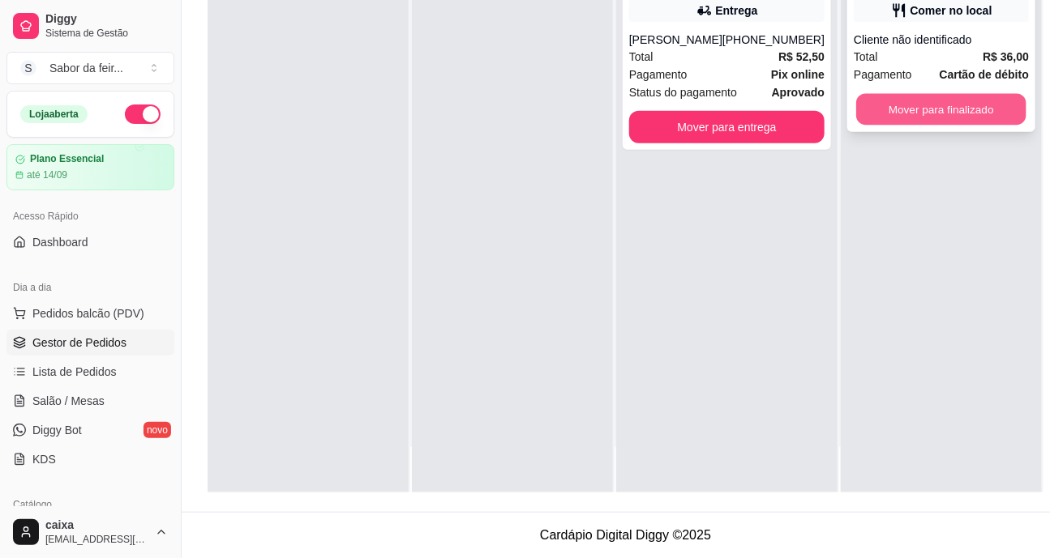
click at [908, 96] on button "Mover para finalizado" at bounding box center [941, 110] width 170 height 32
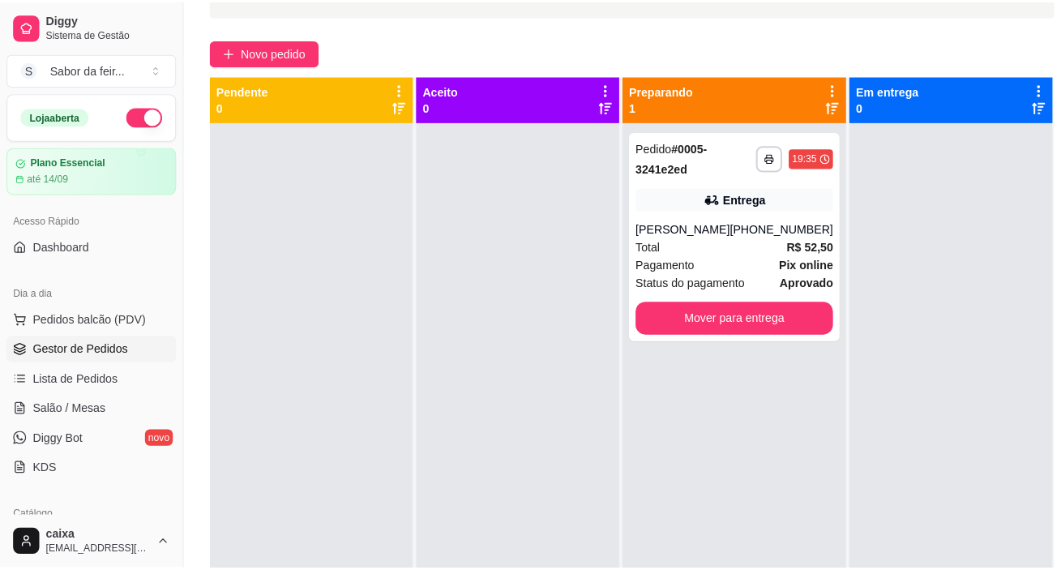
scroll to position [0, 0]
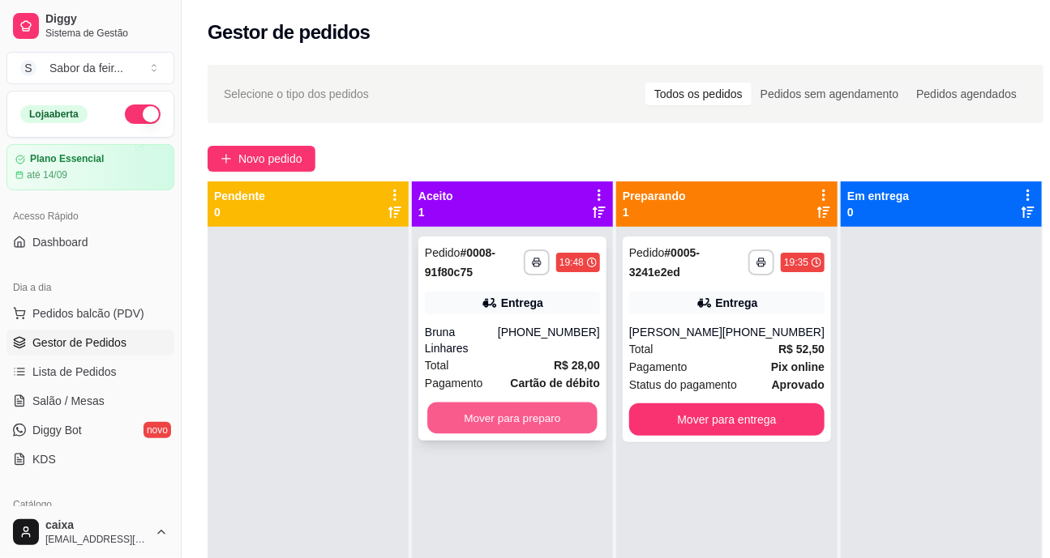
click at [562, 403] on button "Mover para preparo" at bounding box center [512, 419] width 170 height 32
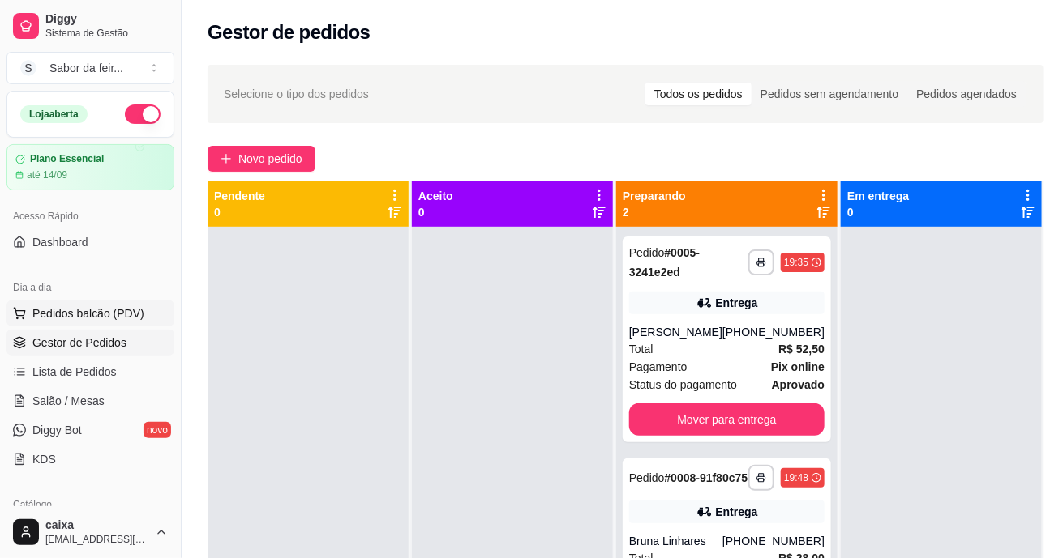
click at [89, 318] on span "Pedidos balcão (PDV)" at bounding box center [88, 314] width 112 height 16
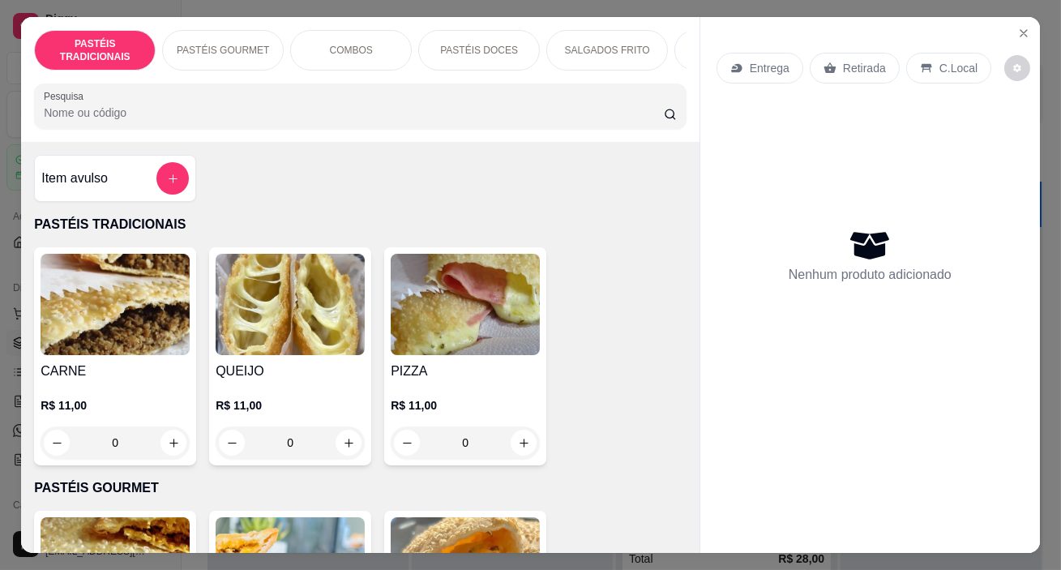
scroll to position [294, 0]
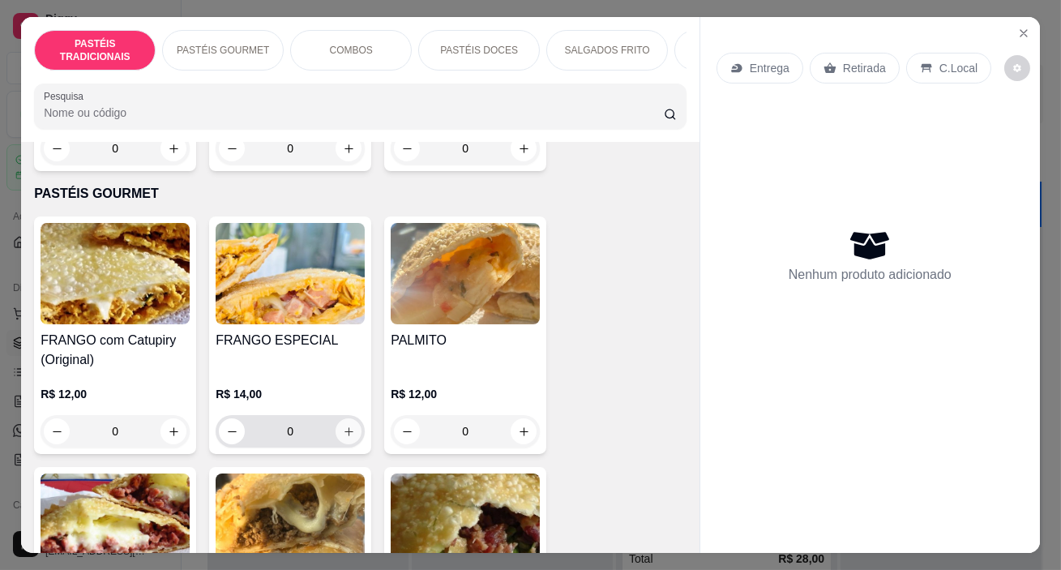
click at [343, 438] on icon "increase-product-quantity" at bounding box center [349, 431] width 12 height 12
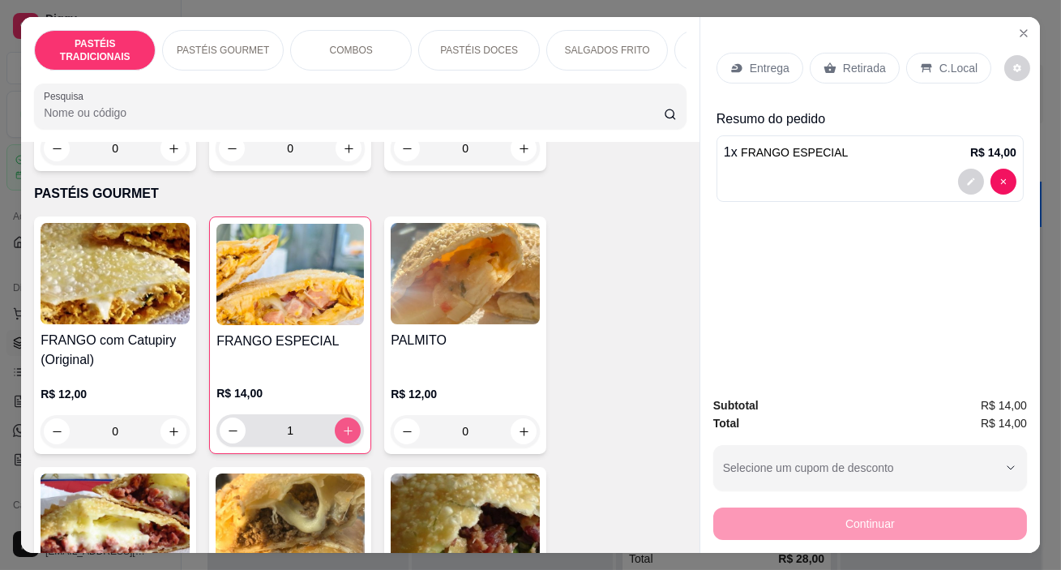
click at [342, 437] on icon "increase-product-quantity" at bounding box center [348, 431] width 12 height 12
type input "2"
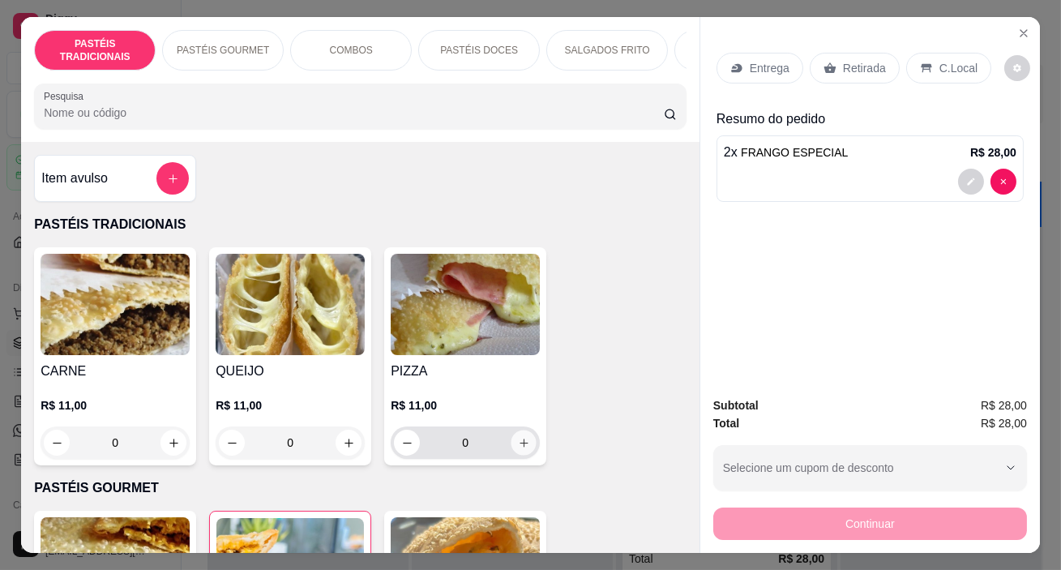
click at [519, 449] on icon "increase-product-quantity" at bounding box center [524, 443] width 12 height 12
type input "1"
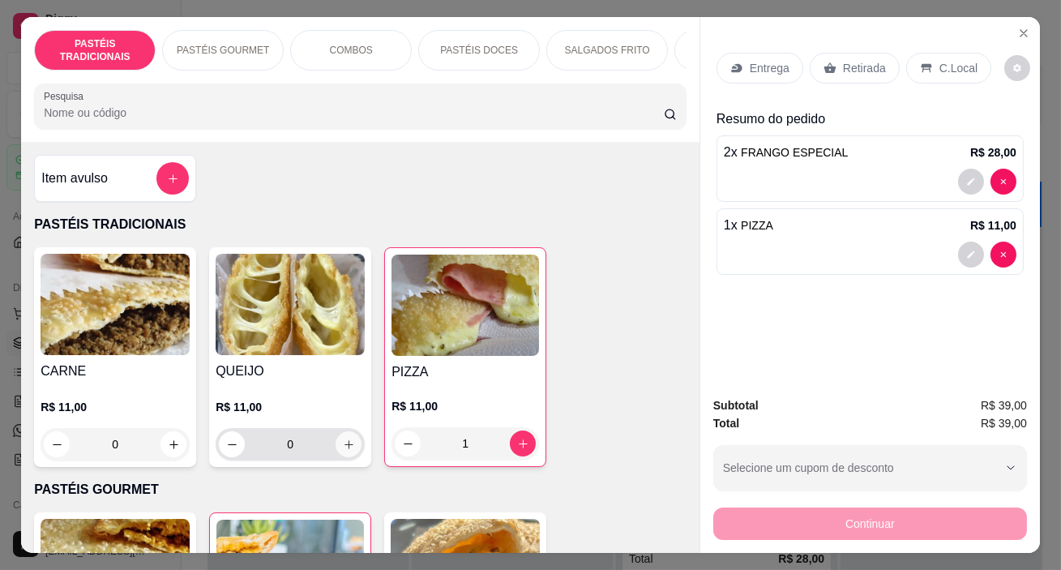
click at [344, 446] on icon "increase-product-quantity" at bounding box center [349, 444] width 12 height 12
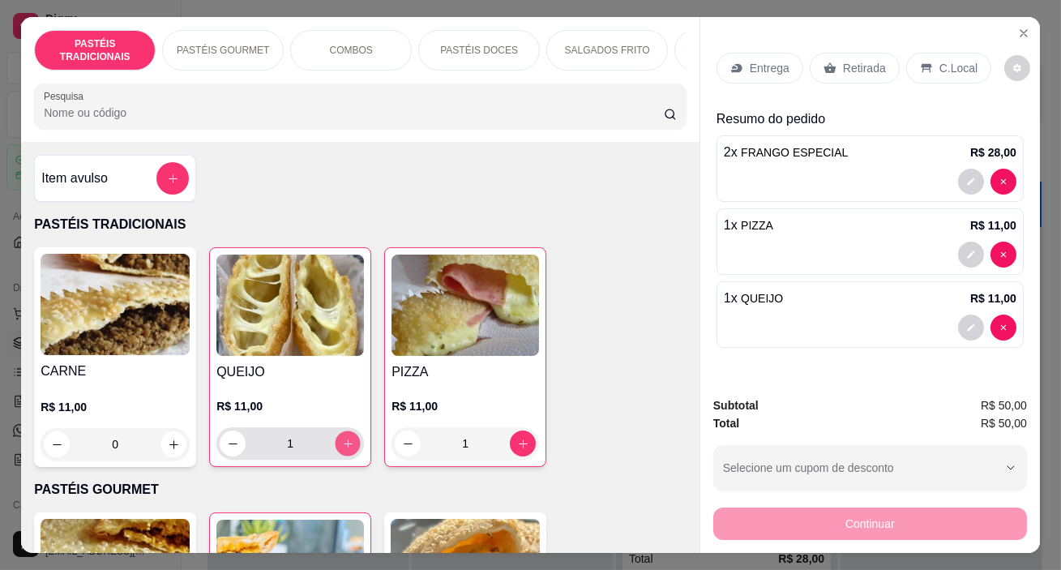
click at [344, 446] on icon "increase-product-quantity" at bounding box center [348, 444] width 12 height 12
type input "2"
click at [960, 323] on button "decrease-product-quantity" at bounding box center [970, 327] width 25 height 25
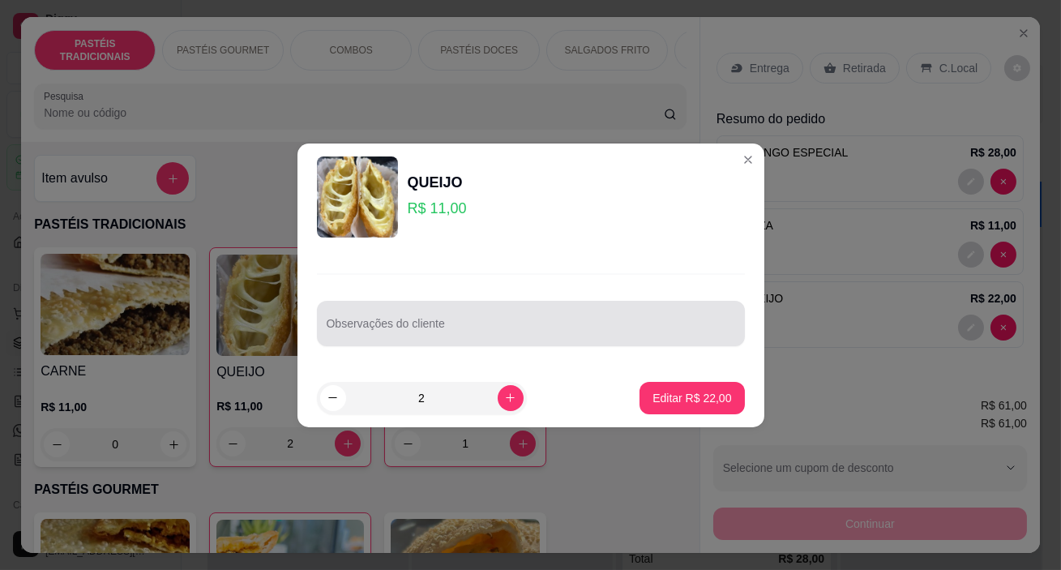
click at [409, 322] on input "Observações do cliente" at bounding box center [531, 330] width 408 height 16
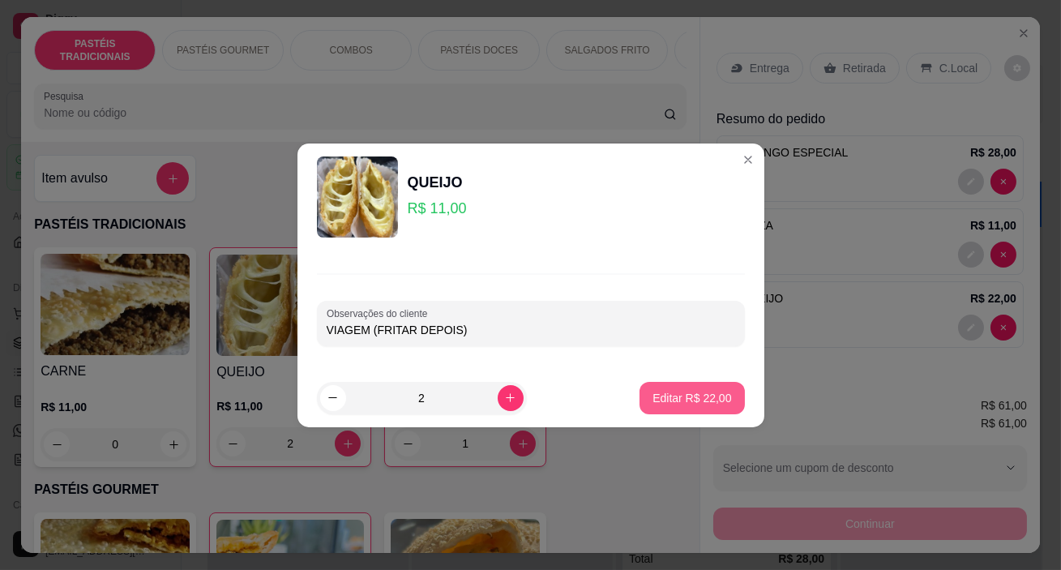
type input "VIAGEM (FRITAR DEPOIS)"
click at [666, 390] on p "Editar R$ 22,00" at bounding box center [691, 398] width 79 height 16
type input "0"
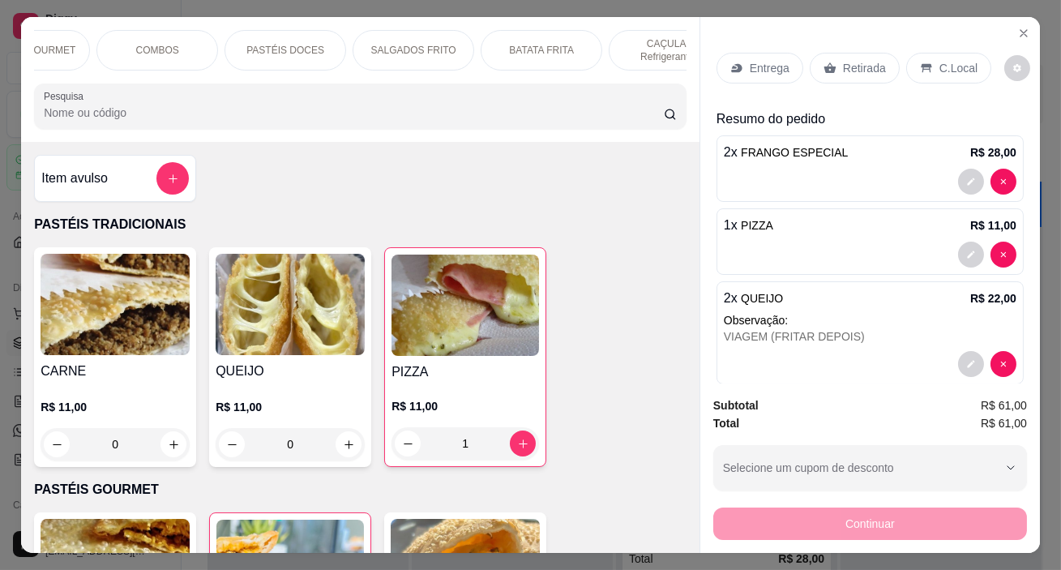
scroll to position [0, 481]
click at [472, 44] on p "LATA Refrigerantes" at bounding box center [510, 50] width 83 height 13
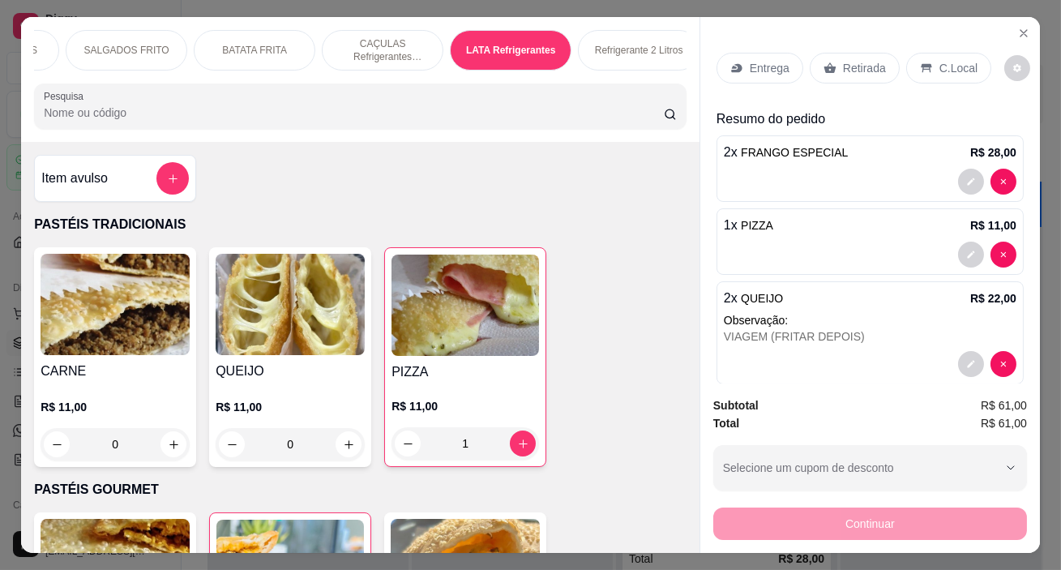
scroll to position [41, 0]
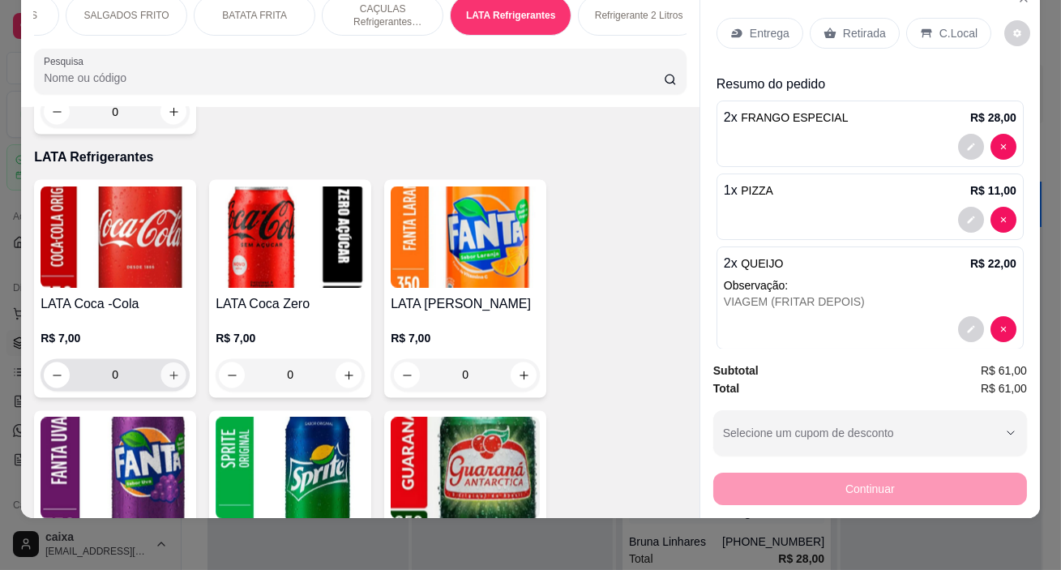
click at [169, 370] on icon "increase-product-quantity" at bounding box center [174, 376] width 12 height 12
type input "1"
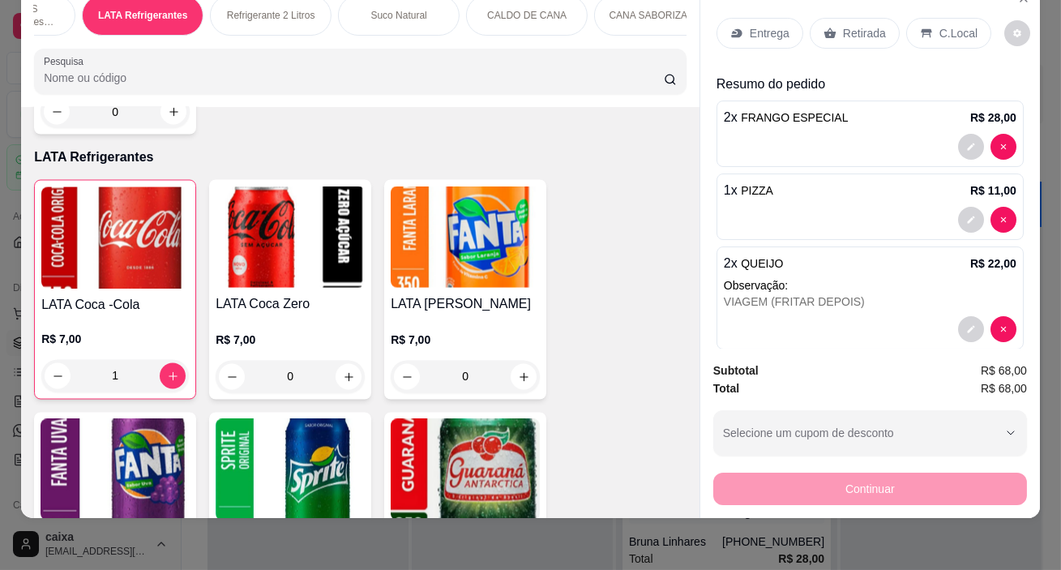
scroll to position [0, 851]
click at [540, 9] on p "CALDO DE CANA" at bounding box center [524, 15] width 79 height 13
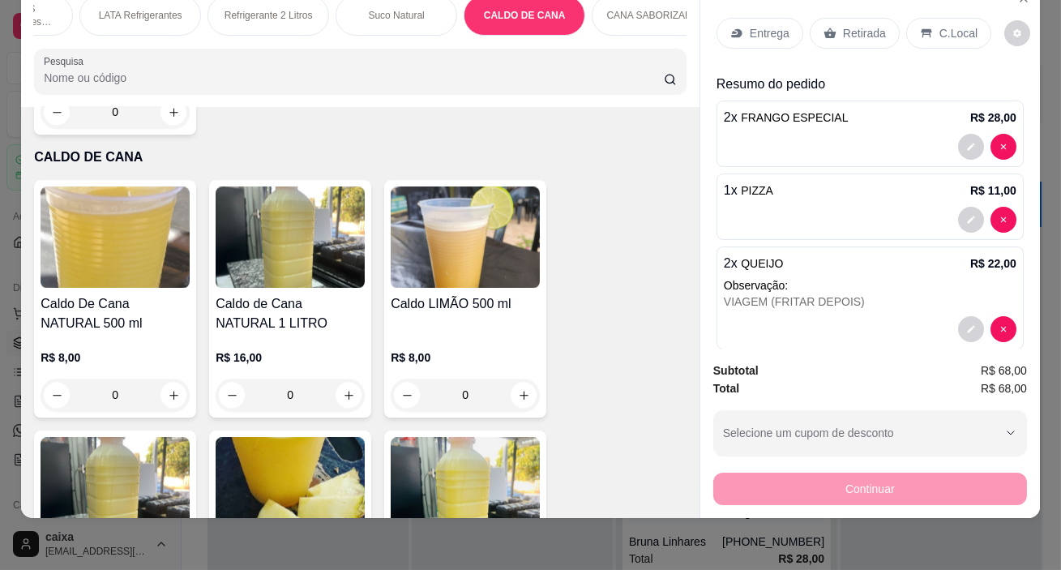
scroll to position [96, 0]
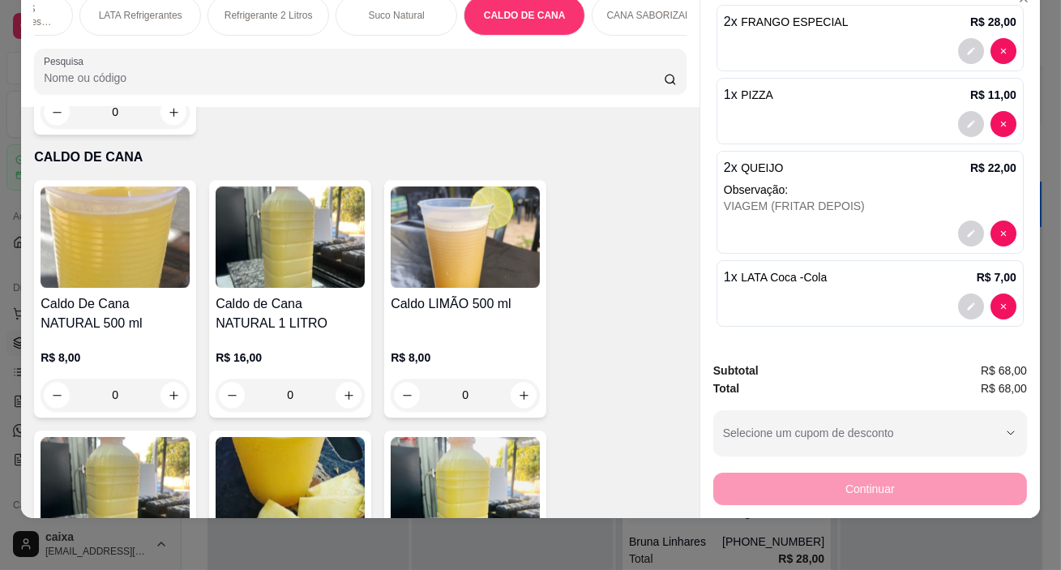
click at [398, 9] on p "Suco Natural" at bounding box center [397, 15] width 56 height 13
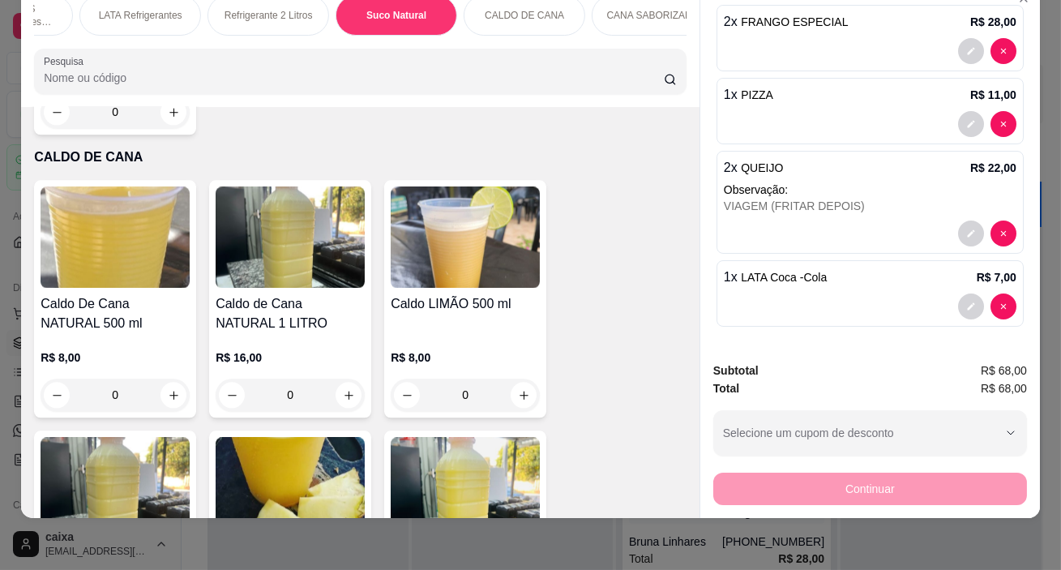
scroll to position [6843, 0]
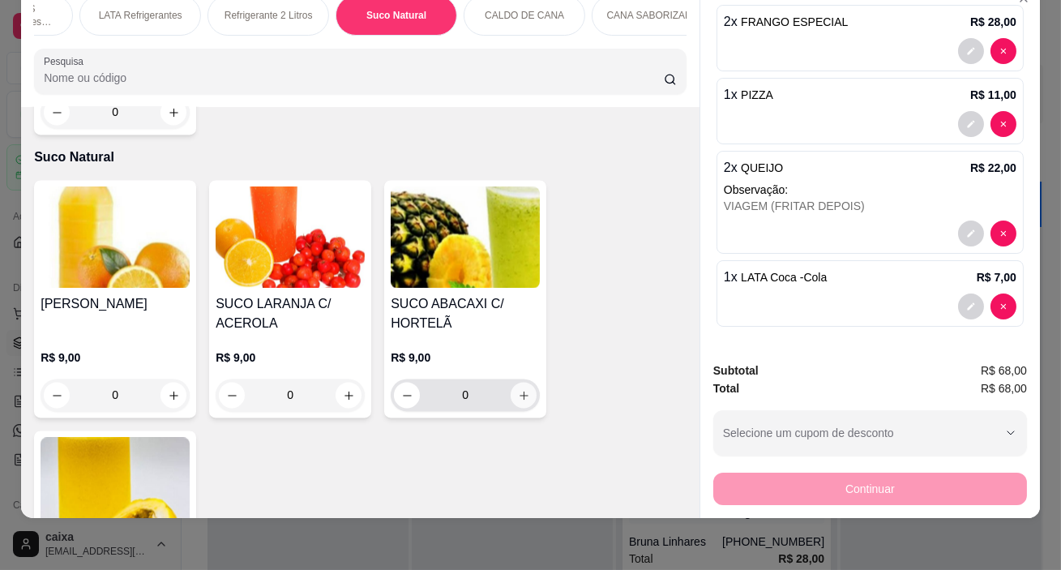
click at [518, 389] on icon "increase-product-quantity" at bounding box center [524, 395] width 12 height 12
type input "1"
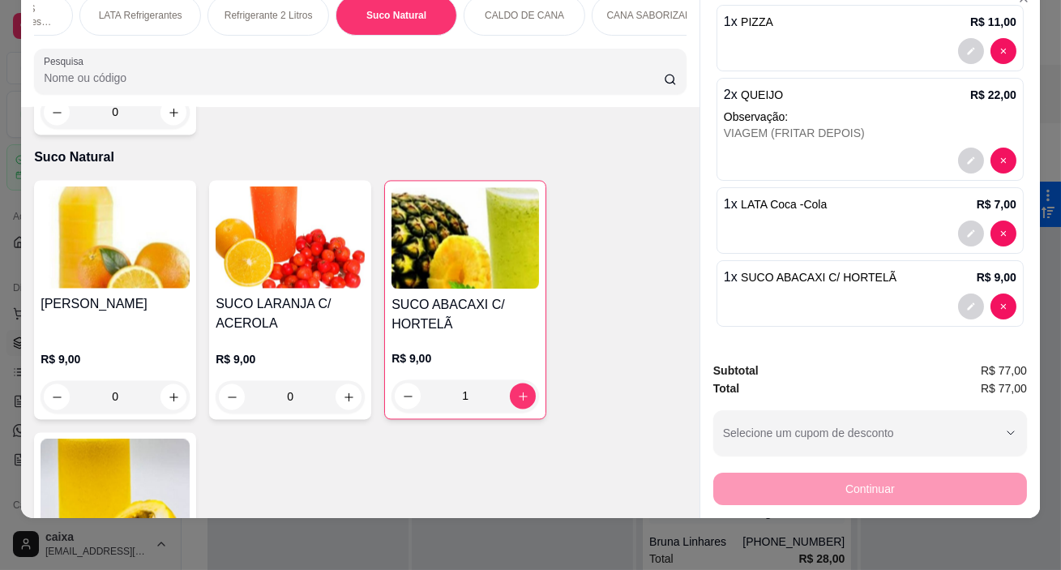
scroll to position [0, 0]
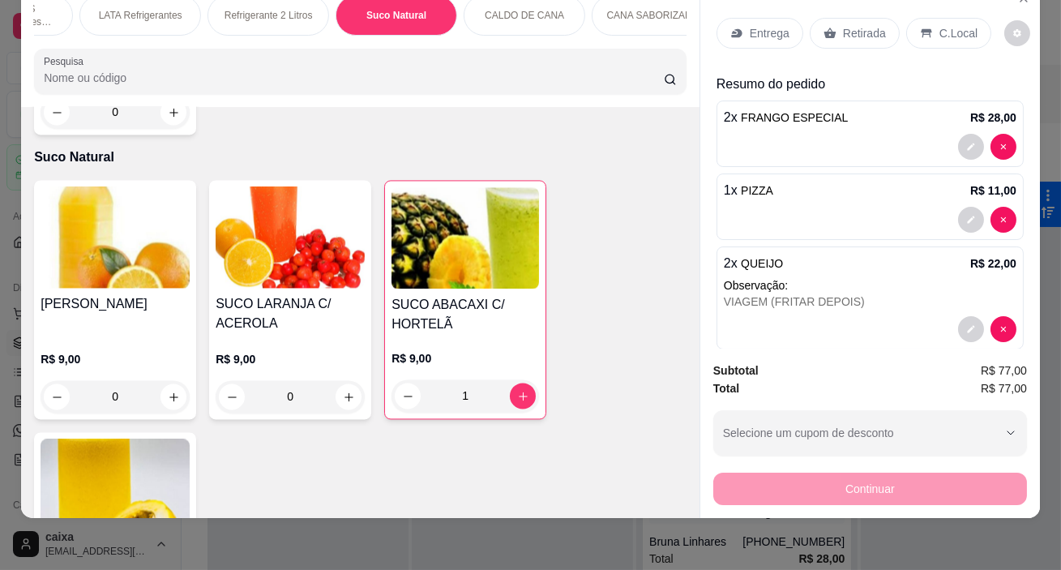
click at [939, 25] on p "C.Local" at bounding box center [958, 33] width 38 height 16
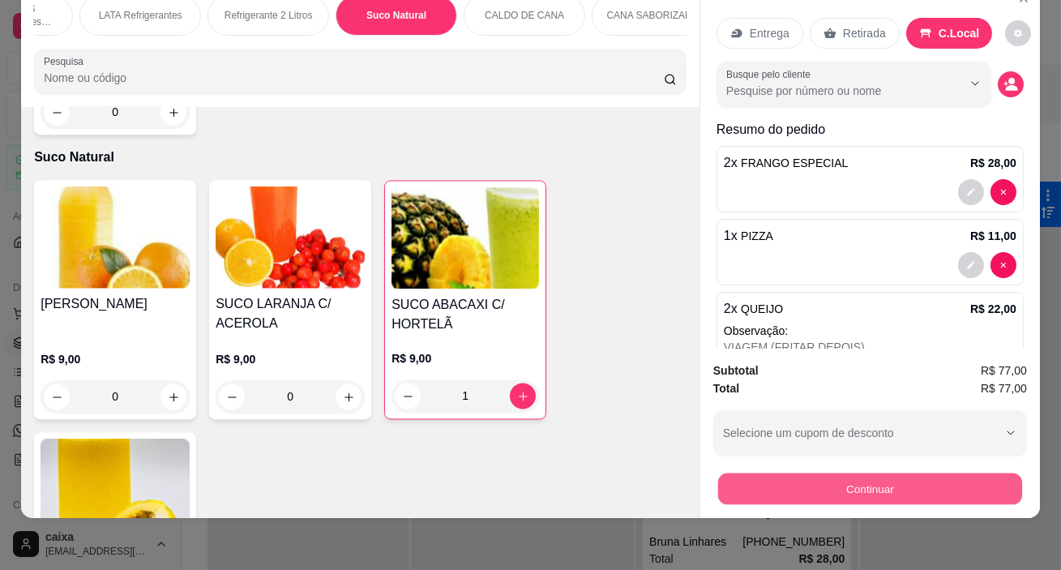
click at [863, 475] on button "Continuar" at bounding box center [870, 489] width 304 height 32
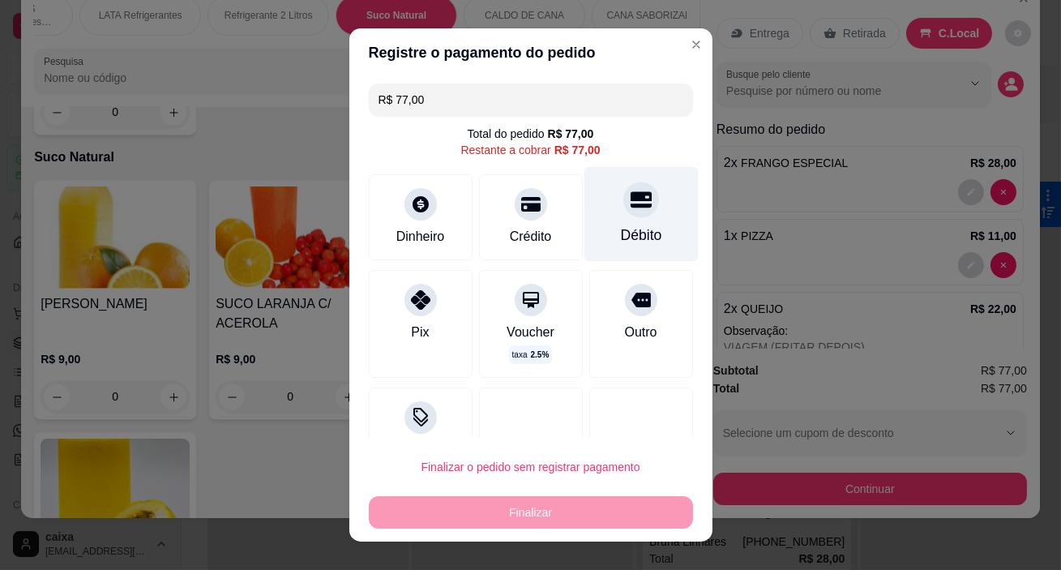
click at [634, 257] on div "Débito" at bounding box center [641, 214] width 114 height 95
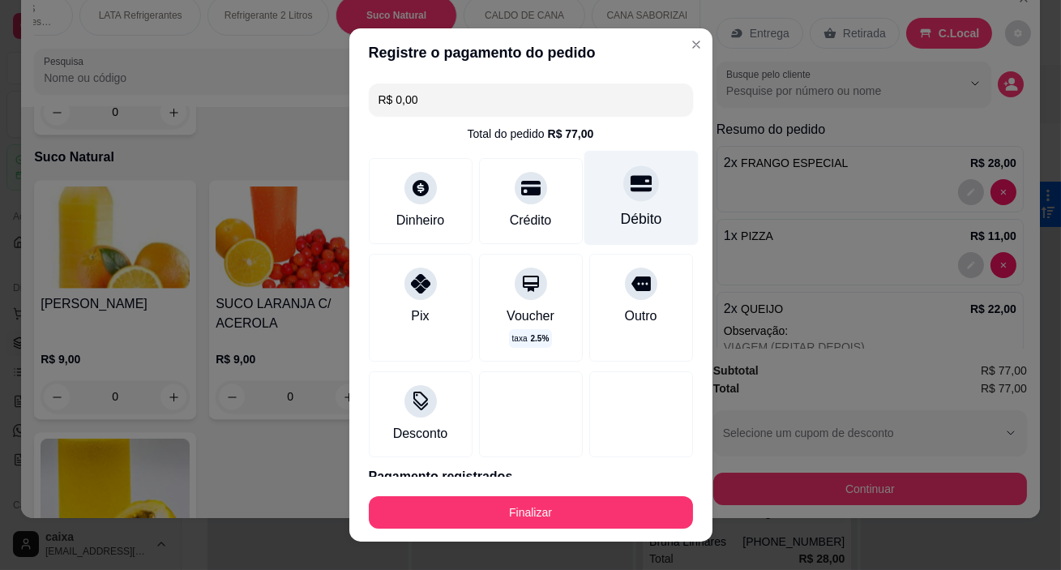
type input "R$ 0,00"
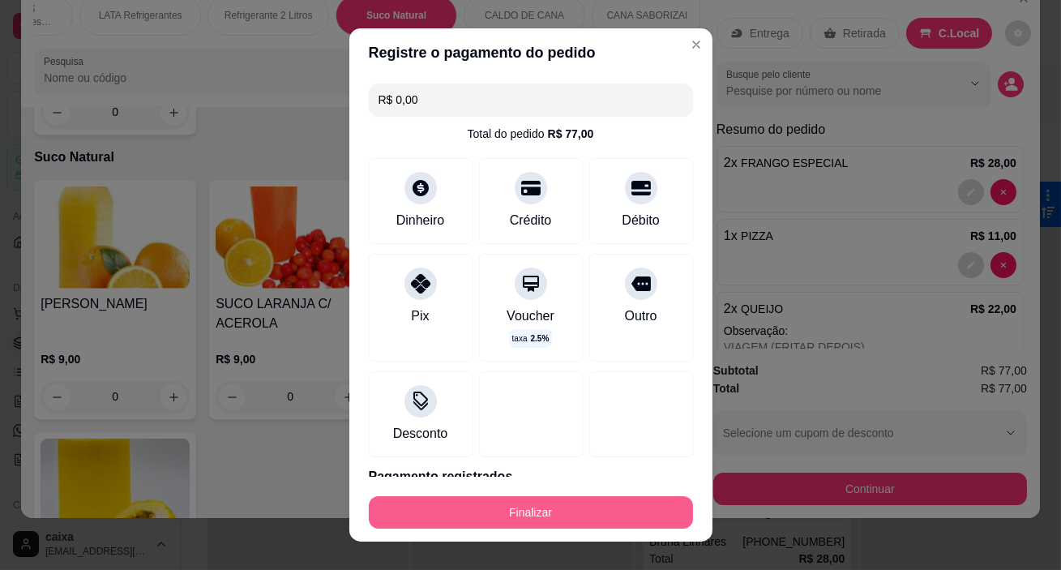
click at [618, 515] on button "Finalizar" at bounding box center [531, 512] width 324 height 32
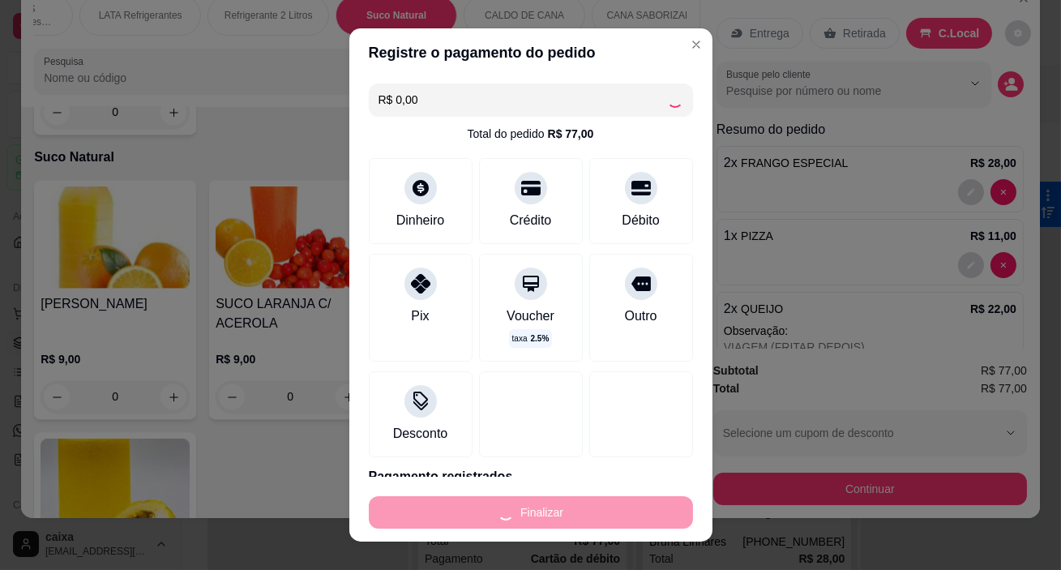
type input "0"
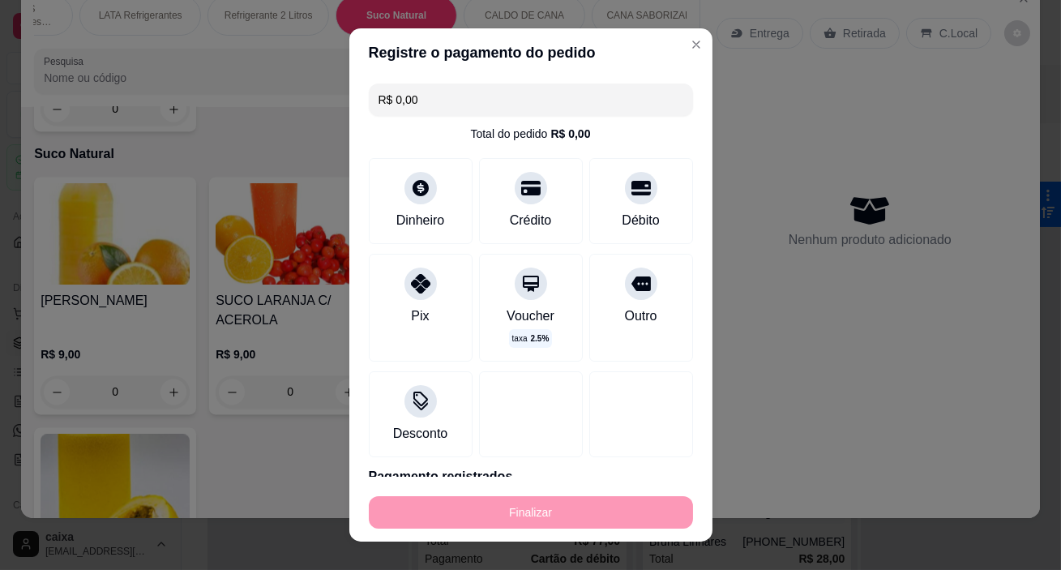
type input "-R$ 77,00"
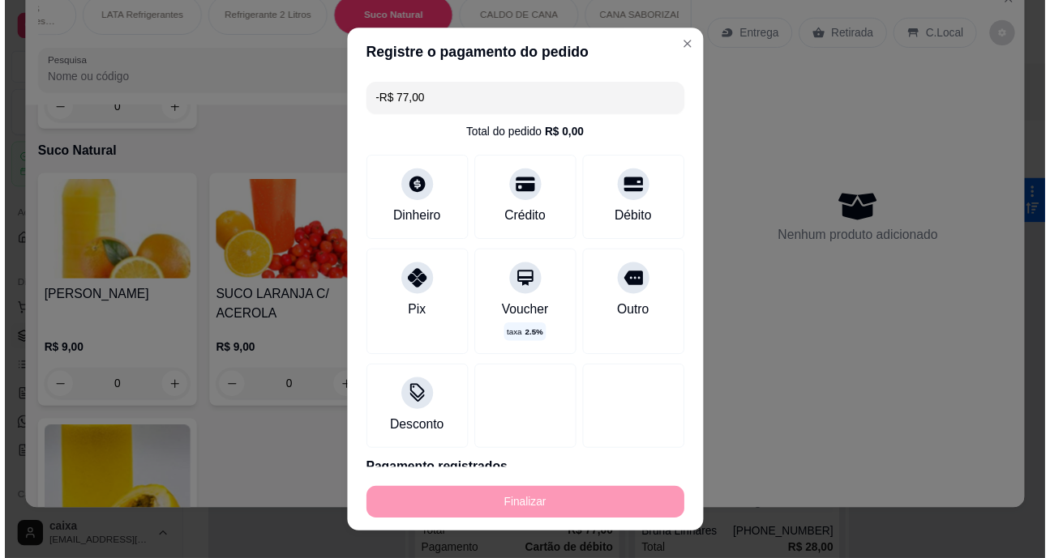
scroll to position [6840, 0]
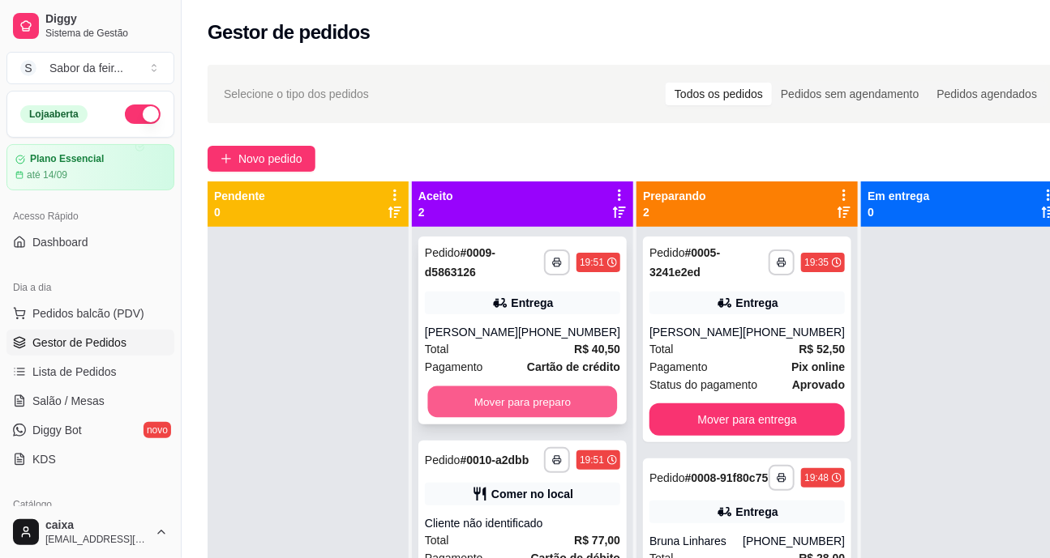
click at [558, 418] on button "Mover para preparo" at bounding box center [523, 403] width 190 height 32
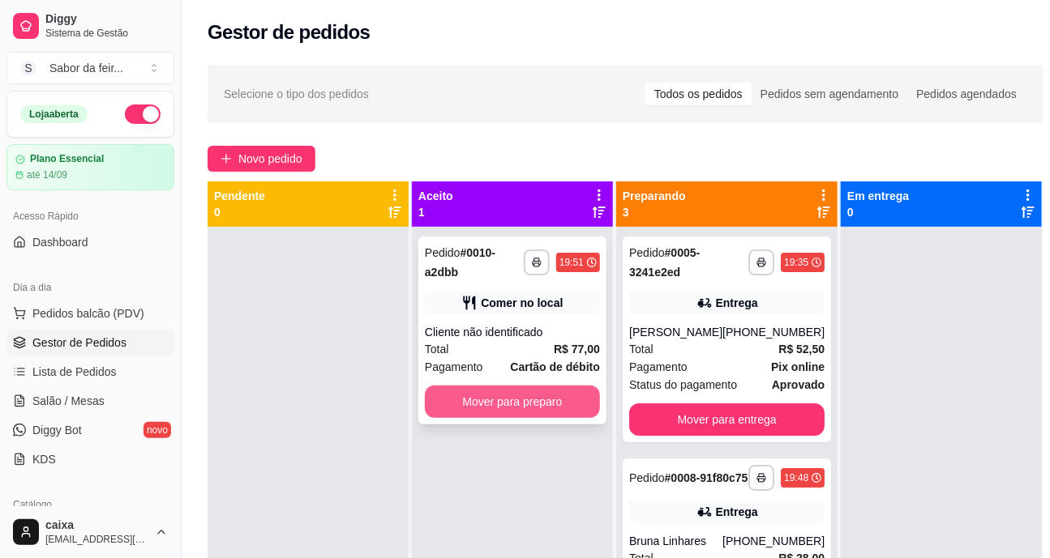
click at [563, 407] on button "Mover para preparo" at bounding box center [512, 402] width 175 height 32
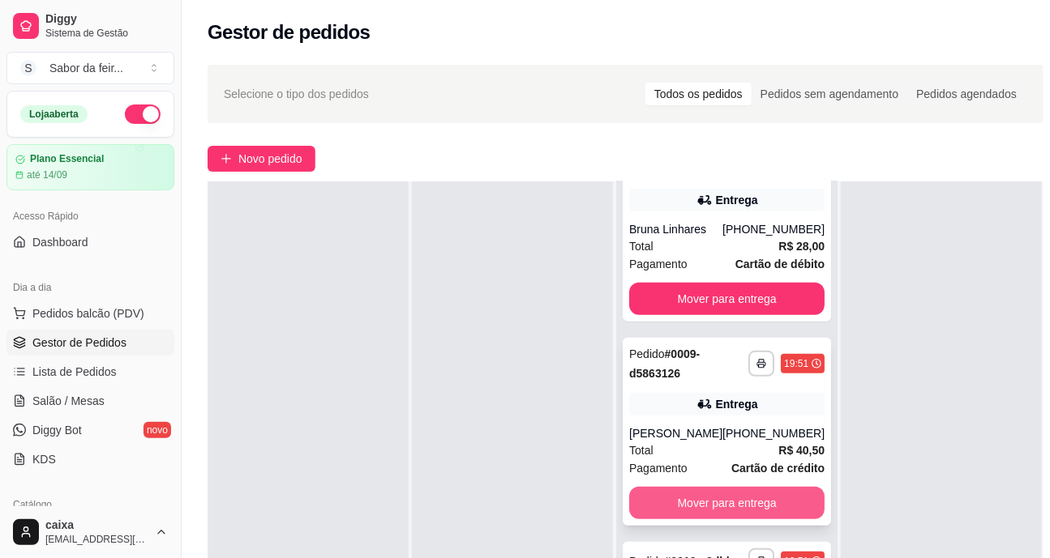
scroll to position [258, 0]
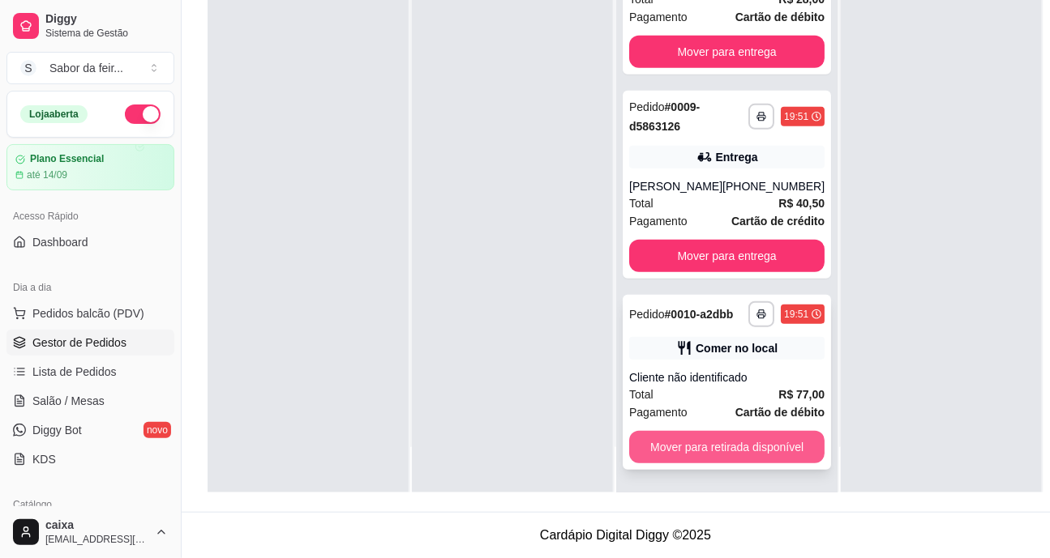
click at [734, 447] on button "Mover para retirada disponível" at bounding box center [726, 447] width 195 height 32
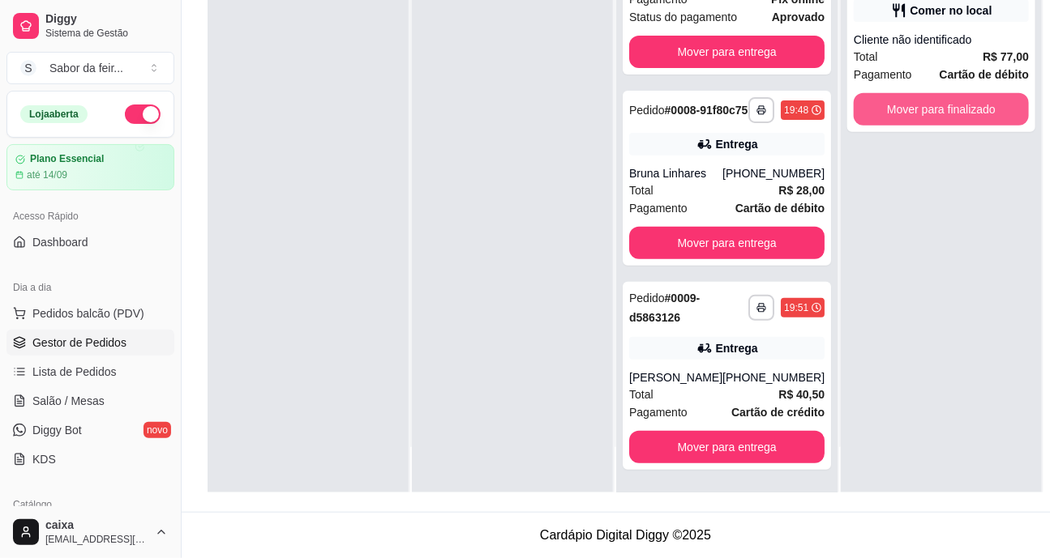
scroll to position [93, 0]
click at [939, 94] on button "Mover para finalizado" at bounding box center [940, 109] width 175 height 32
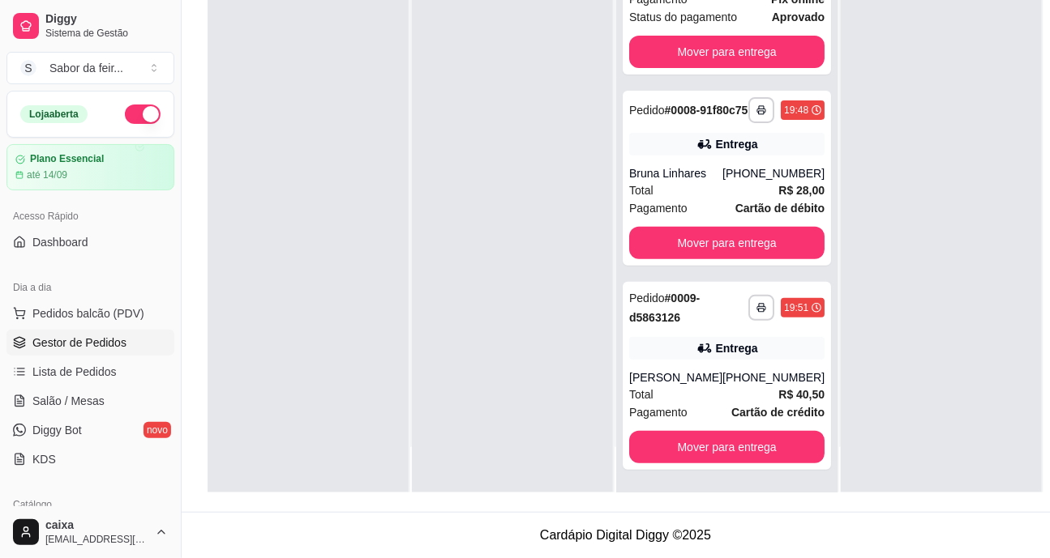
scroll to position [0, 0]
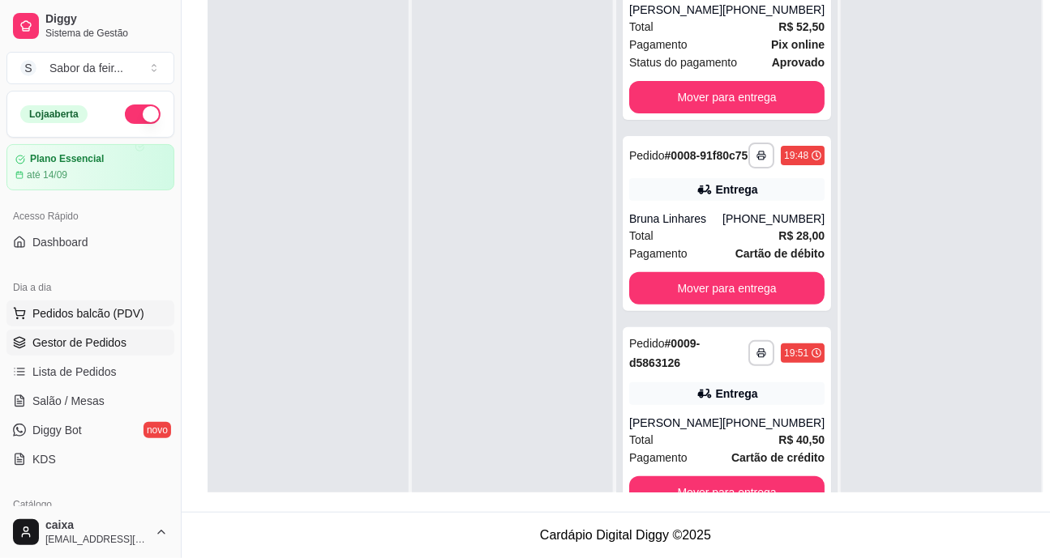
click at [113, 306] on span "Pedidos balcão (PDV)" at bounding box center [88, 314] width 112 height 16
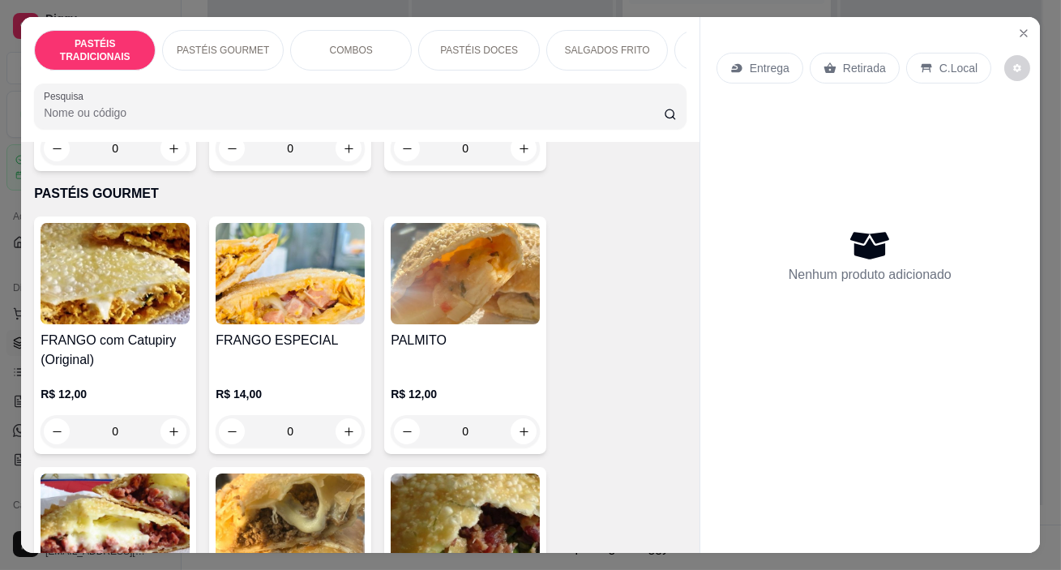
scroll to position [663, 0]
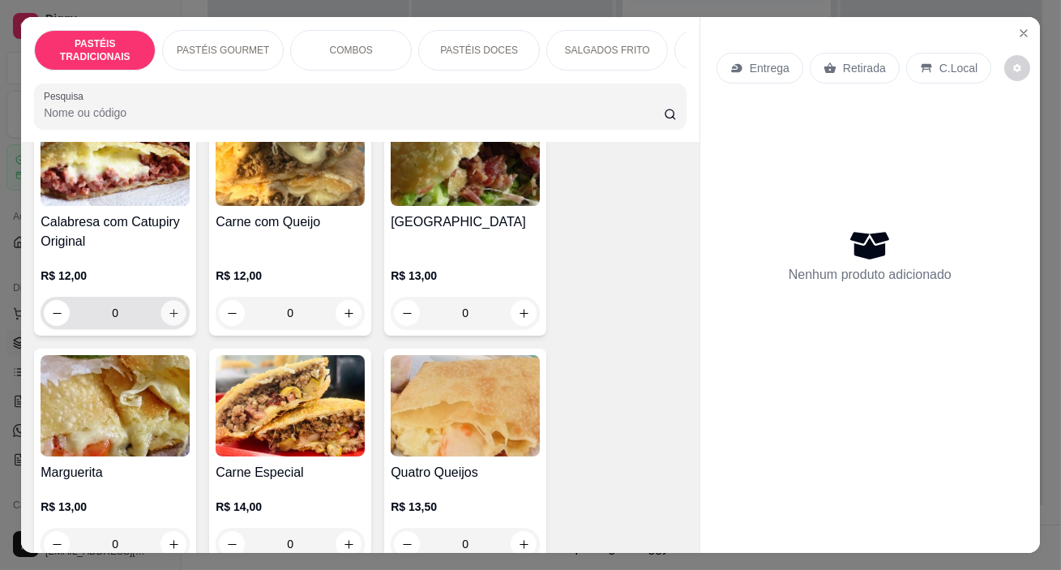
click at [168, 314] on icon "increase-product-quantity" at bounding box center [174, 313] width 12 height 12
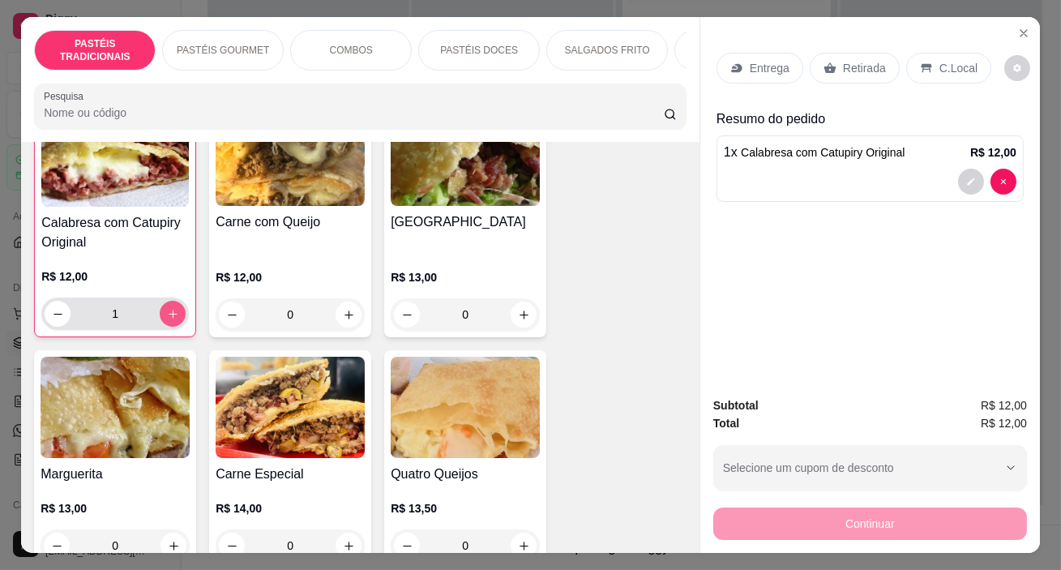
scroll to position [664, 0]
click at [168, 314] on icon "increase-product-quantity" at bounding box center [173, 313] width 12 height 12
click at [169, 314] on icon "increase-product-quantity" at bounding box center [173, 313] width 9 height 9
type input "3"
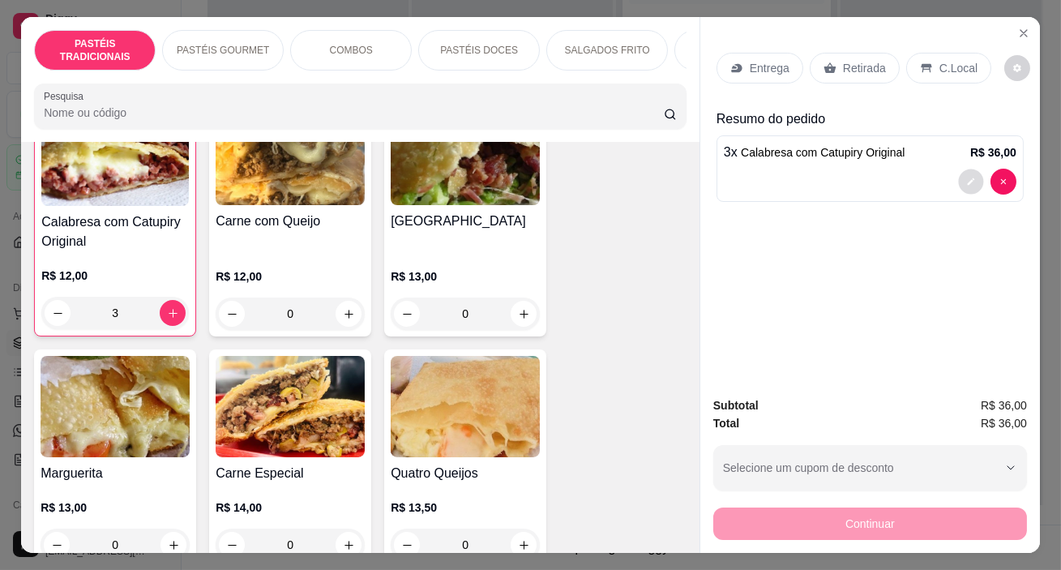
click at [964, 169] on button "decrease-product-quantity" at bounding box center [970, 181] width 25 height 25
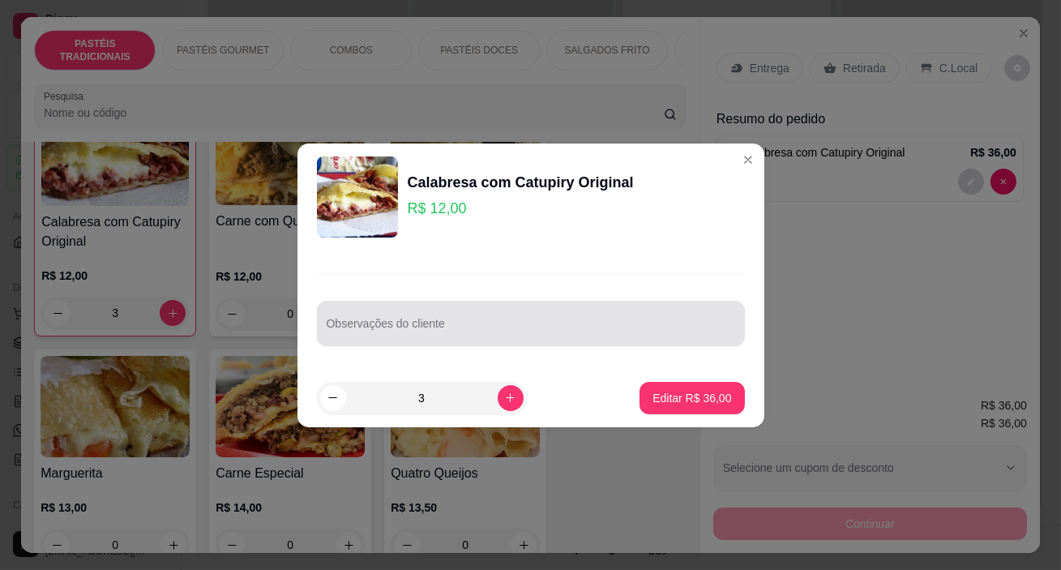
click at [462, 331] on input "Observações do cliente" at bounding box center [531, 330] width 408 height 16
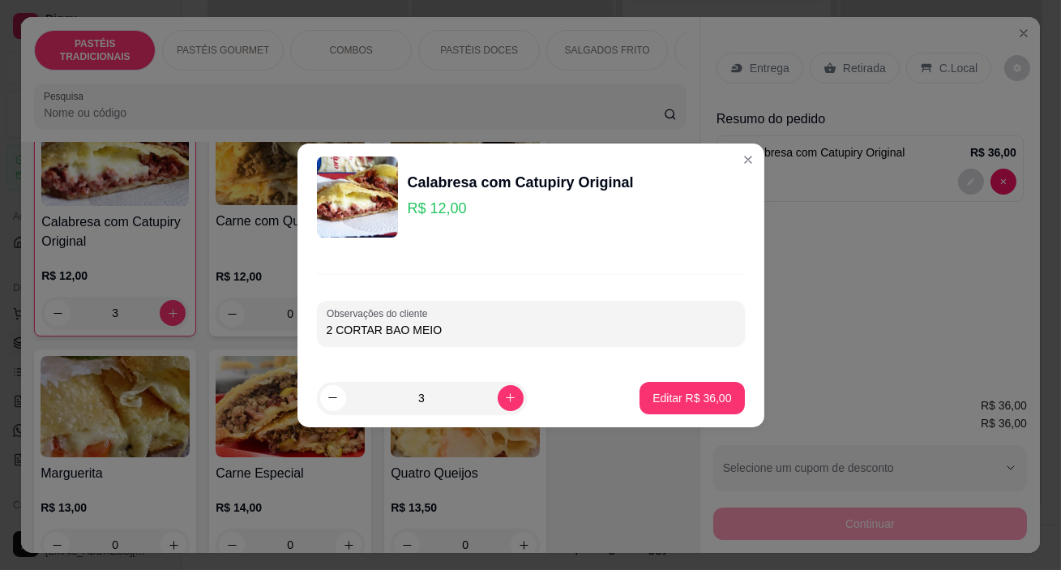
click at [387, 323] on input "2 CORTAR BAO MEIO" at bounding box center [531, 330] width 408 height 16
type input "2 CORTAR AO MEIO"
click at [661, 391] on p "Editar R$ 36,00" at bounding box center [691, 398] width 79 height 16
type input "0"
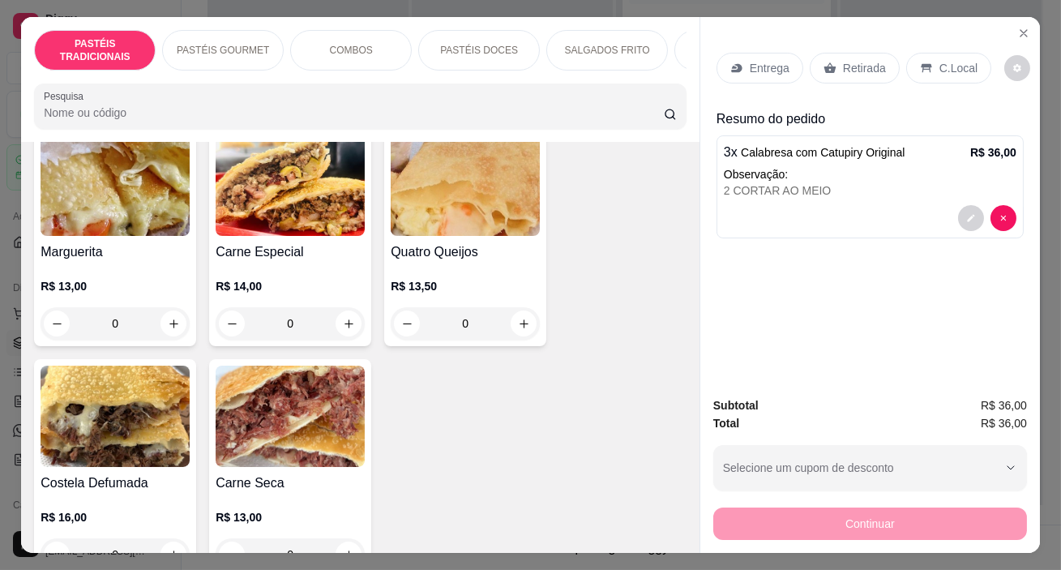
scroll to position [589, 0]
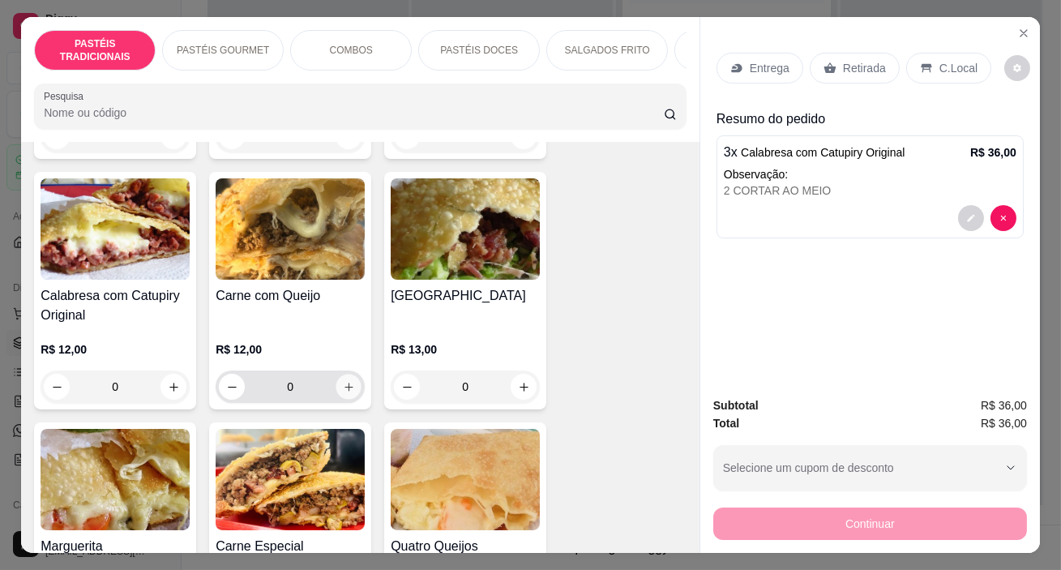
click at [344, 393] on icon "increase-product-quantity" at bounding box center [349, 387] width 12 height 12
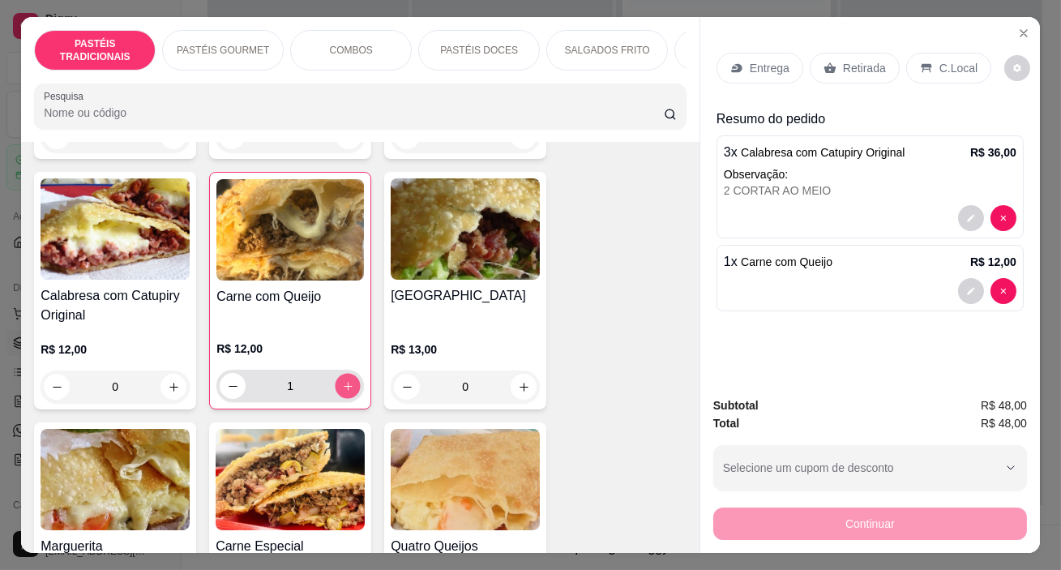
click at [342, 387] on icon "increase-product-quantity" at bounding box center [348, 386] width 12 height 12
type input "2"
click at [966, 278] on button "decrease-product-quantity" at bounding box center [971, 291] width 26 height 26
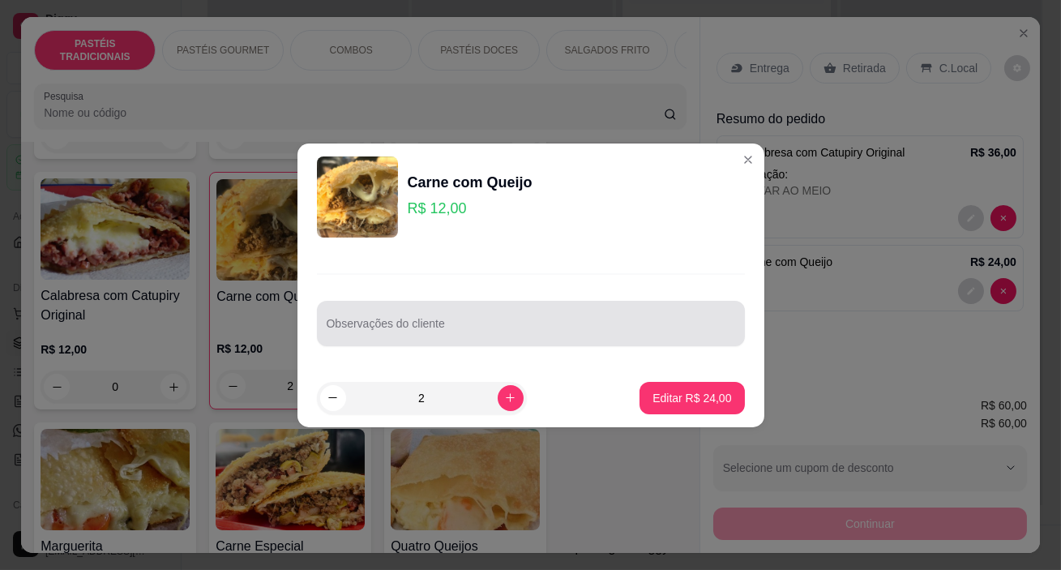
click at [364, 338] on div at bounding box center [531, 323] width 408 height 32
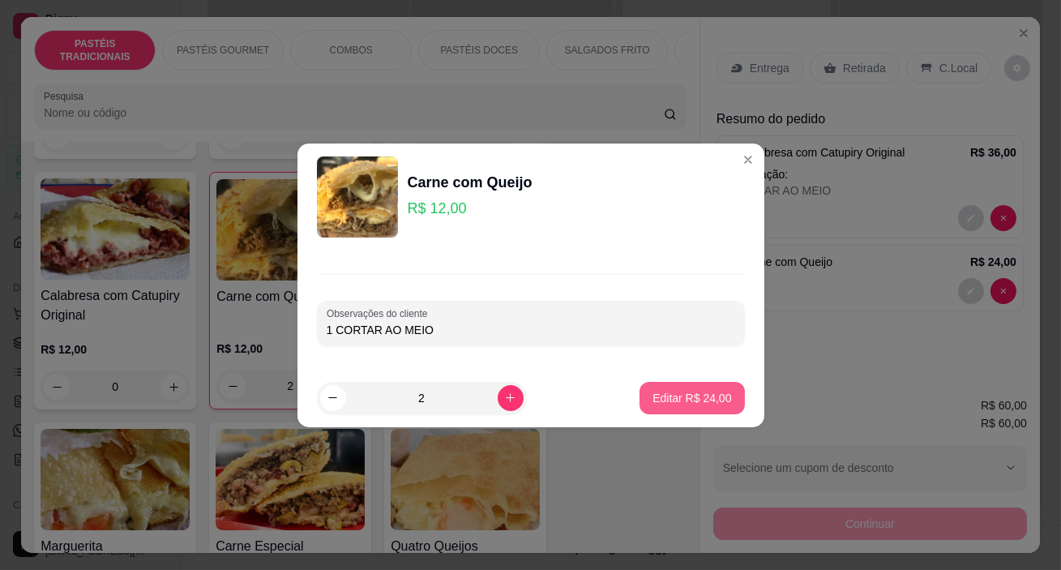
type input "1 CORTAR AO MEIO"
click at [668, 393] on p "Editar R$ 24,00" at bounding box center [692, 397] width 76 height 15
type input "0"
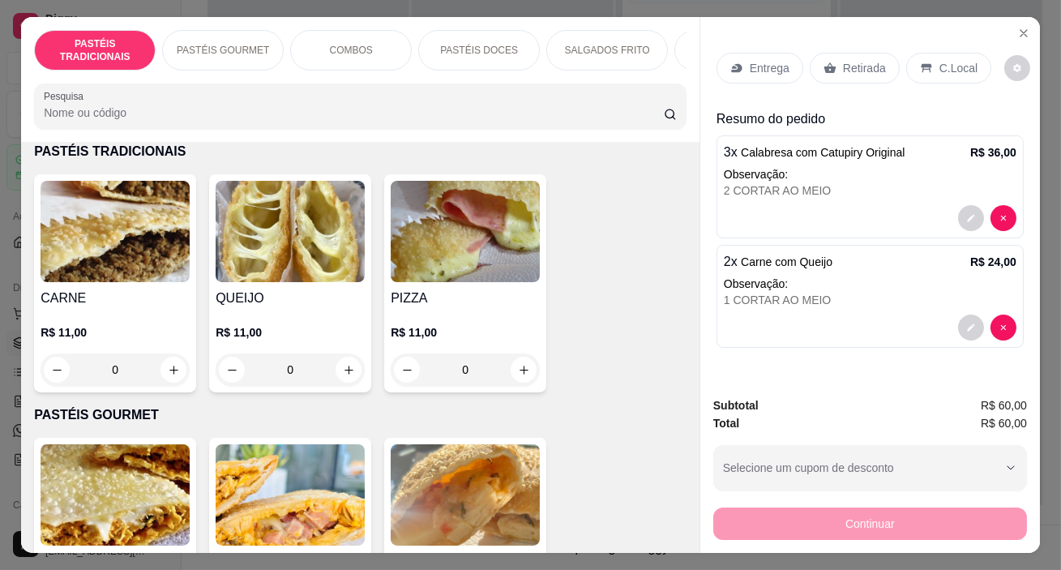
scroll to position [368, 0]
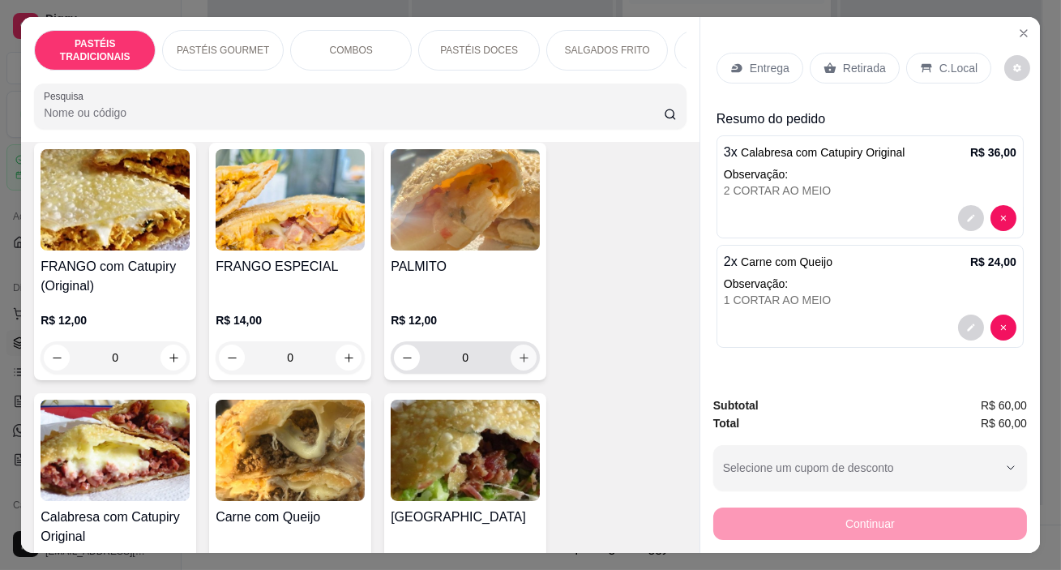
click at [518, 364] on icon "increase-product-quantity" at bounding box center [524, 358] width 12 height 12
type input "1"
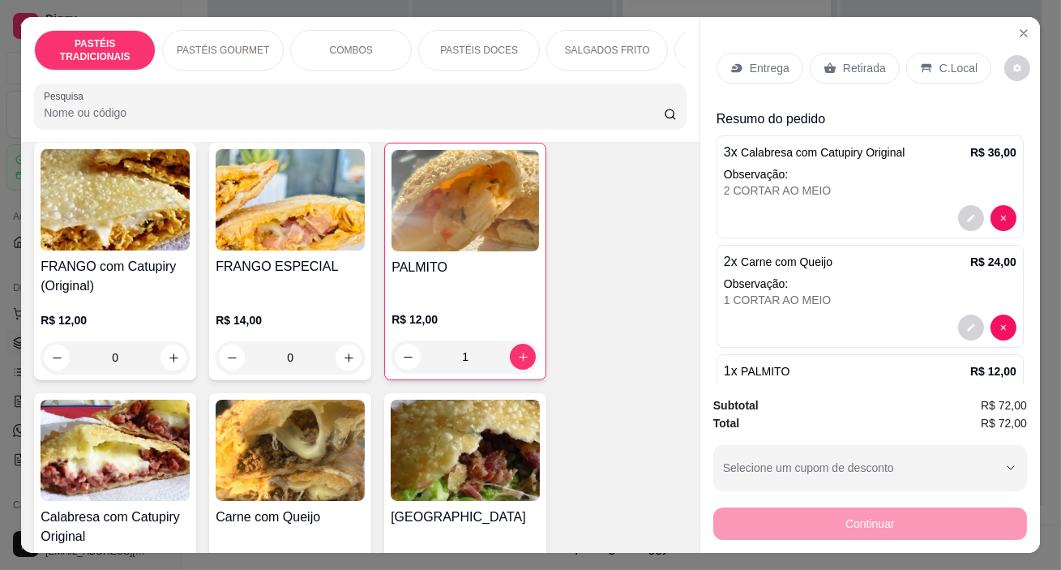
scroll to position [589, 0]
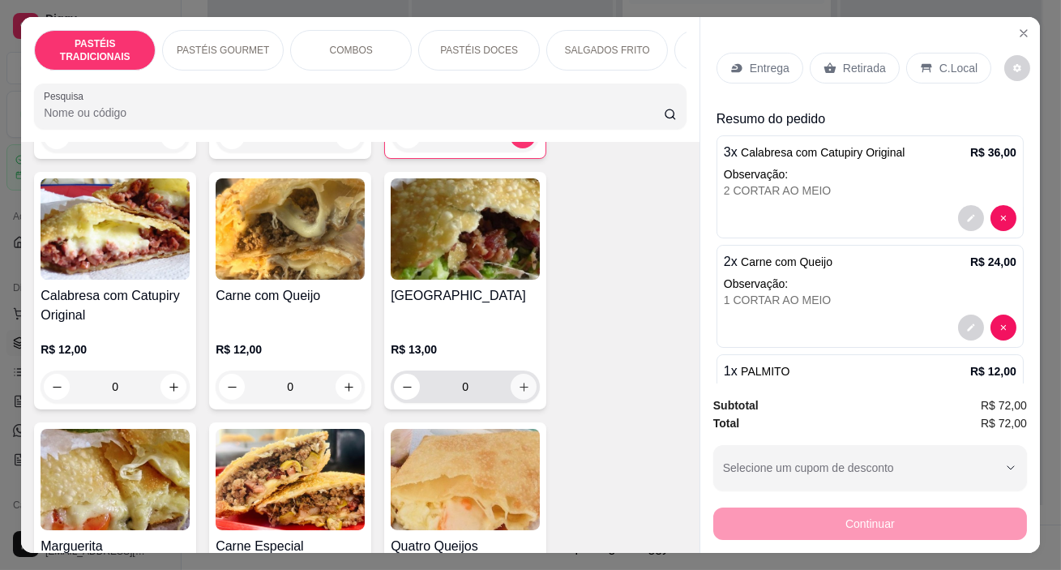
click at [523, 400] on button "increase-product-quantity" at bounding box center [524, 387] width 26 height 26
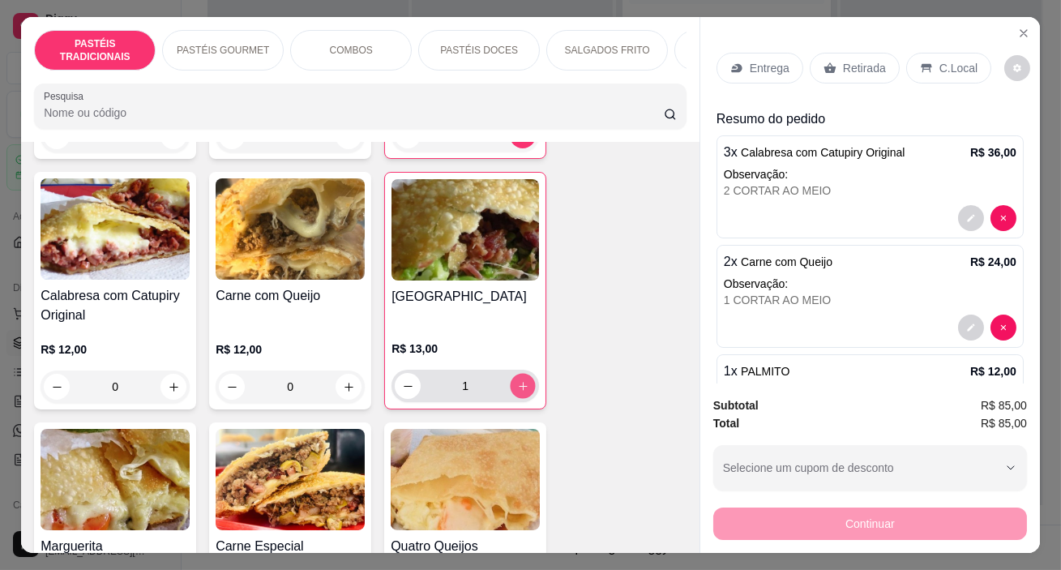
click at [523, 399] on button "increase-product-quantity" at bounding box center [523, 386] width 25 height 25
type input "2"
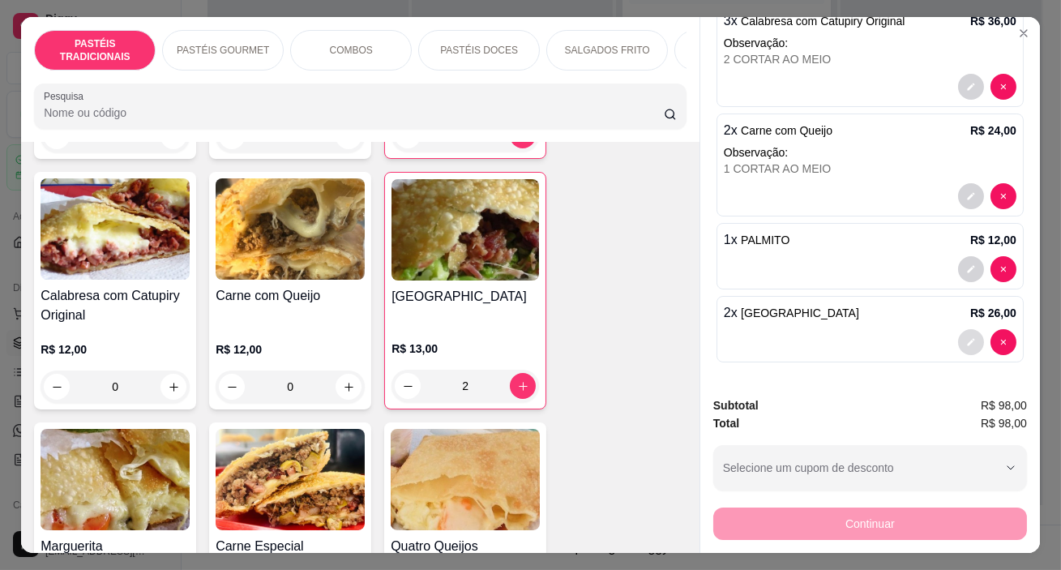
click at [958, 334] on button "decrease-product-quantity" at bounding box center [971, 342] width 26 height 26
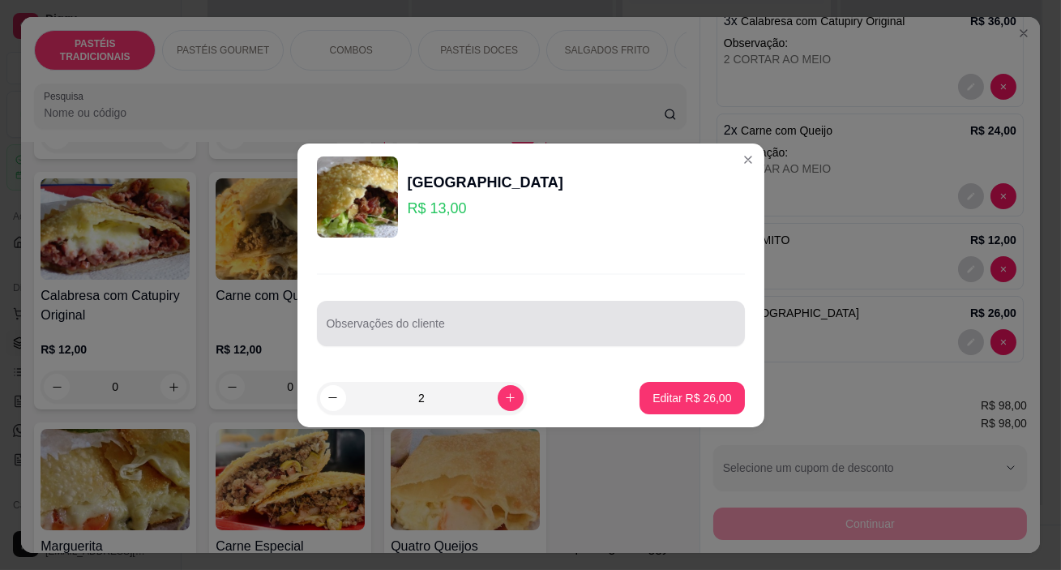
click at [522, 326] on input "Observações do cliente" at bounding box center [531, 330] width 408 height 16
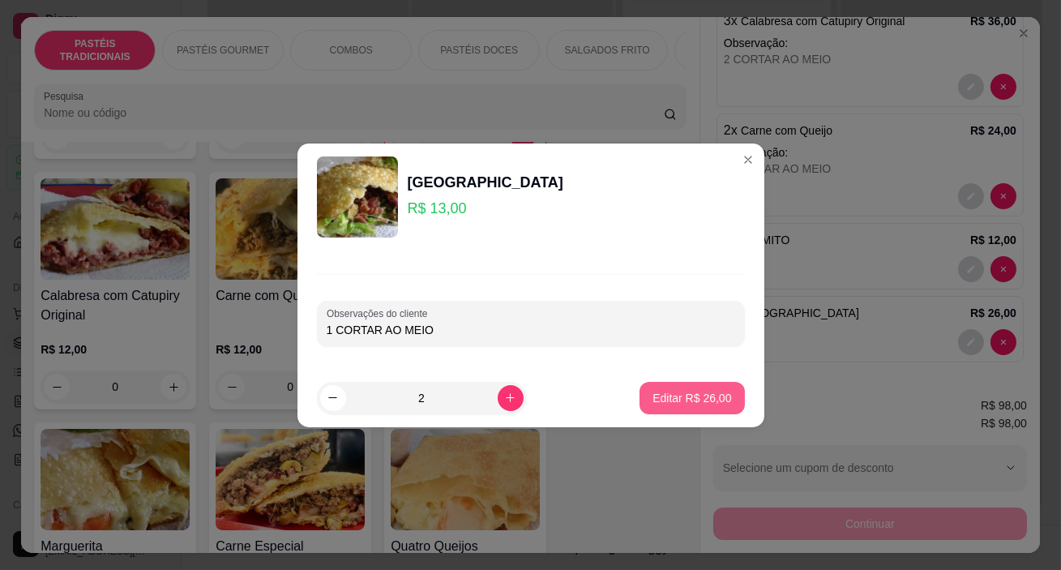
type input "1 CORTAR AO MEIO"
click at [708, 402] on p "Editar R$ 26,00" at bounding box center [691, 398] width 79 height 16
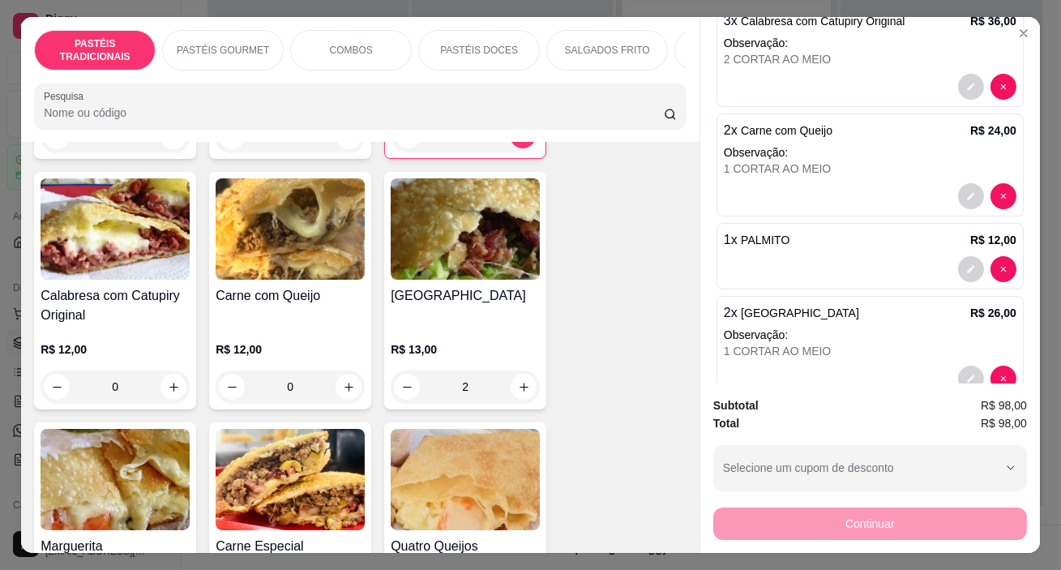
type input "0"
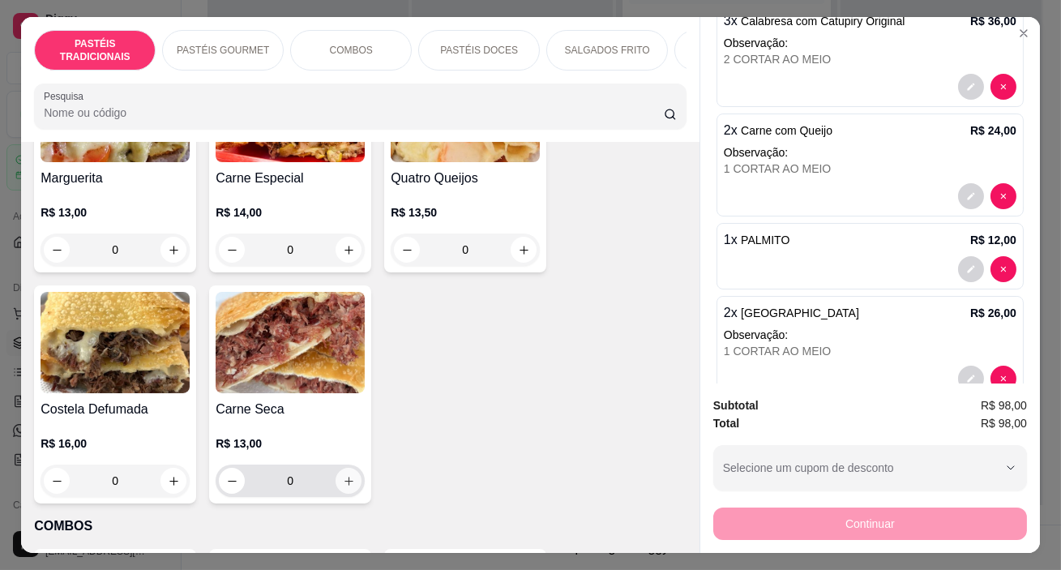
click at [343, 484] on icon "increase-product-quantity" at bounding box center [349, 481] width 12 height 12
type input "1"
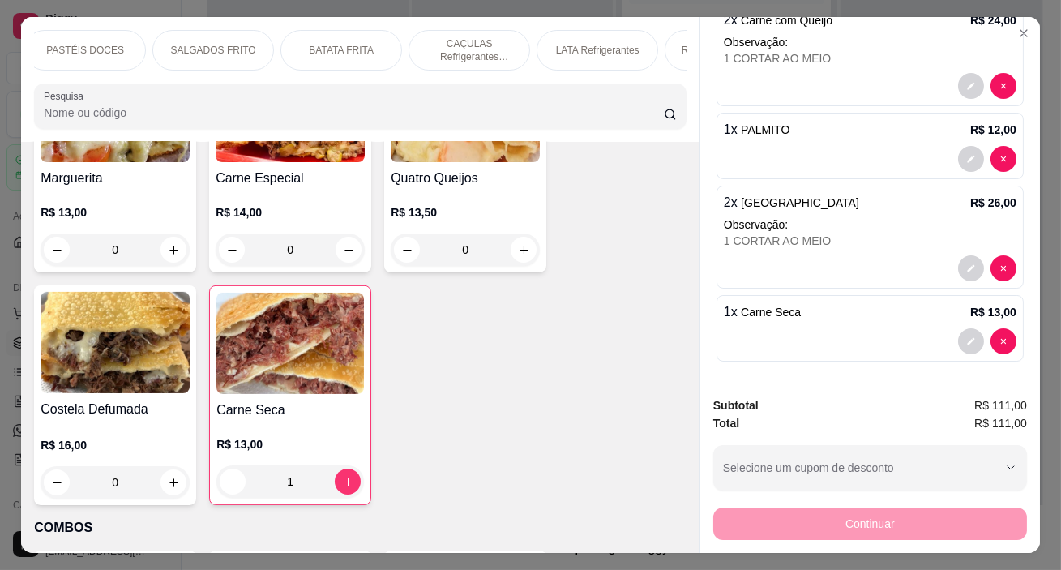
scroll to position [0, 767]
click at [342, 35] on div "Refrigerante 2 Litros" at bounding box center [353, 50] width 122 height 41
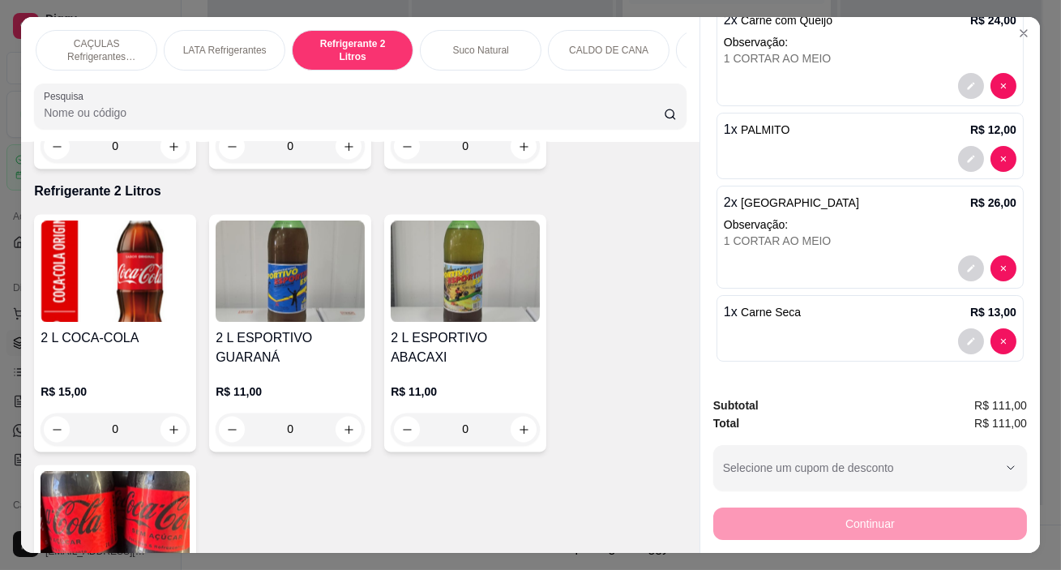
scroll to position [41, 0]
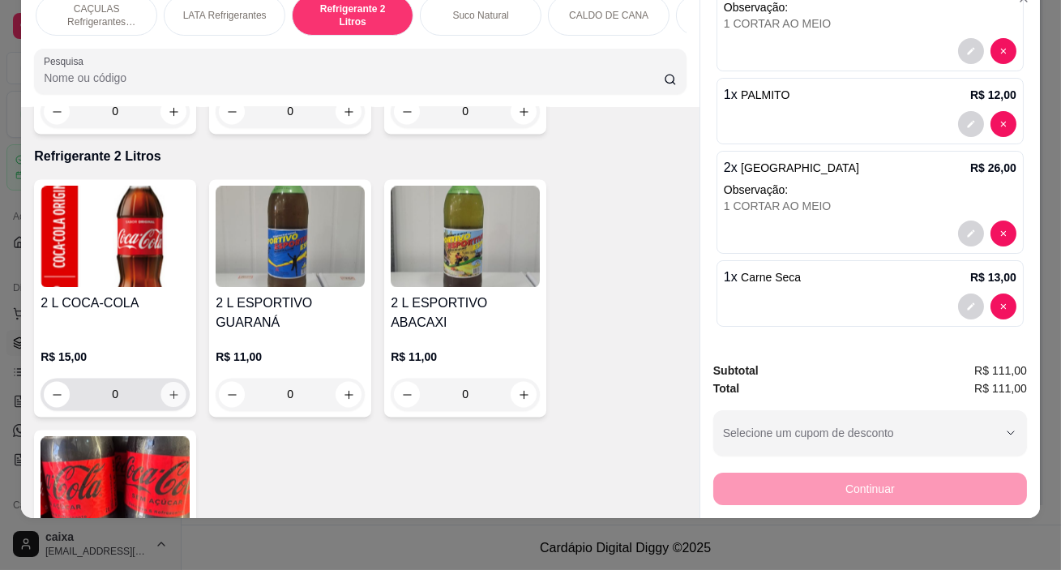
click at [172, 382] on button "increase-product-quantity" at bounding box center [173, 394] width 25 height 25
type input "1"
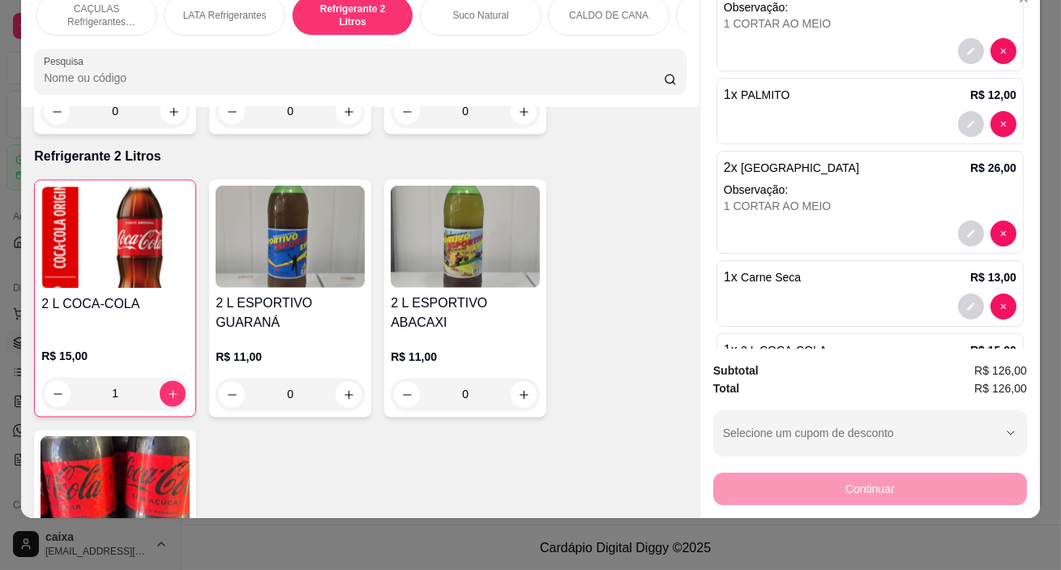
click at [573, 9] on p "CALDO DE CANA" at bounding box center [608, 15] width 79 height 13
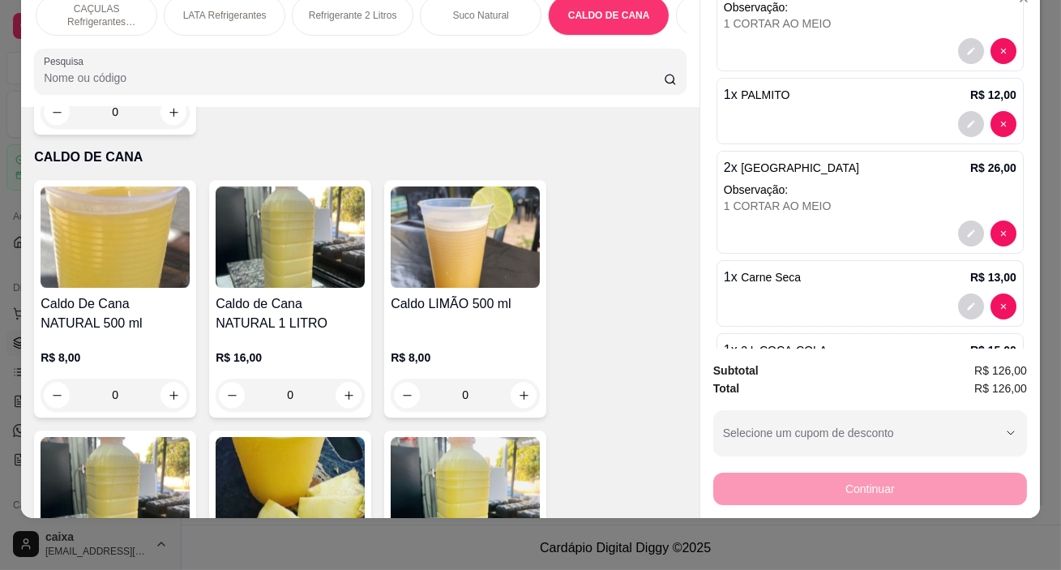
scroll to position [0, 1140]
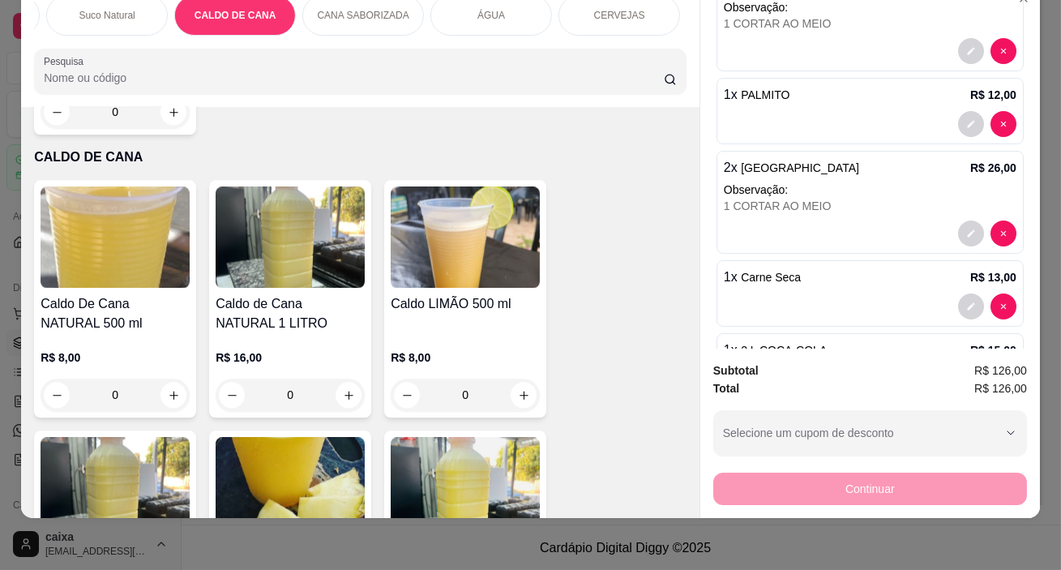
click at [263, 9] on p "CALDO DE CANA" at bounding box center [236, 15] width 82 height 13
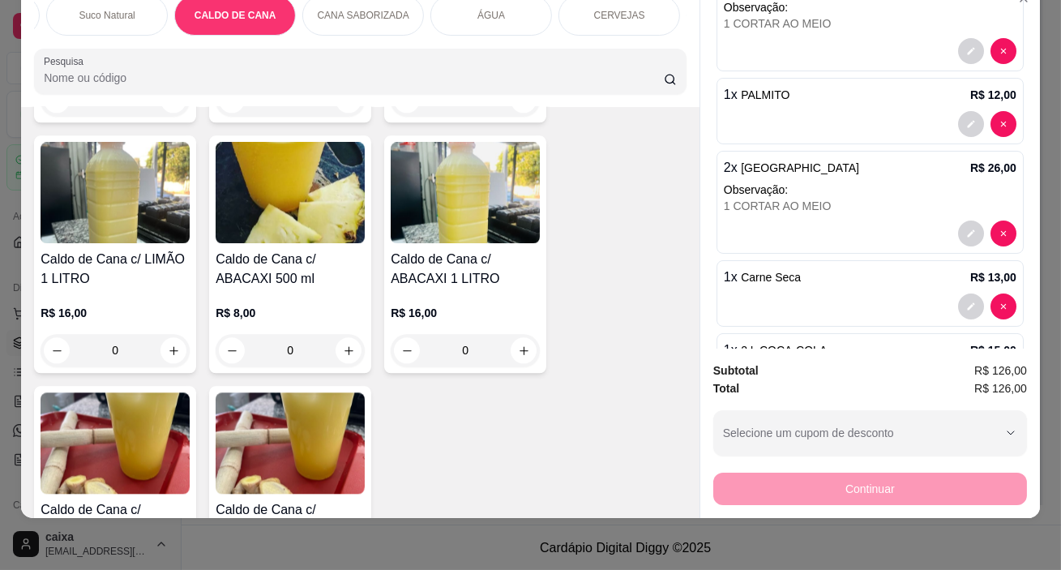
scroll to position [7502, 0]
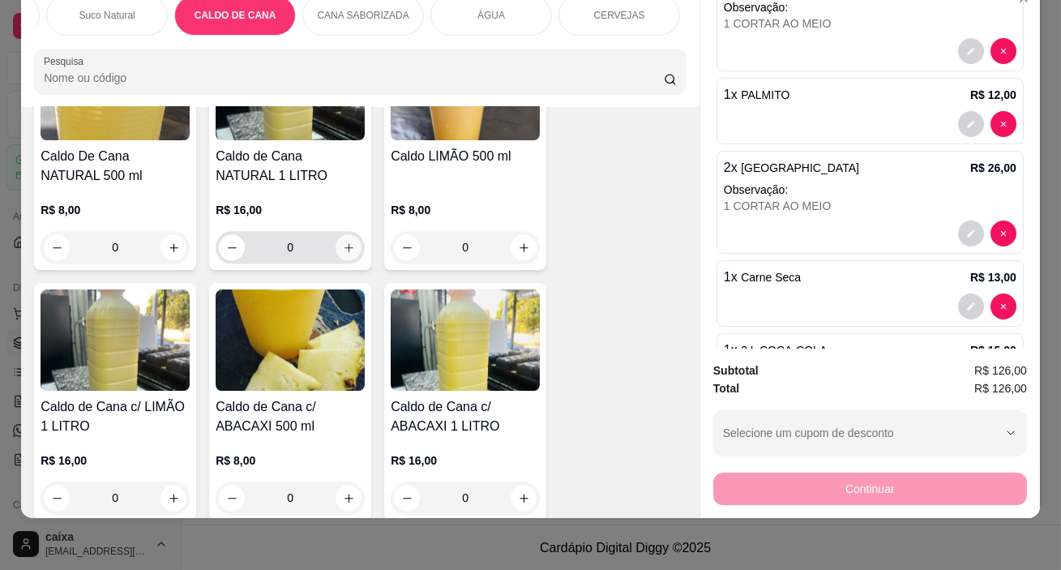
click at [347, 242] on icon "increase-product-quantity" at bounding box center [349, 248] width 12 height 12
type input "1"
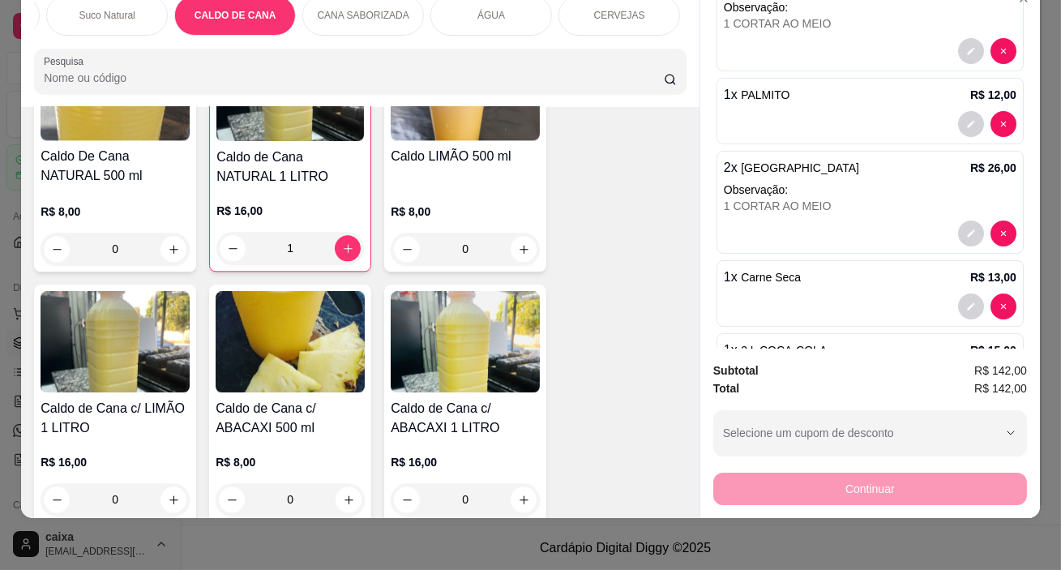
scroll to position [0, 0]
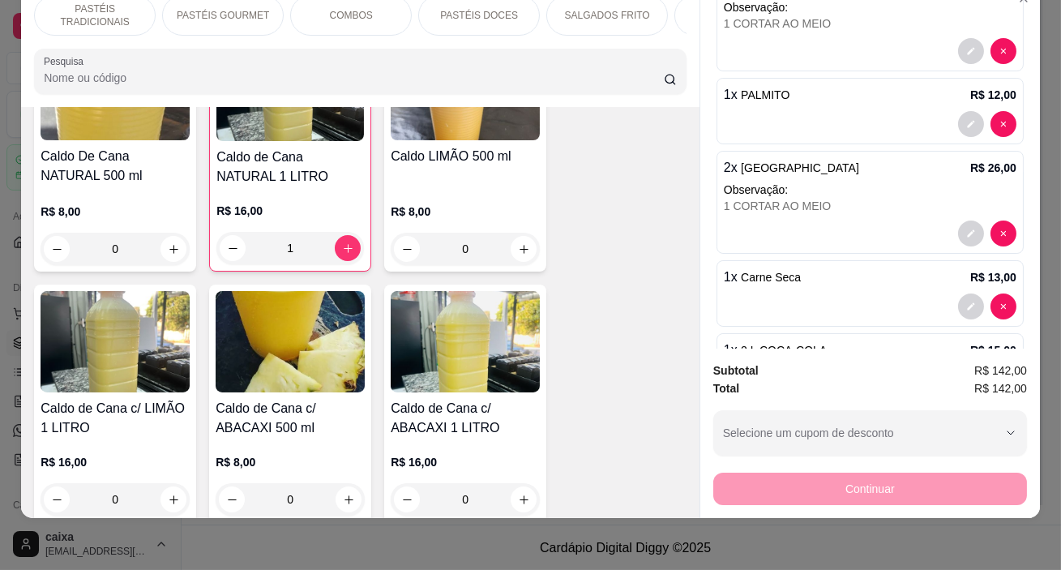
click at [475, 9] on p "PASTÉIS DOCES" at bounding box center [479, 15] width 78 height 13
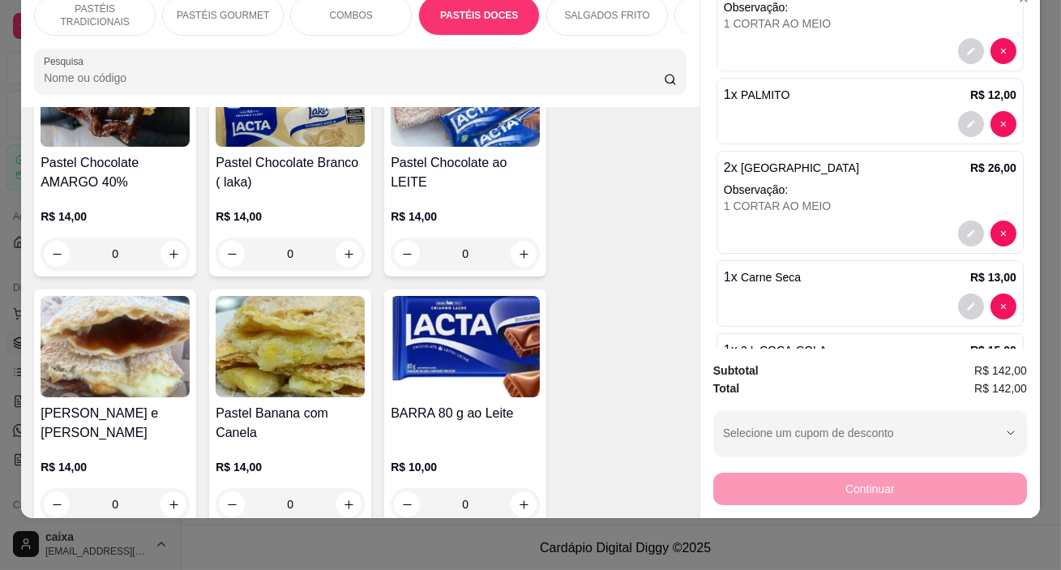
scroll to position [2555, 0]
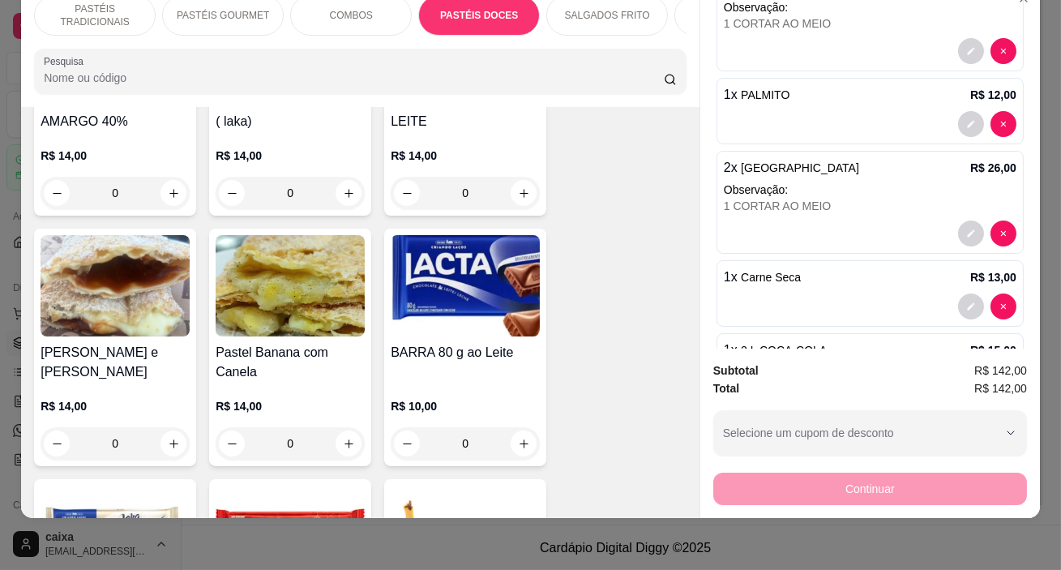
click at [349, 427] on div "0" at bounding box center [290, 443] width 149 height 32
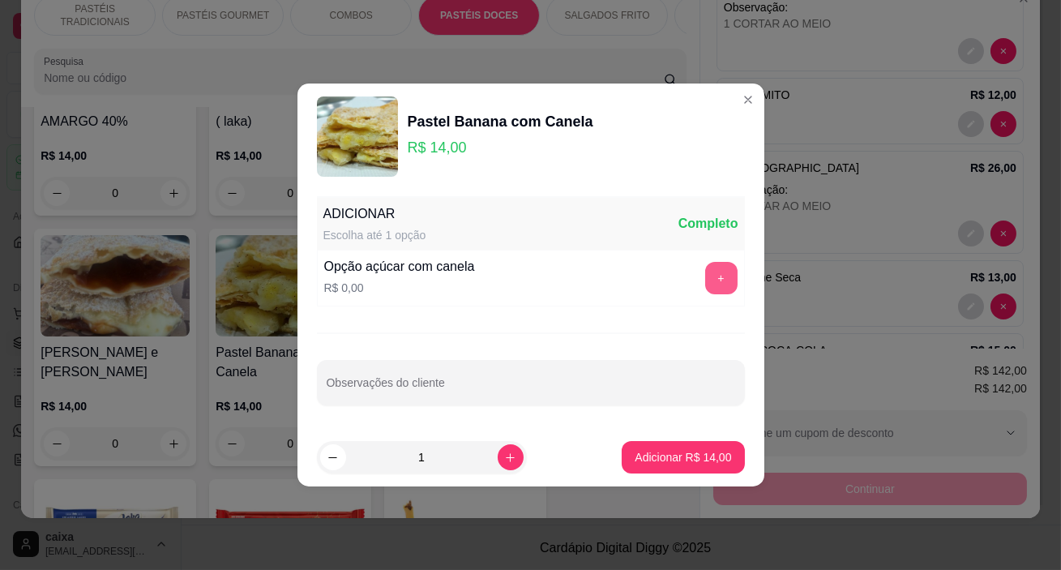
click at [706, 280] on button "+" at bounding box center [721, 278] width 32 height 32
click at [635, 453] on p "Adicionar R$ 14,00" at bounding box center [683, 457] width 96 height 16
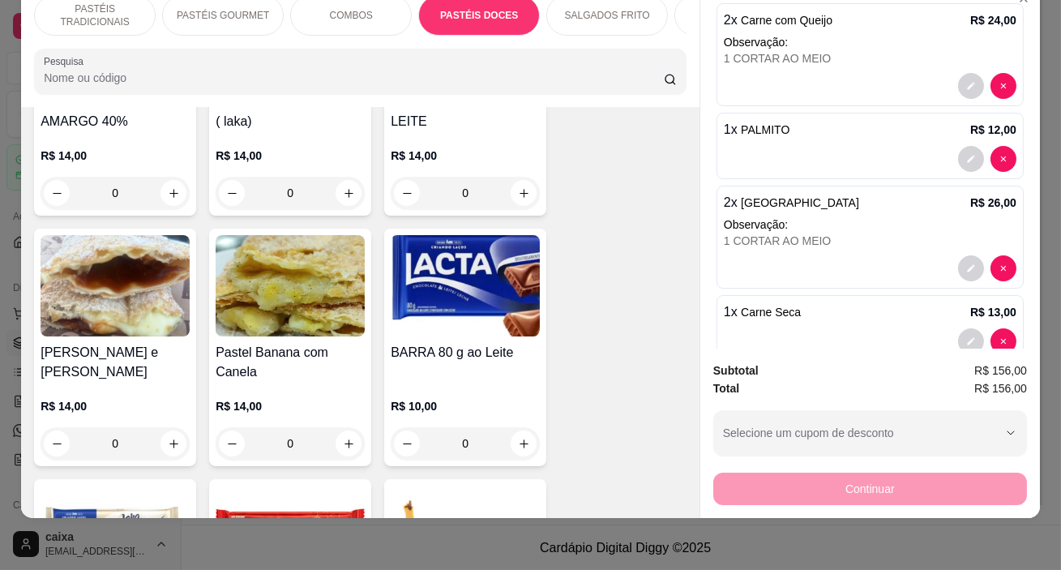
scroll to position [0, 0]
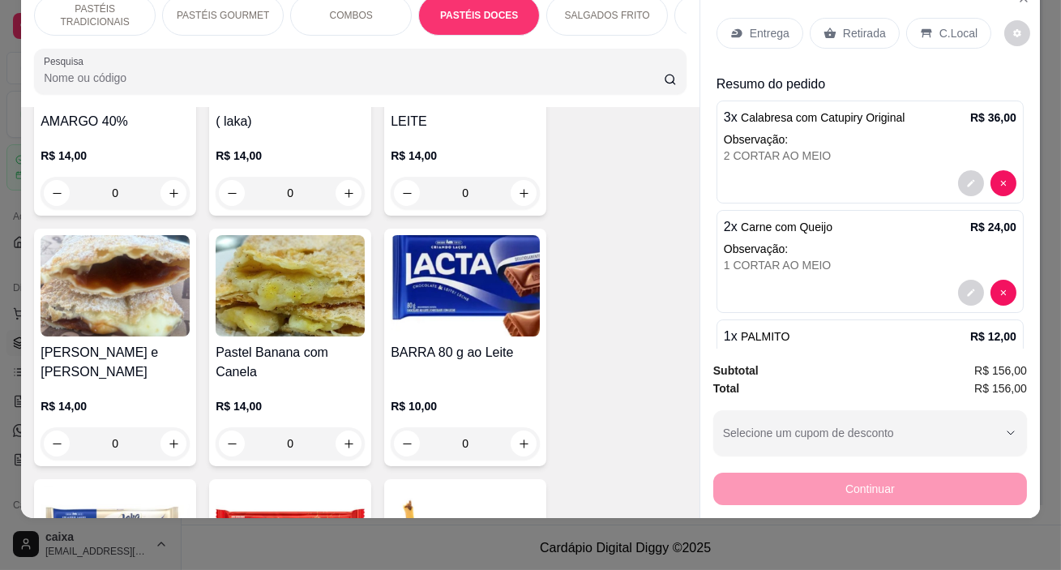
click at [939, 25] on p "C.Local" at bounding box center [958, 33] width 38 height 16
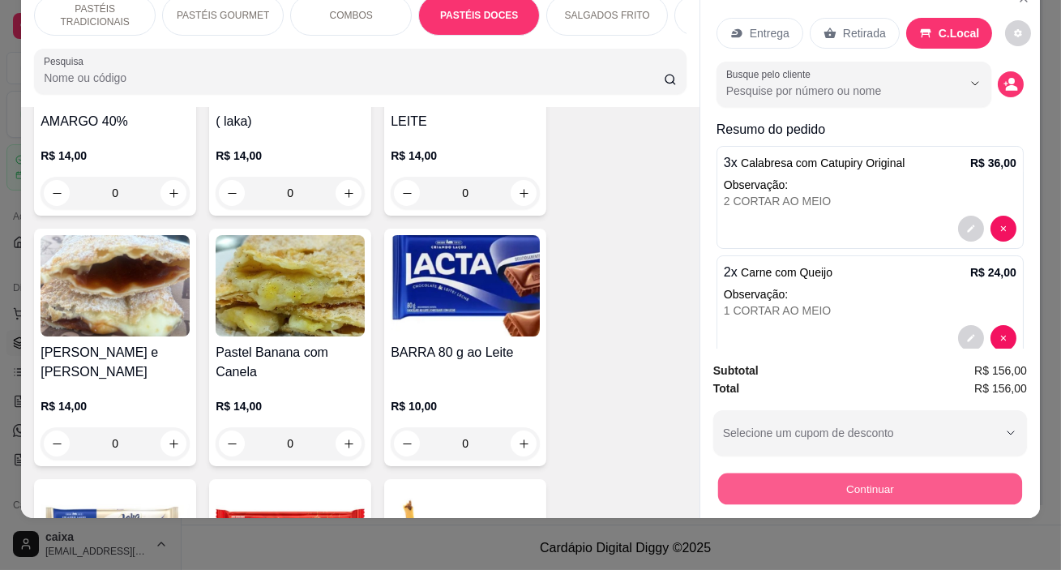
click at [827, 477] on button "Continuar" at bounding box center [870, 489] width 304 height 32
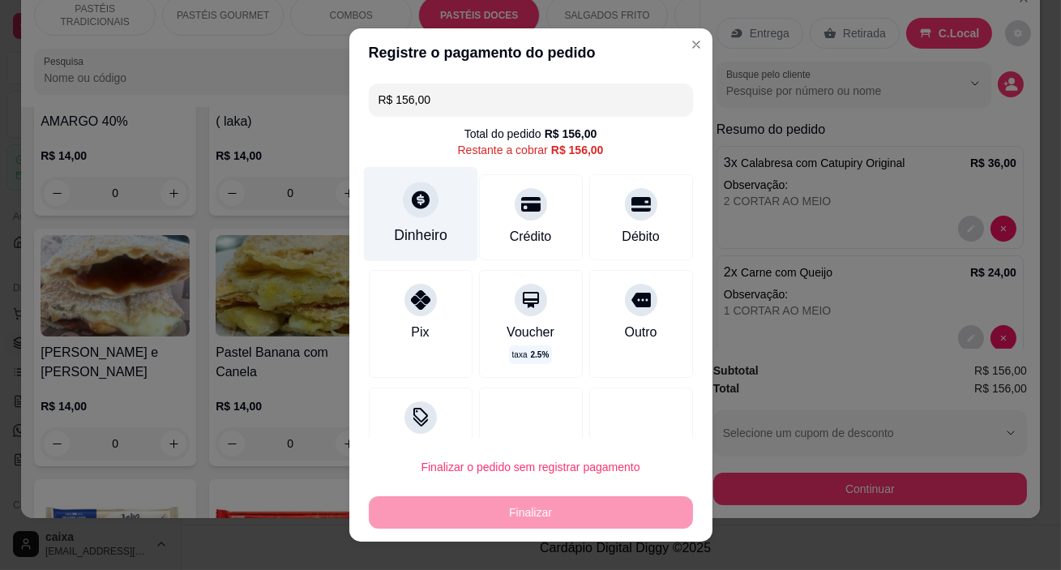
click at [395, 242] on div "Dinheiro" at bounding box center [420, 234] width 53 height 21
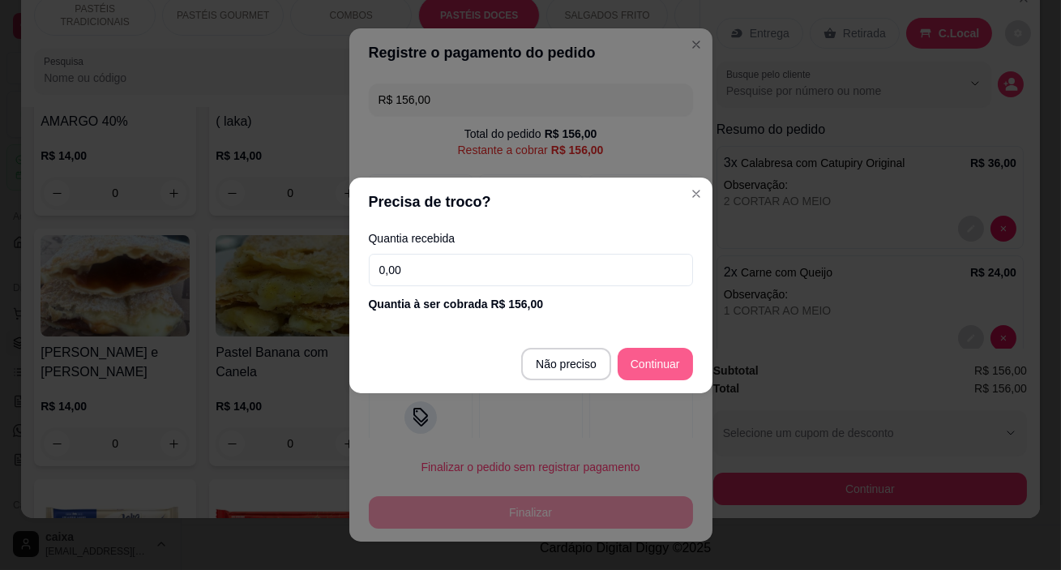
type input "R$ 0,00"
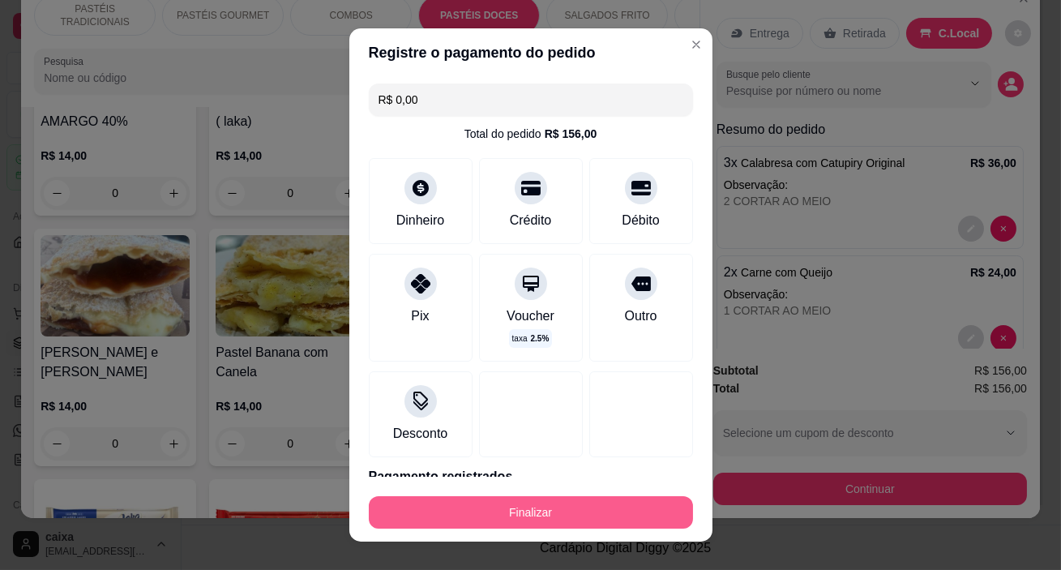
click at [578, 519] on button "Finalizar" at bounding box center [531, 512] width 324 height 32
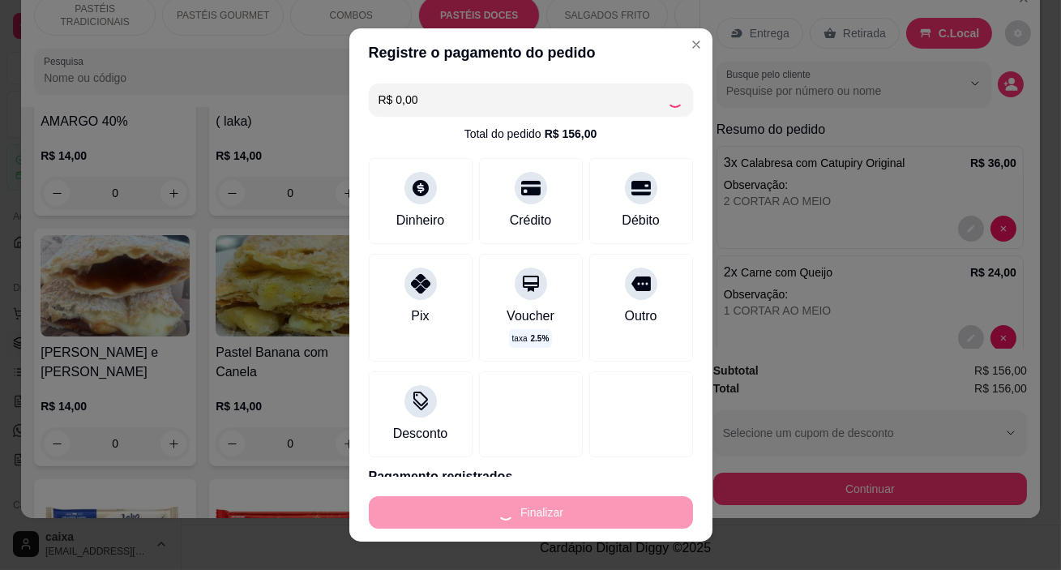
type input "0"
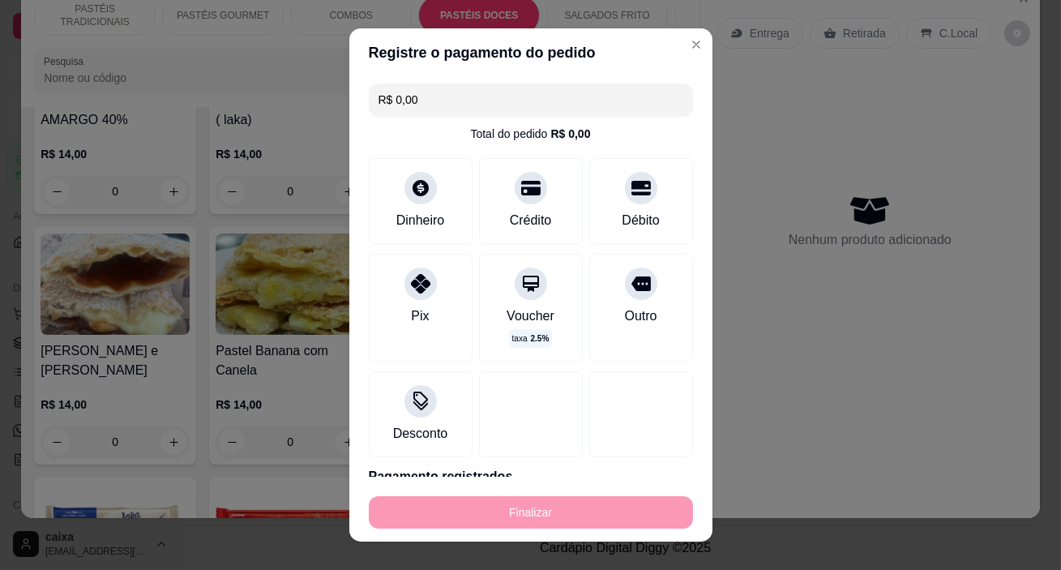
type input "-R$ 156,00"
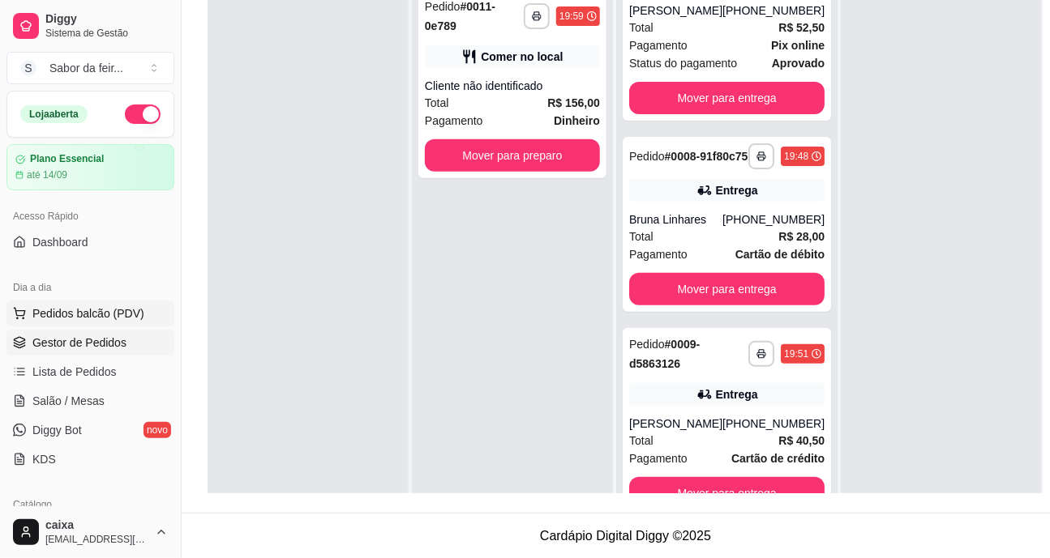
click at [125, 316] on span "Pedidos balcão (PDV)" at bounding box center [88, 314] width 112 height 16
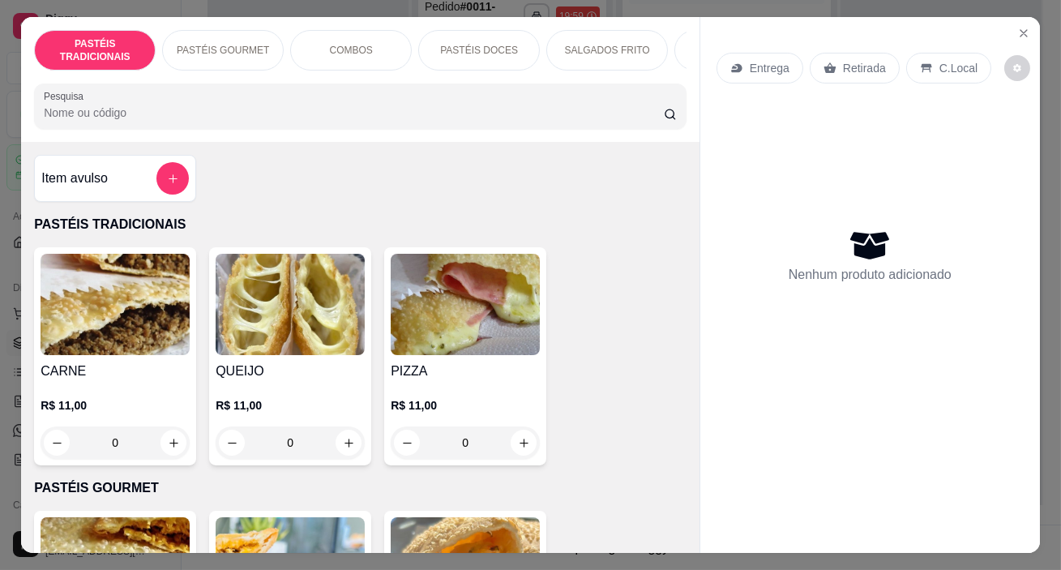
scroll to position [0, 665]
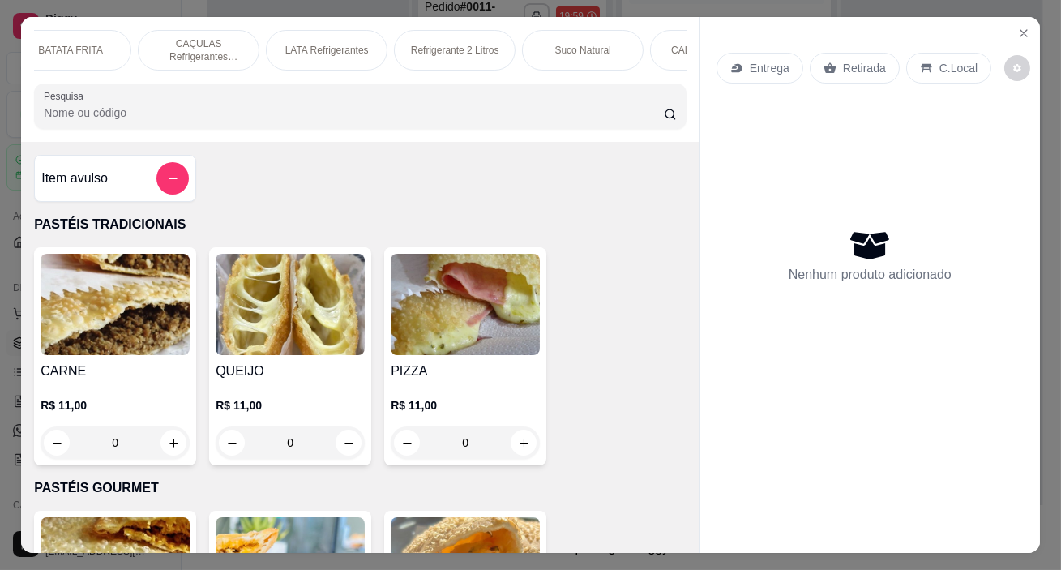
click at [607, 38] on div "Suco Natural" at bounding box center [583, 50] width 122 height 41
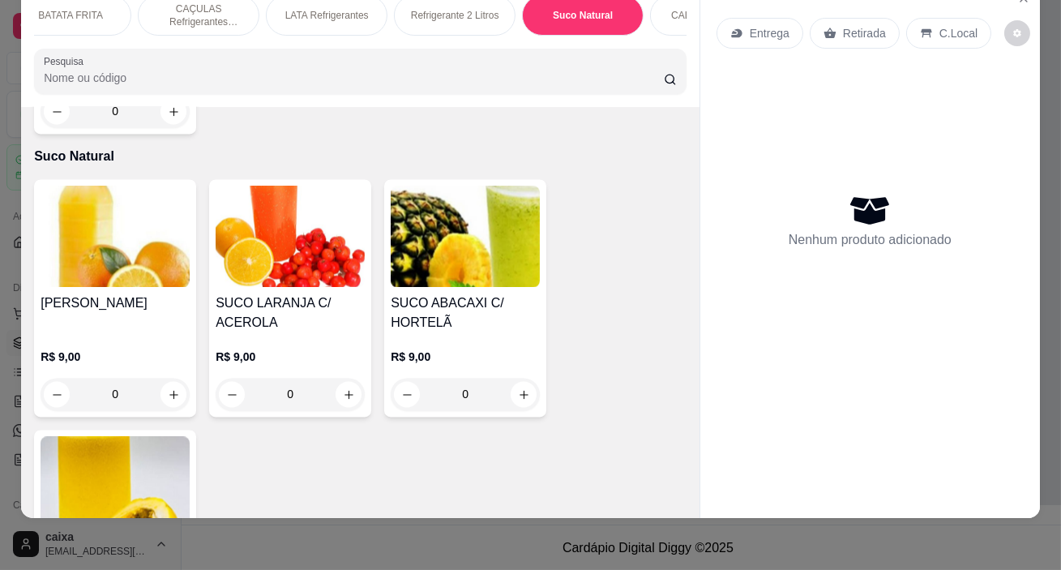
scroll to position [7208, 0]
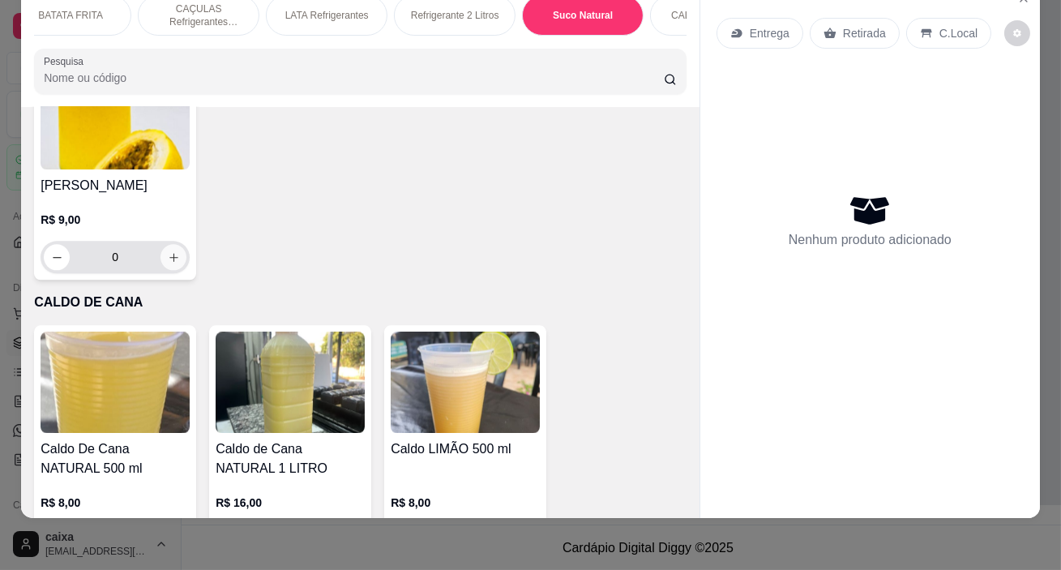
click at [168, 251] on icon "increase-product-quantity" at bounding box center [174, 257] width 12 height 12
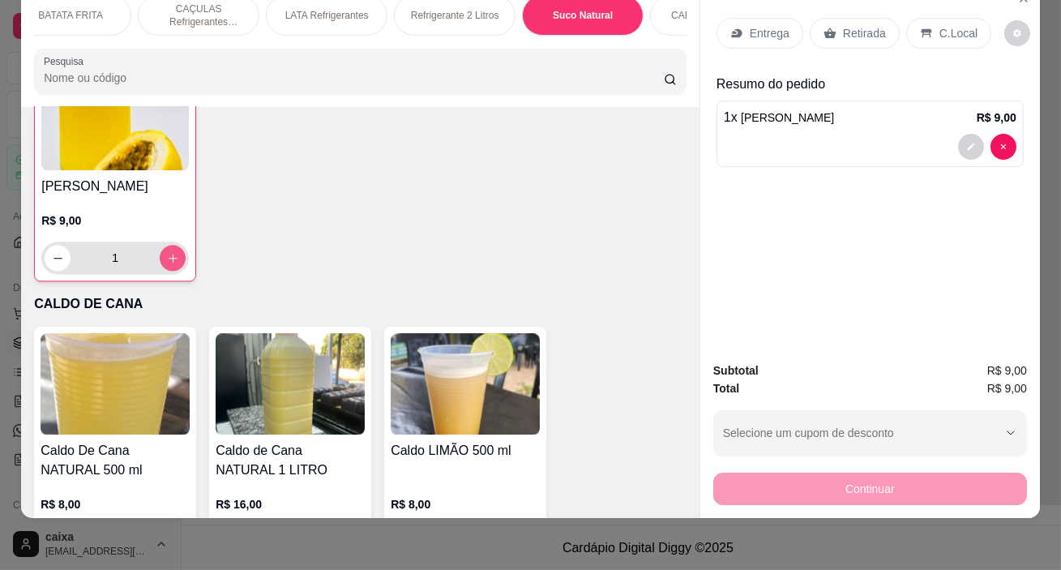
type input "1"
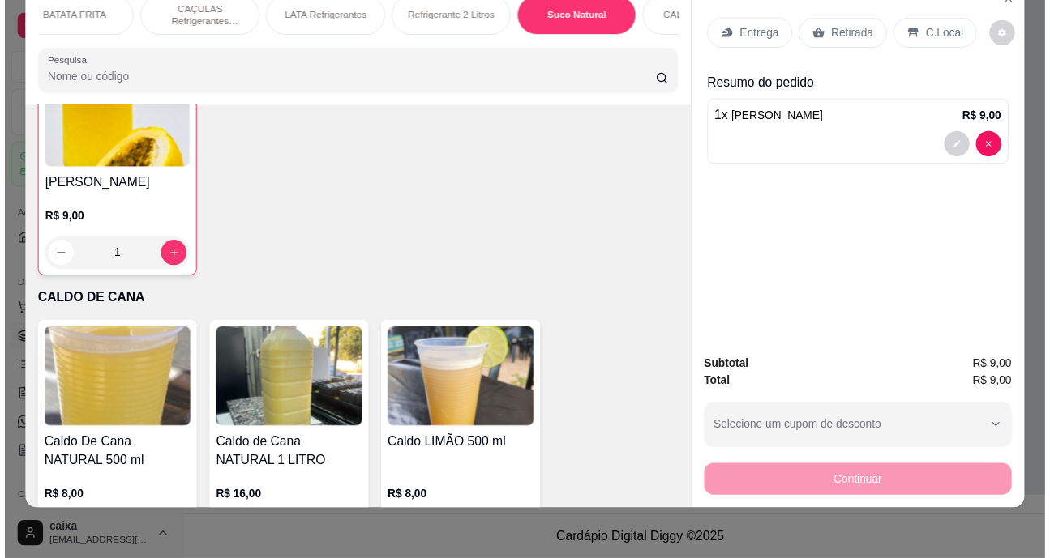
scroll to position [7209, 0]
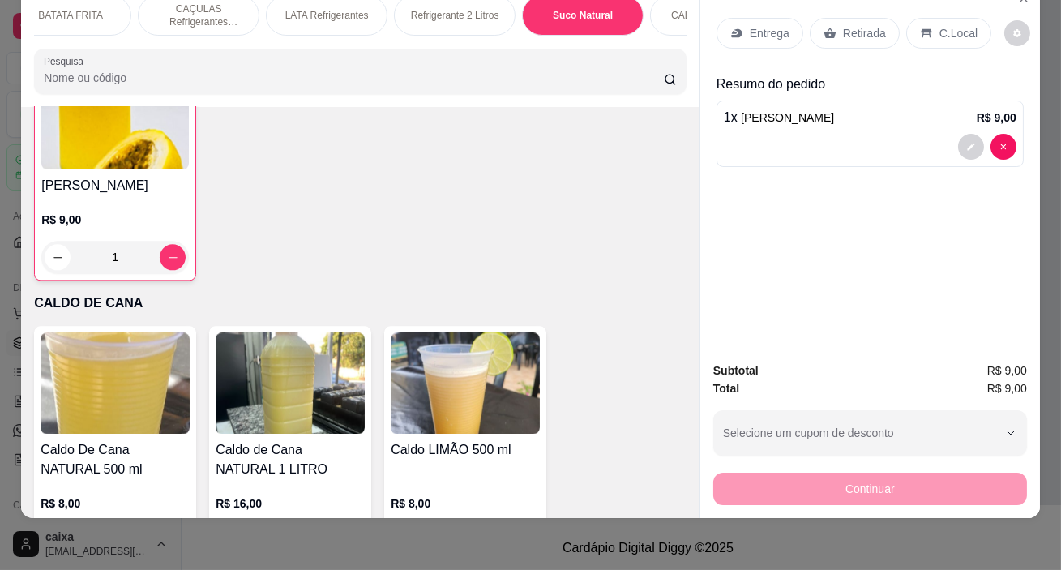
click at [948, 25] on p "C.Local" at bounding box center [958, 33] width 38 height 16
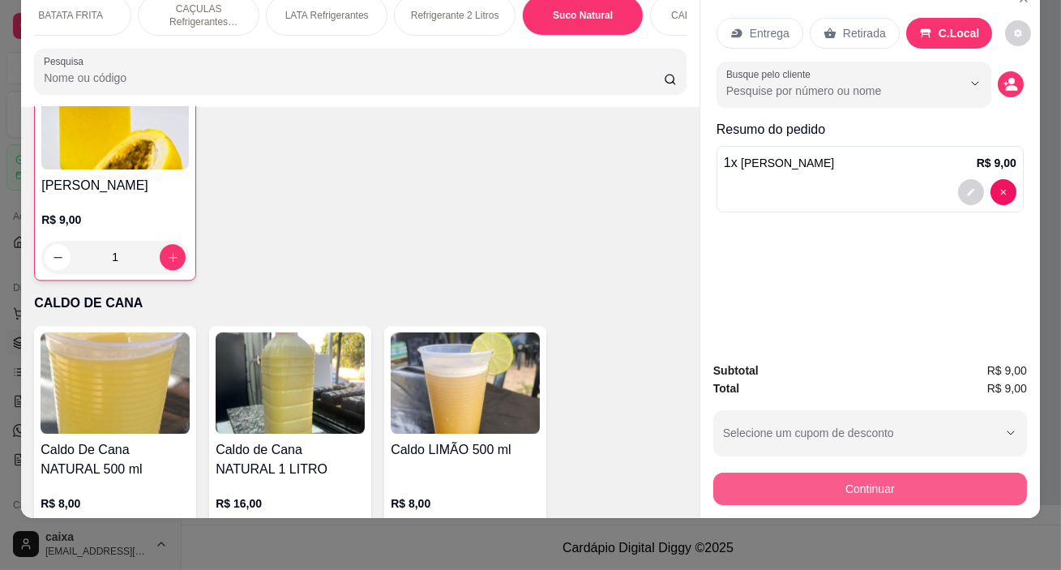
click at [856, 476] on button "Continuar" at bounding box center [870, 488] width 314 height 32
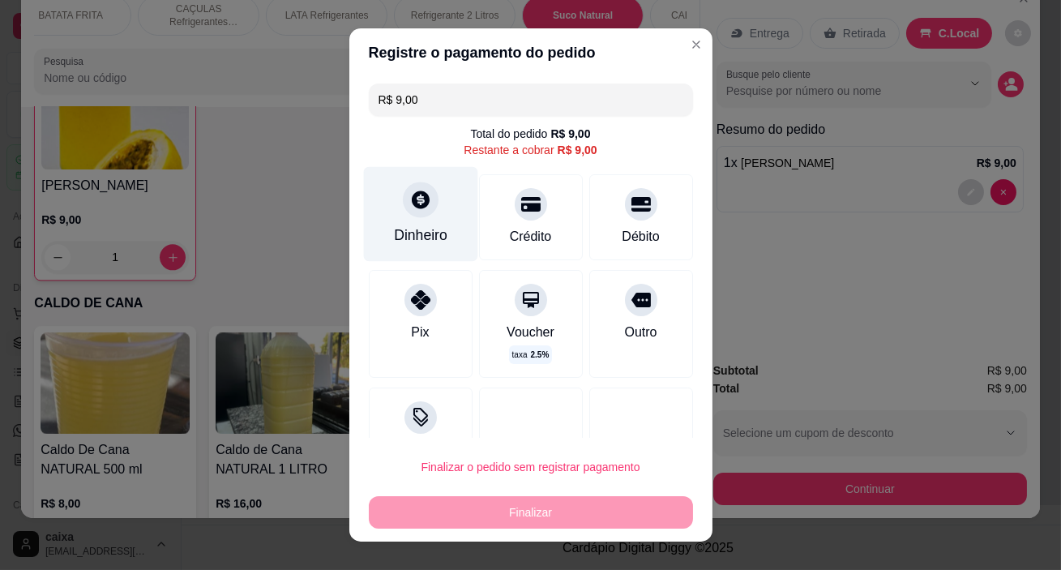
click at [381, 223] on div "Dinheiro" at bounding box center [420, 214] width 114 height 95
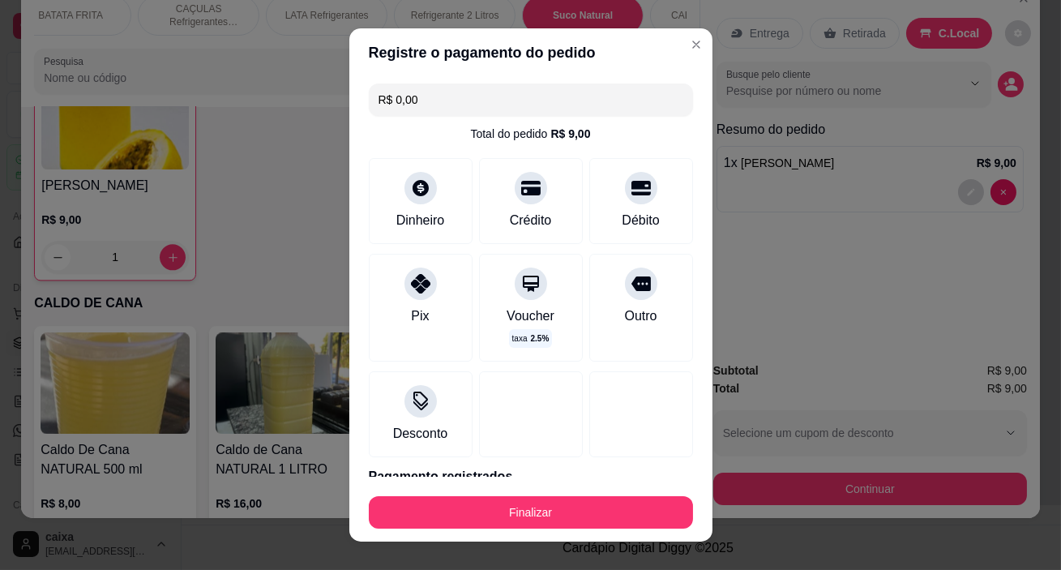
type input "R$ 0,00"
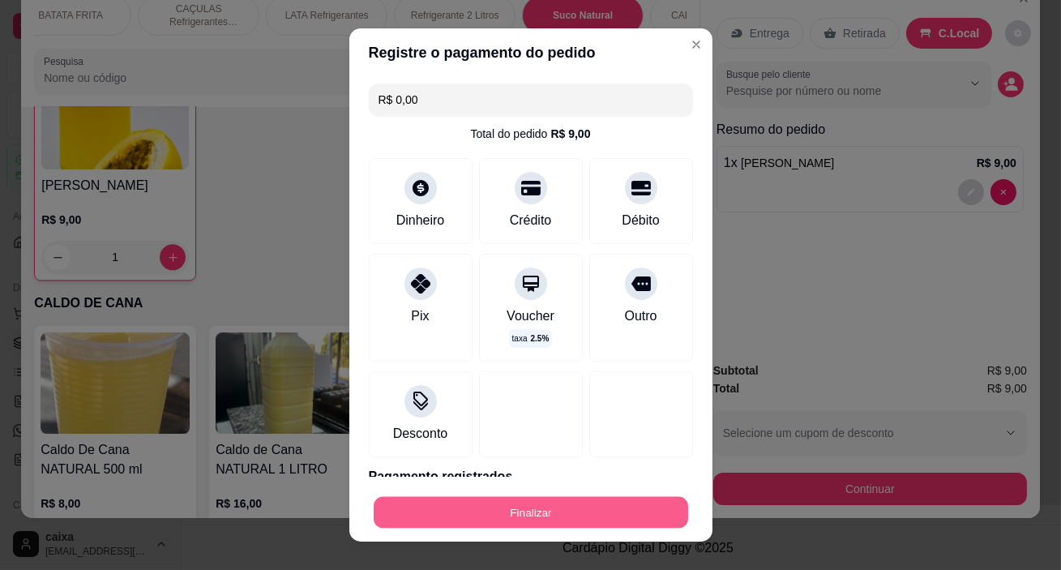
click at [614, 512] on button "Finalizar" at bounding box center [531, 512] width 314 height 32
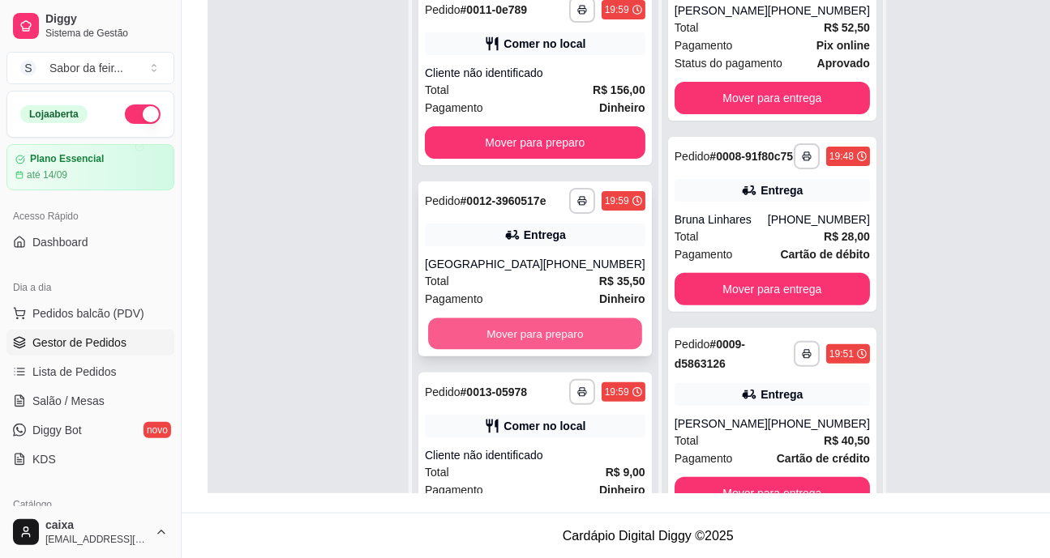
click at [529, 350] on button "Mover para preparo" at bounding box center [535, 335] width 214 height 32
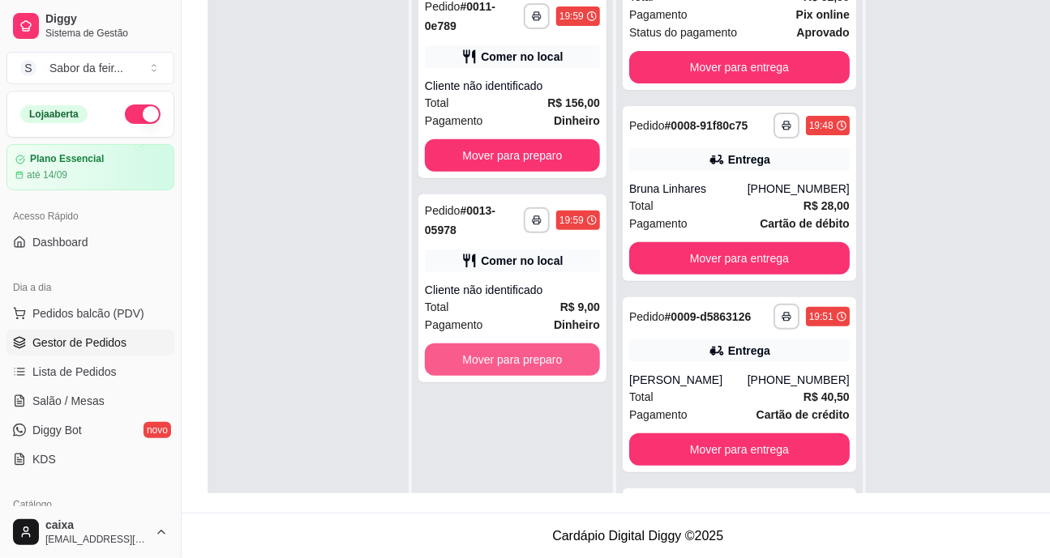
scroll to position [297, 0]
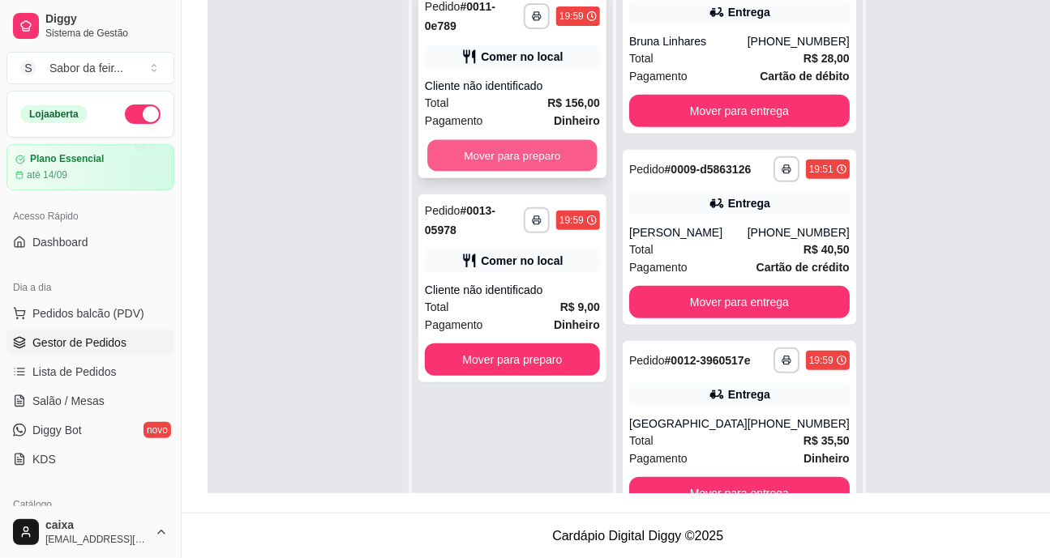
click at [545, 154] on button "Mover para preparo" at bounding box center [512, 156] width 170 height 32
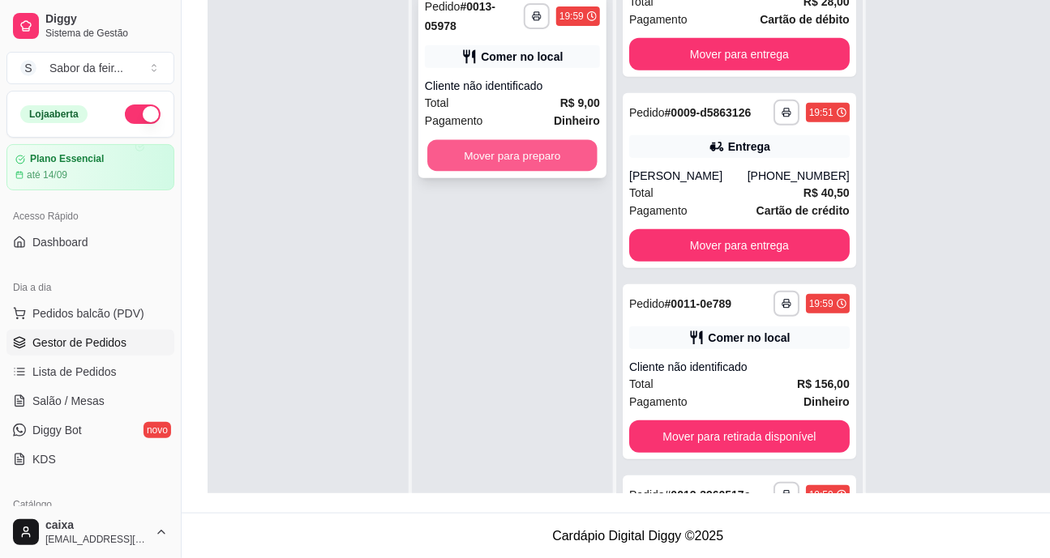
click at [559, 149] on button "Mover para preparo" at bounding box center [512, 156] width 170 height 32
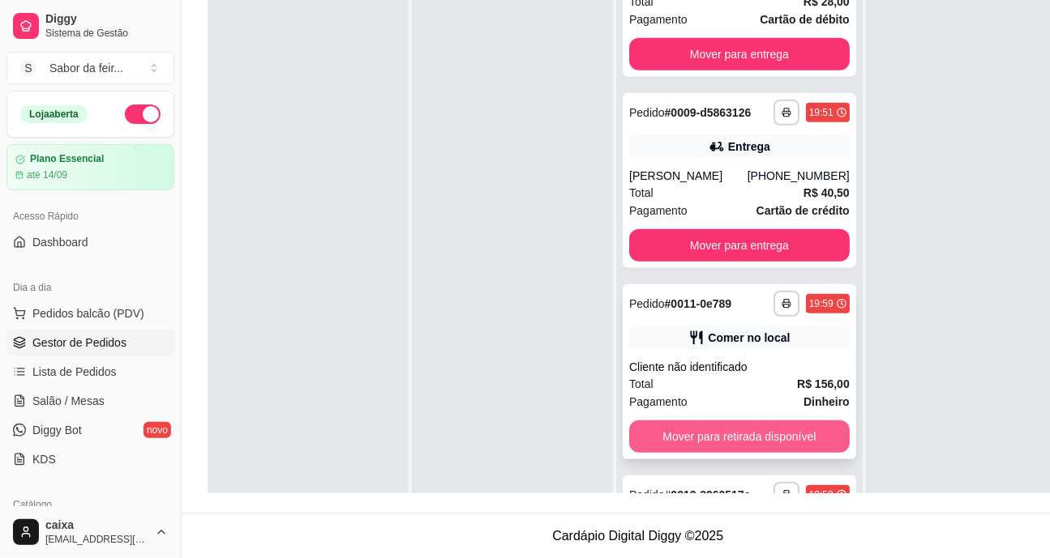
click at [721, 453] on button "Mover para retirada disponível" at bounding box center [739, 437] width 220 height 32
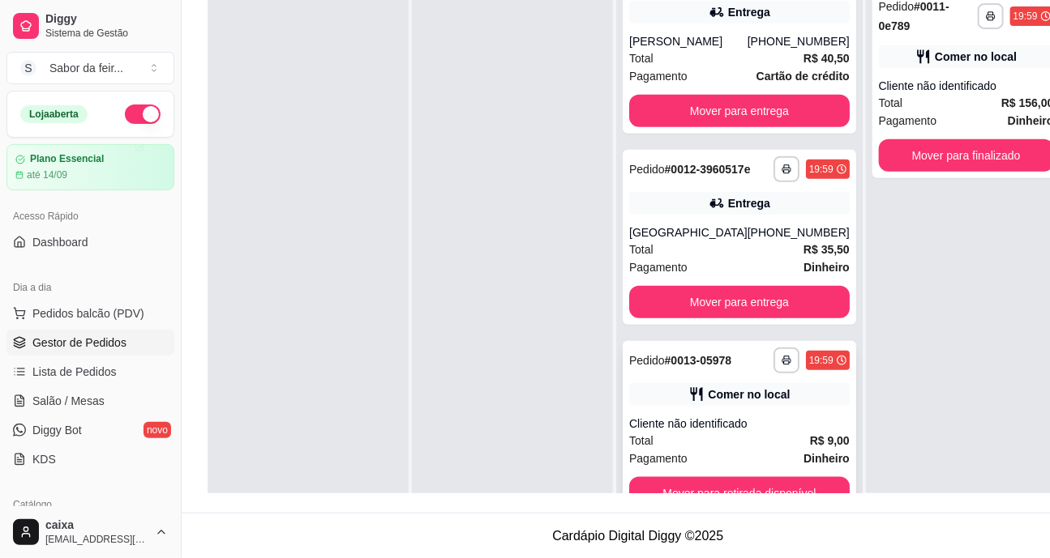
scroll to position [488, 0]
click at [772, 496] on button "Mover para retirada disponível" at bounding box center [739, 494] width 214 height 32
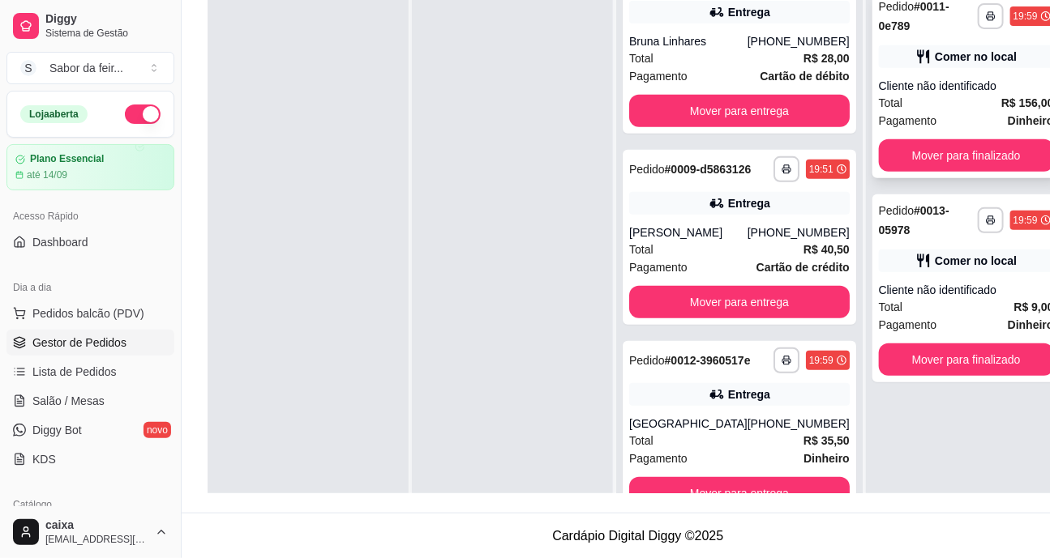
scroll to position [297, 0]
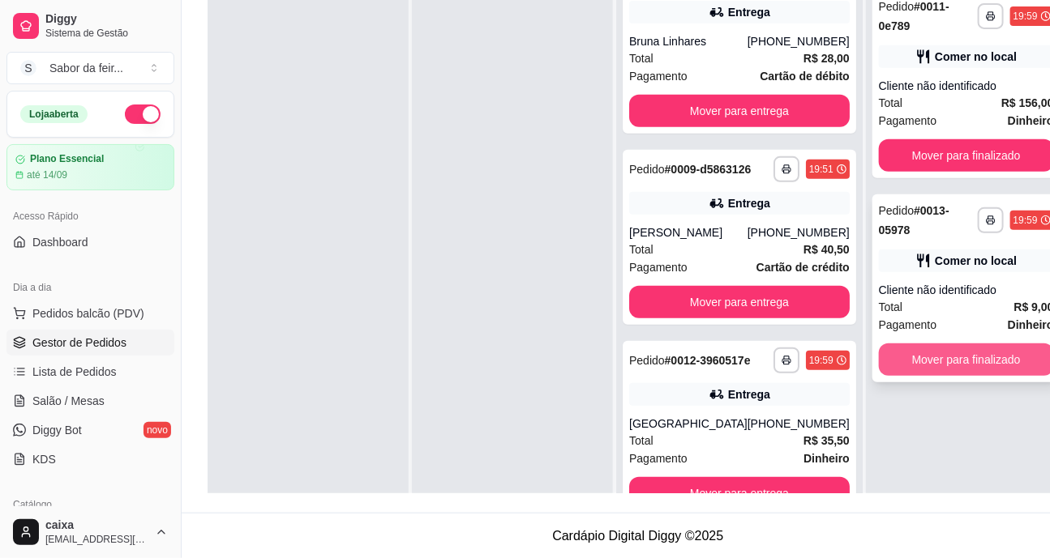
click at [908, 369] on button "Mover para finalizado" at bounding box center [966, 360] width 175 height 32
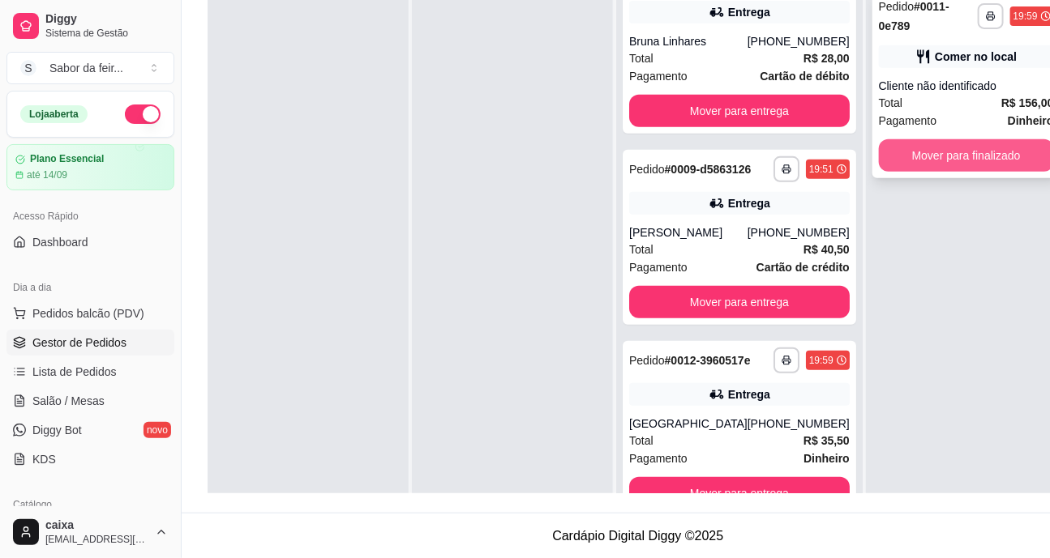
click at [943, 154] on button "Mover para finalizado" at bounding box center [966, 155] width 175 height 32
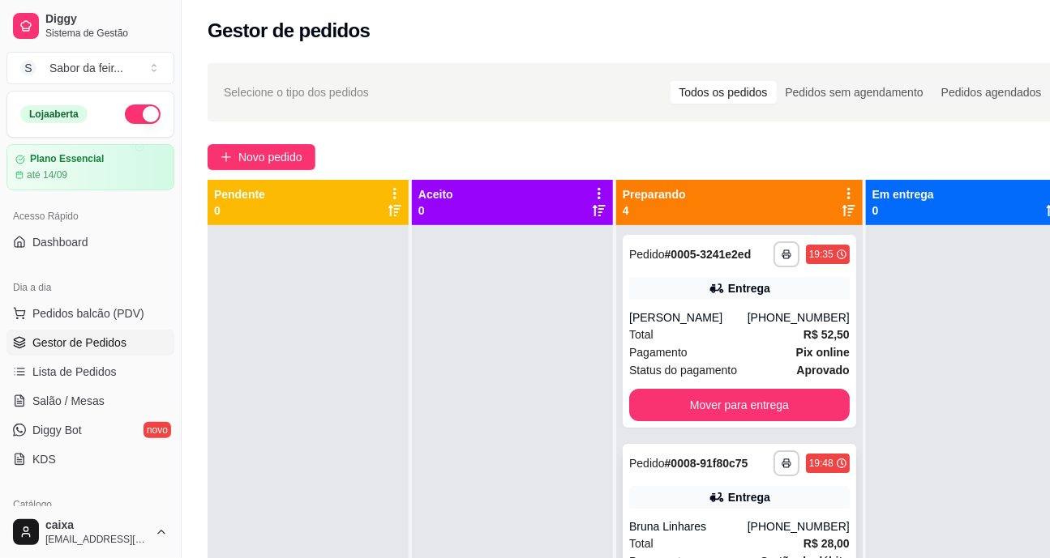
scroll to position [0, 0]
